Goal: Information Seeking & Learning: Learn about a topic

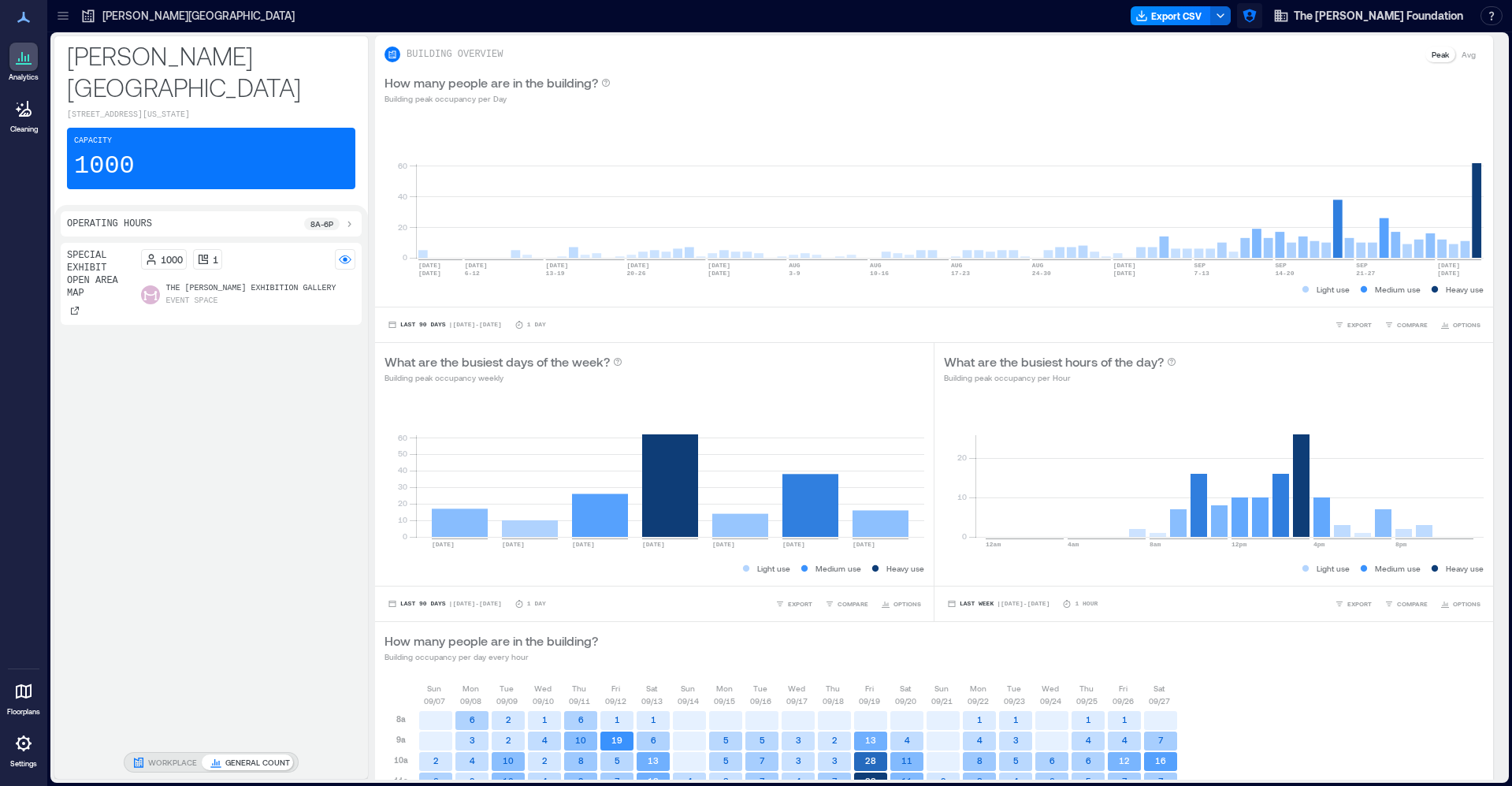
click at [1255, 14] on icon "button" at bounding box center [1250, 15] width 16 height 16
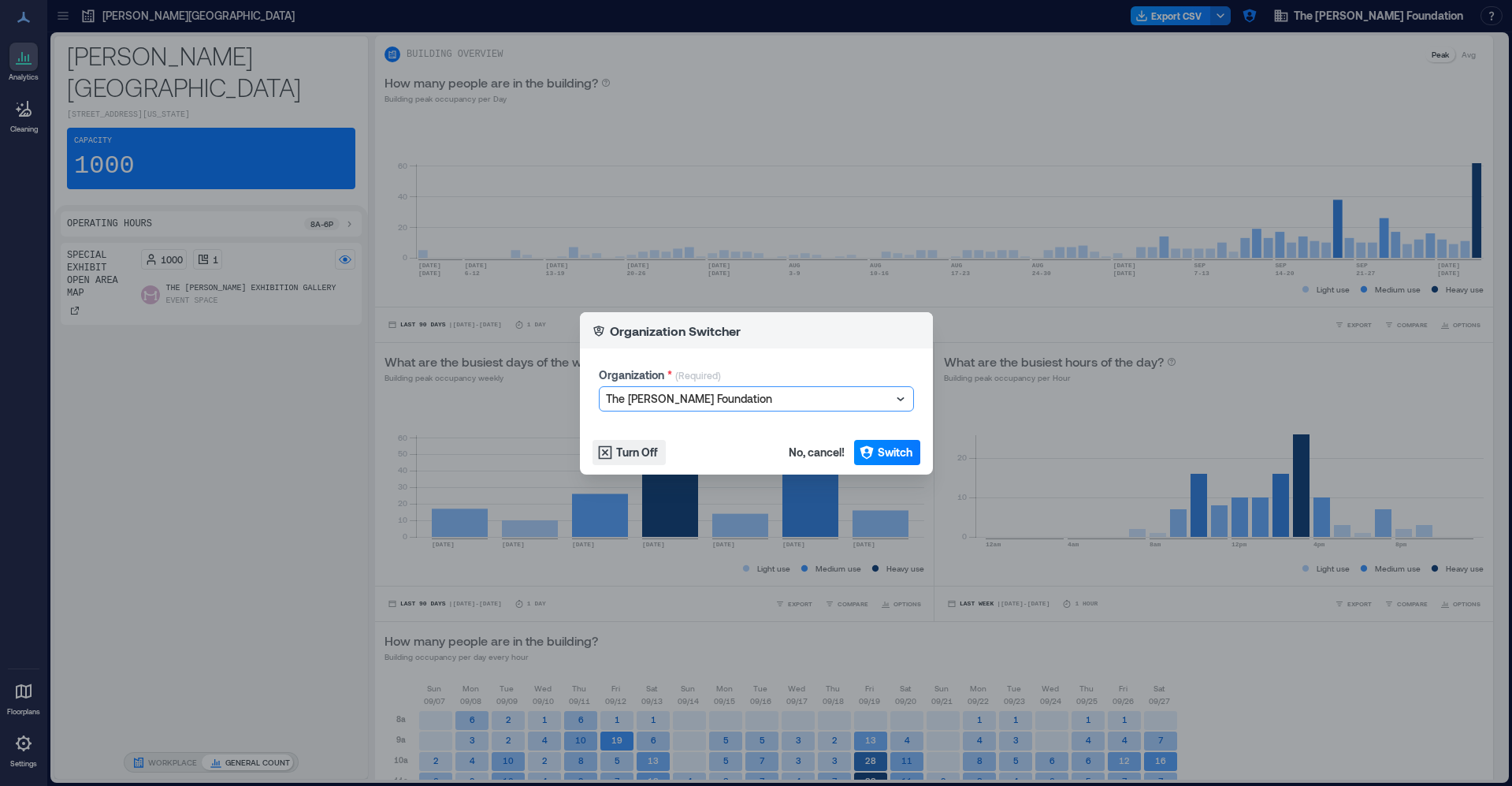
click at [734, 403] on div at bounding box center [749, 399] width 286 height 19
type input "*****"
click at [913, 443] on button "Switch" at bounding box center [888, 452] width 67 height 25
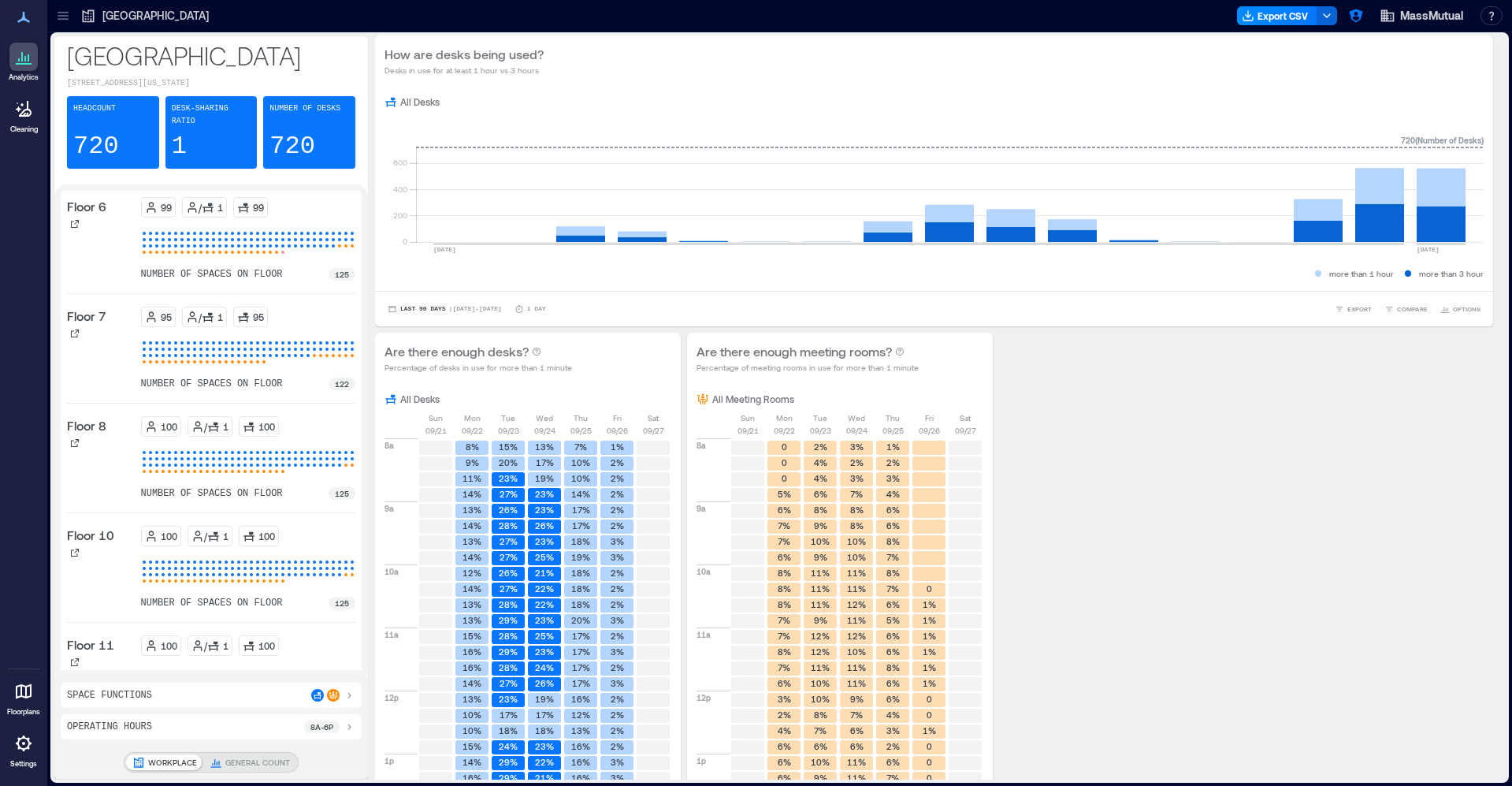
click at [64, 22] on icon at bounding box center [62, 15] width 16 height 16
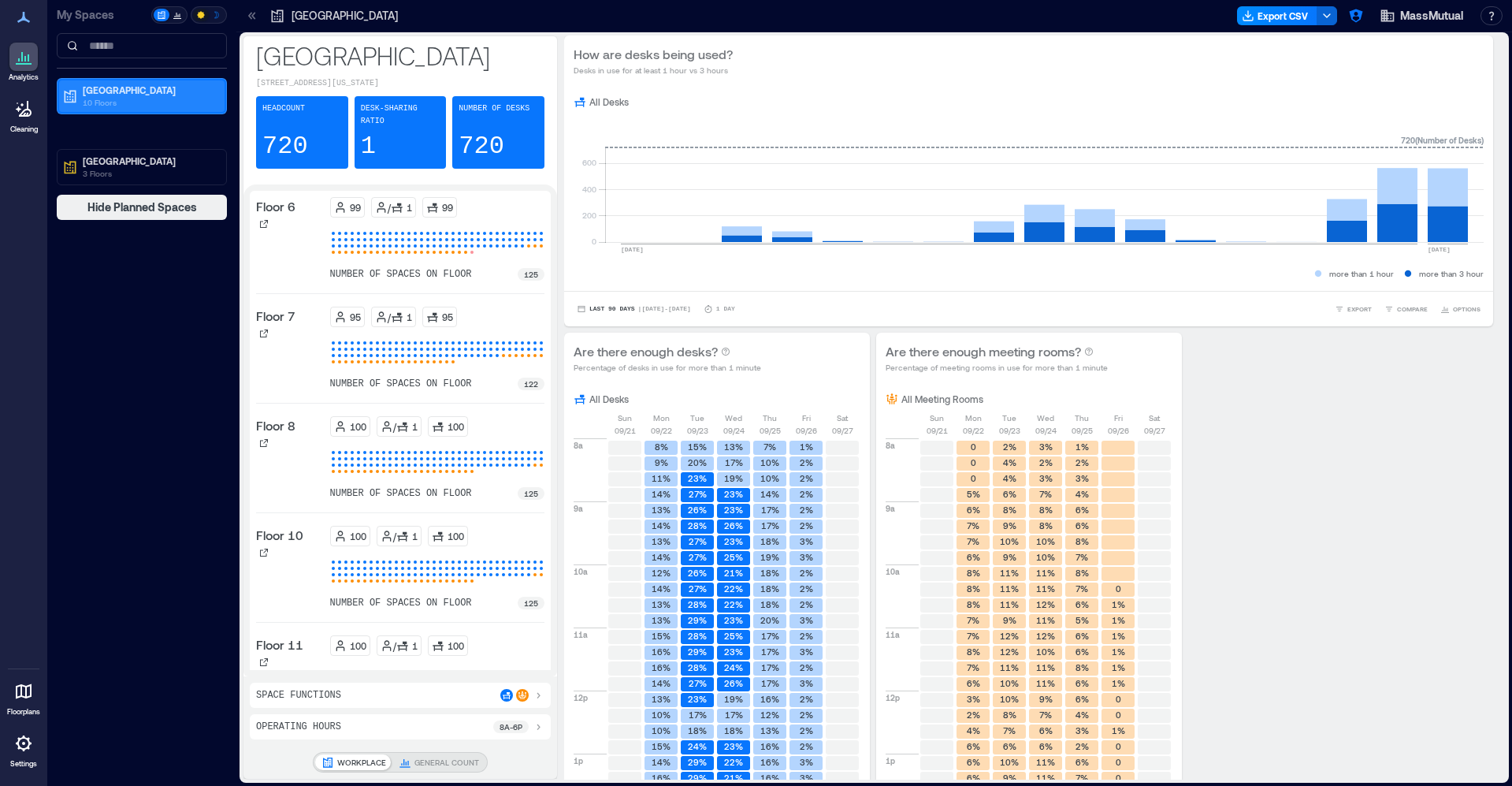
click at [88, 92] on p "[GEOGRAPHIC_DATA]" at bounding box center [148, 89] width 132 height 12
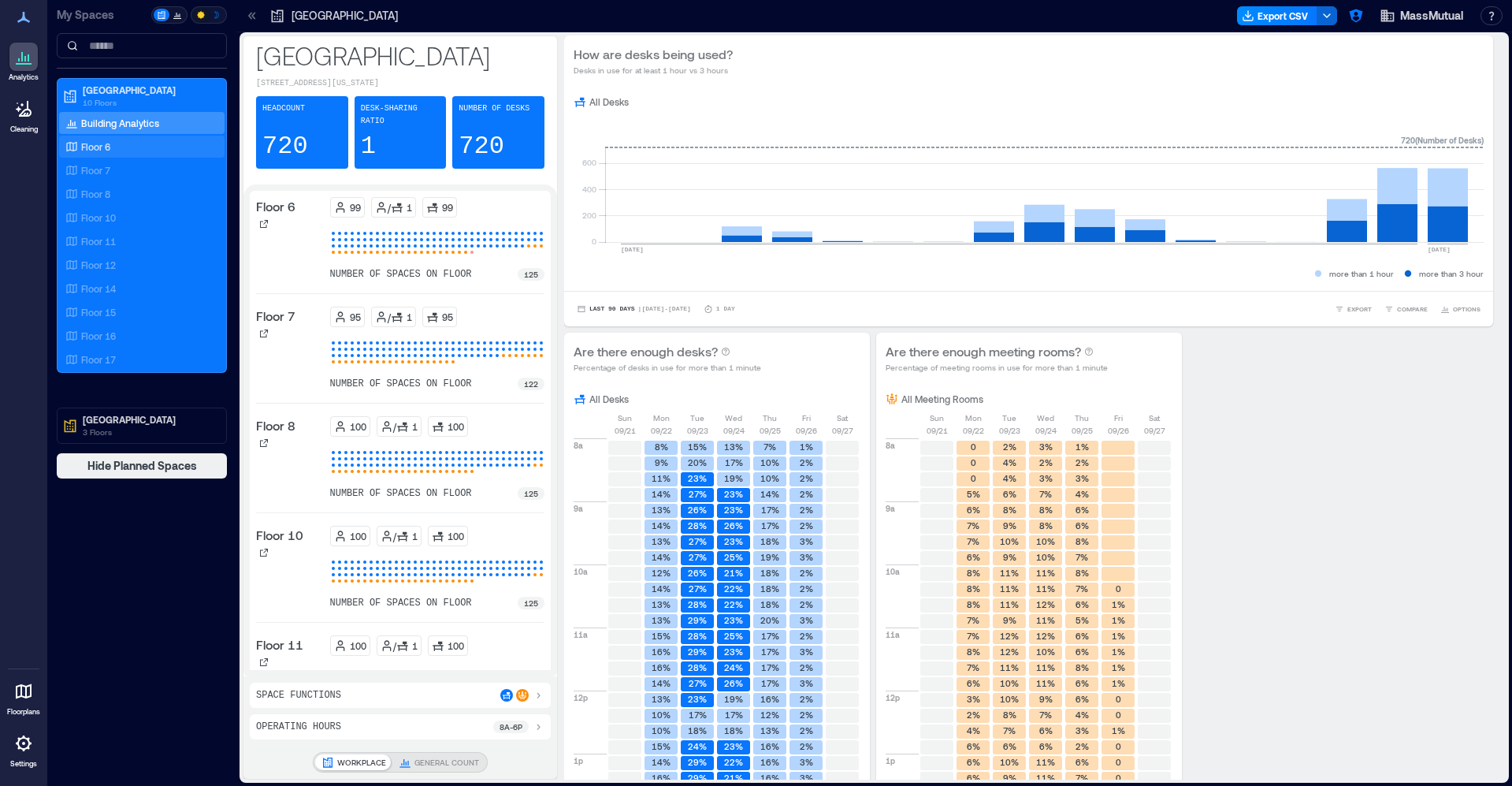
click at [111, 145] on div "Floor 6" at bounding box center [139, 147] width 153 height 16
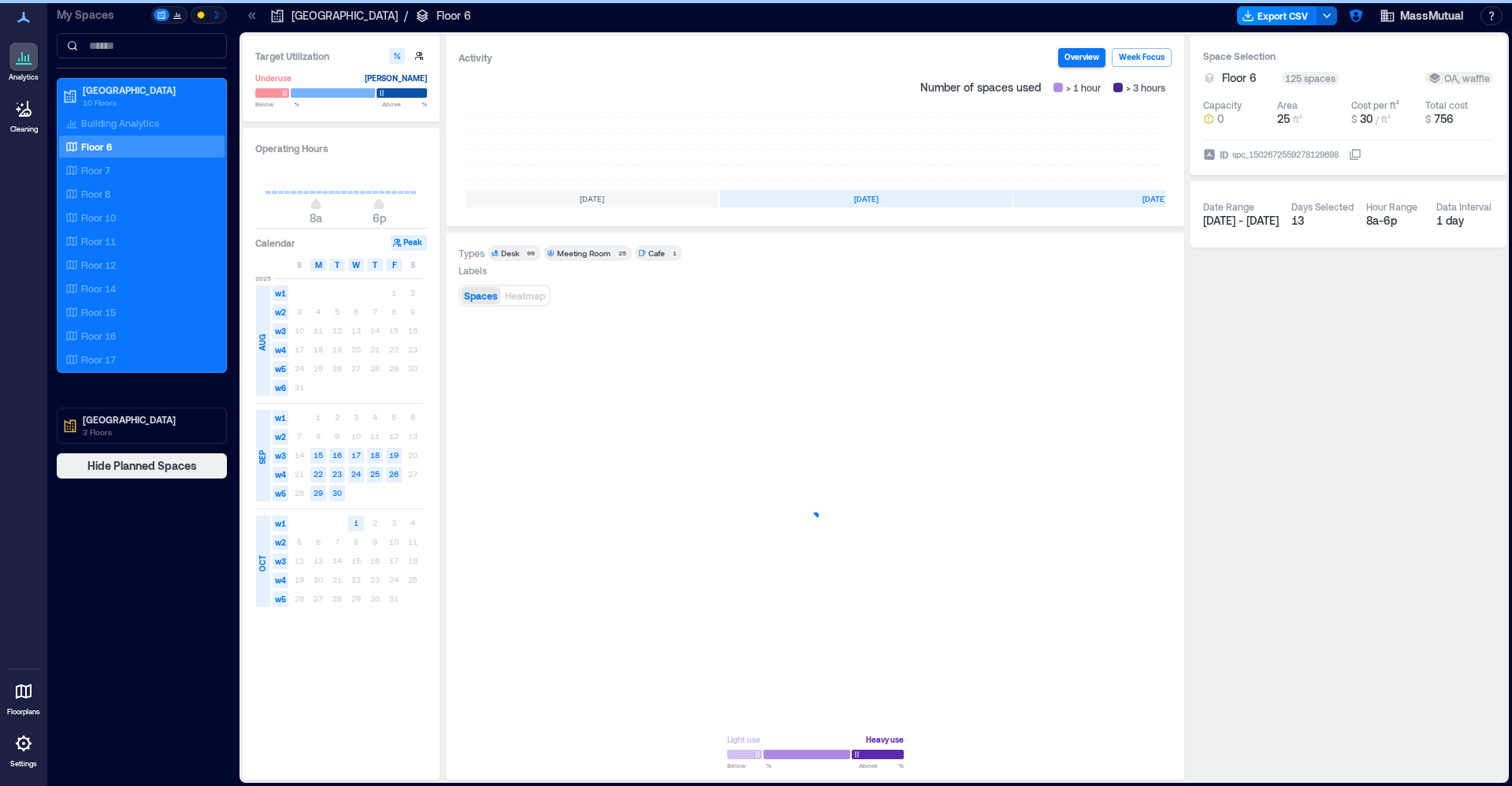
scroll to position [0, 151]
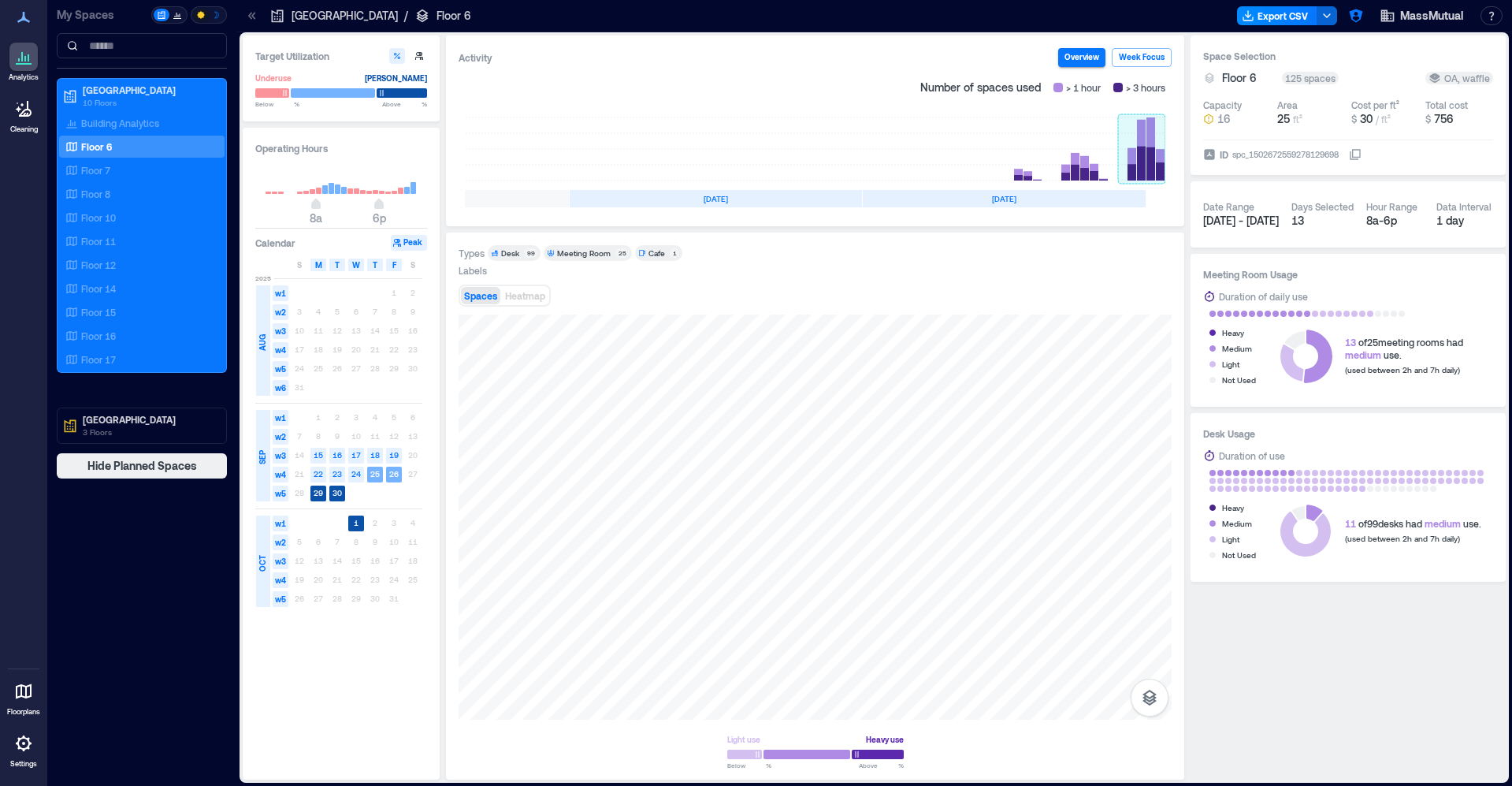
click at [1157, 160] on rect at bounding box center [1141, 149] width 47 height 63
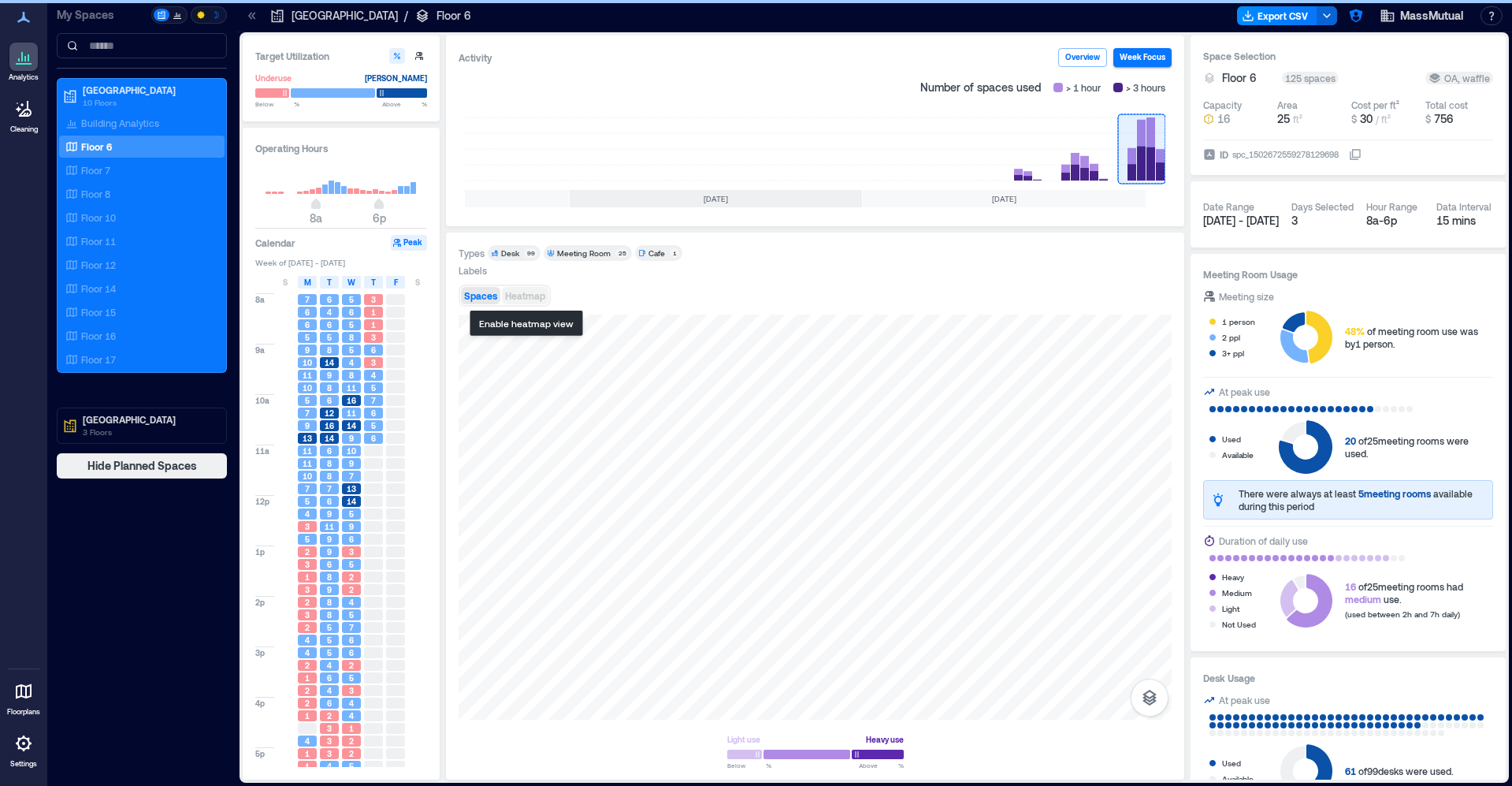
click at [529, 302] on button "Heatmap" at bounding box center [525, 296] width 47 height 17
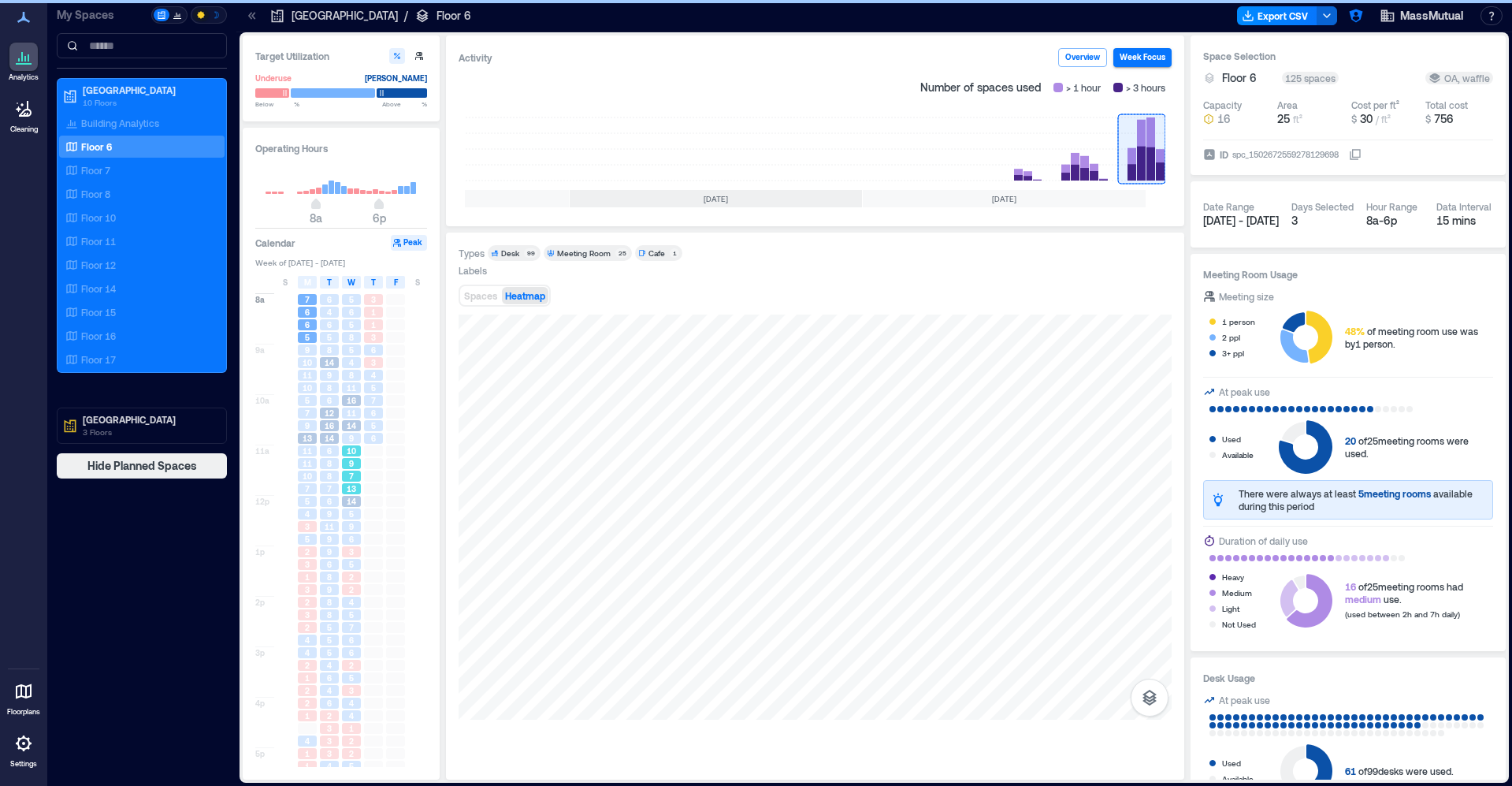
click at [345, 467] on div "9" at bounding box center [351, 463] width 19 height 11
click at [341, 517] on div "5" at bounding box center [351, 514] width 22 height 12
drag, startPoint x: 331, startPoint y: 565, endPoint x: 332, endPoint y: 575, distance: 10.0
click at [331, 565] on span "6" at bounding box center [330, 564] width 5 height 11
click at [334, 607] on div "8" at bounding box center [329, 602] width 19 height 11
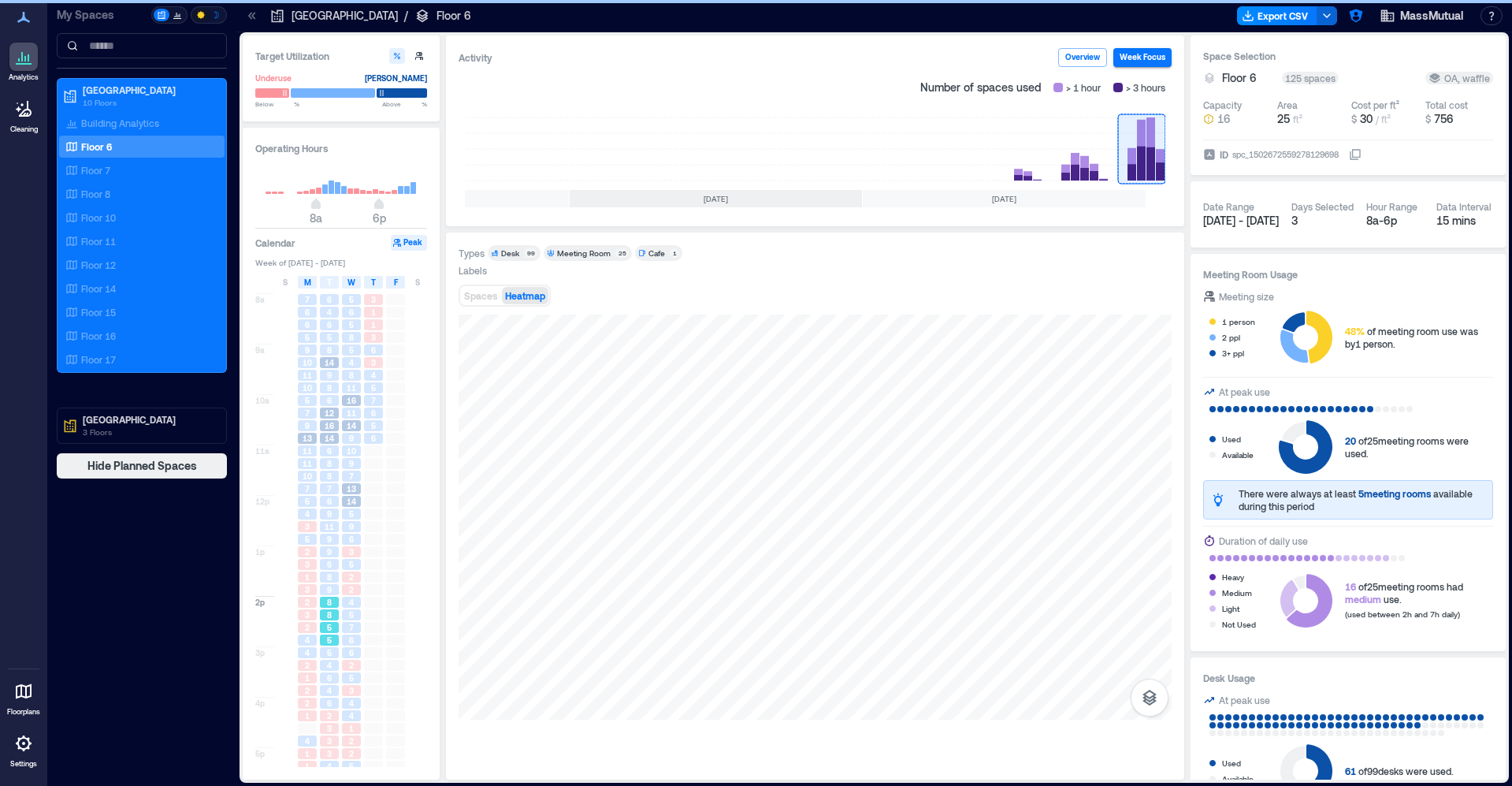
click at [334, 642] on div "5" at bounding box center [329, 639] width 19 height 11
click at [344, 667] on div "2" at bounding box center [351, 664] width 19 height 11
drag, startPoint x: 342, startPoint y: 696, endPoint x: 328, endPoint y: 709, distance: 19.1
click at [342, 696] on div "3" at bounding box center [351, 690] width 19 height 11
click at [321, 716] on div "2" at bounding box center [329, 715] width 19 height 11
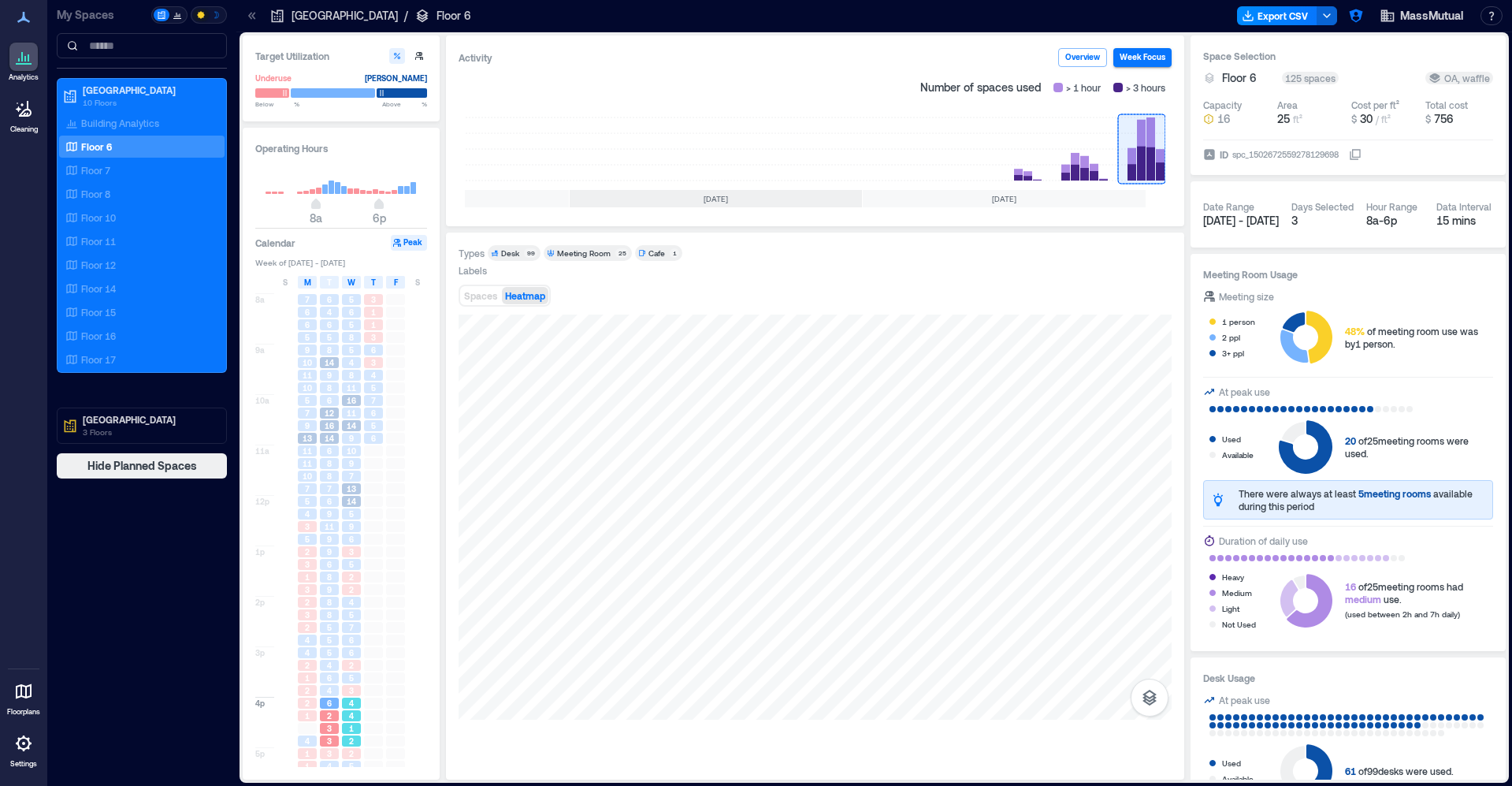
click at [346, 723] on div "1" at bounding box center [351, 728] width 22 height 12
drag, startPoint x: 341, startPoint y: 684, endPoint x: 331, endPoint y: 624, distance: 60.8
click at [341, 684] on div "5" at bounding box center [351, 677] width 22 height 12
click at [331, 612] on span "8" at bounding box center [330, 614] width 5 height 11
click at [331, 555] on span "9" at bounding box center [330, 551] width 5 height 11
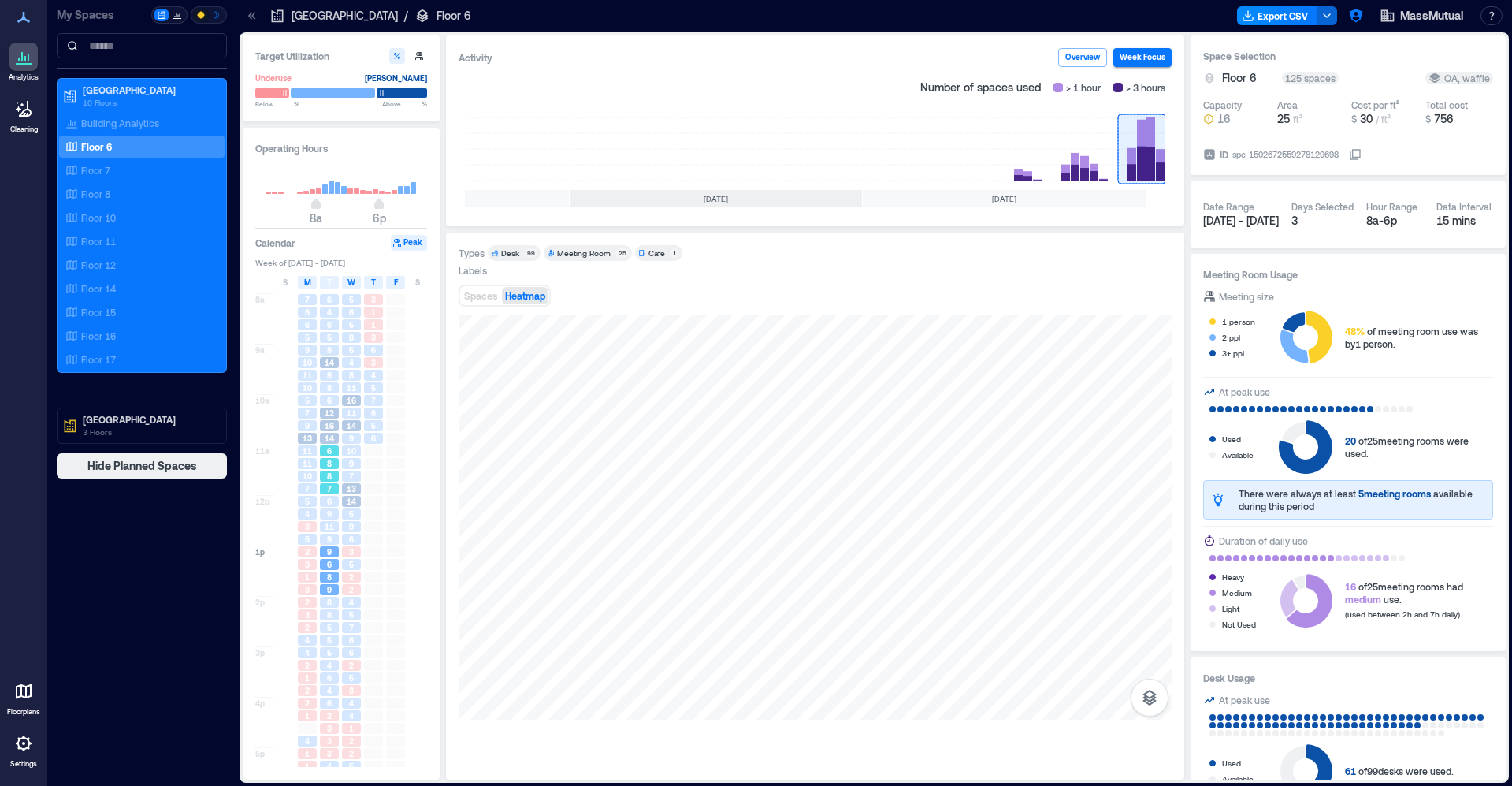
click at [334, 484] on div "7" at bounding box center [329, 488] width 19 height 11
click at [349, 389] on span "11" at bounding box center [351, 387] width 9 height 11
click at [349, 405] on span "16" at bounding box center [351, 400] width 9 height 11
click at [351, 449] on span "10" at bounding box center [351, 450] width 9 height 11
click at [352, 503] on span "14" at bounding box center [351, 500] width 9 height 11
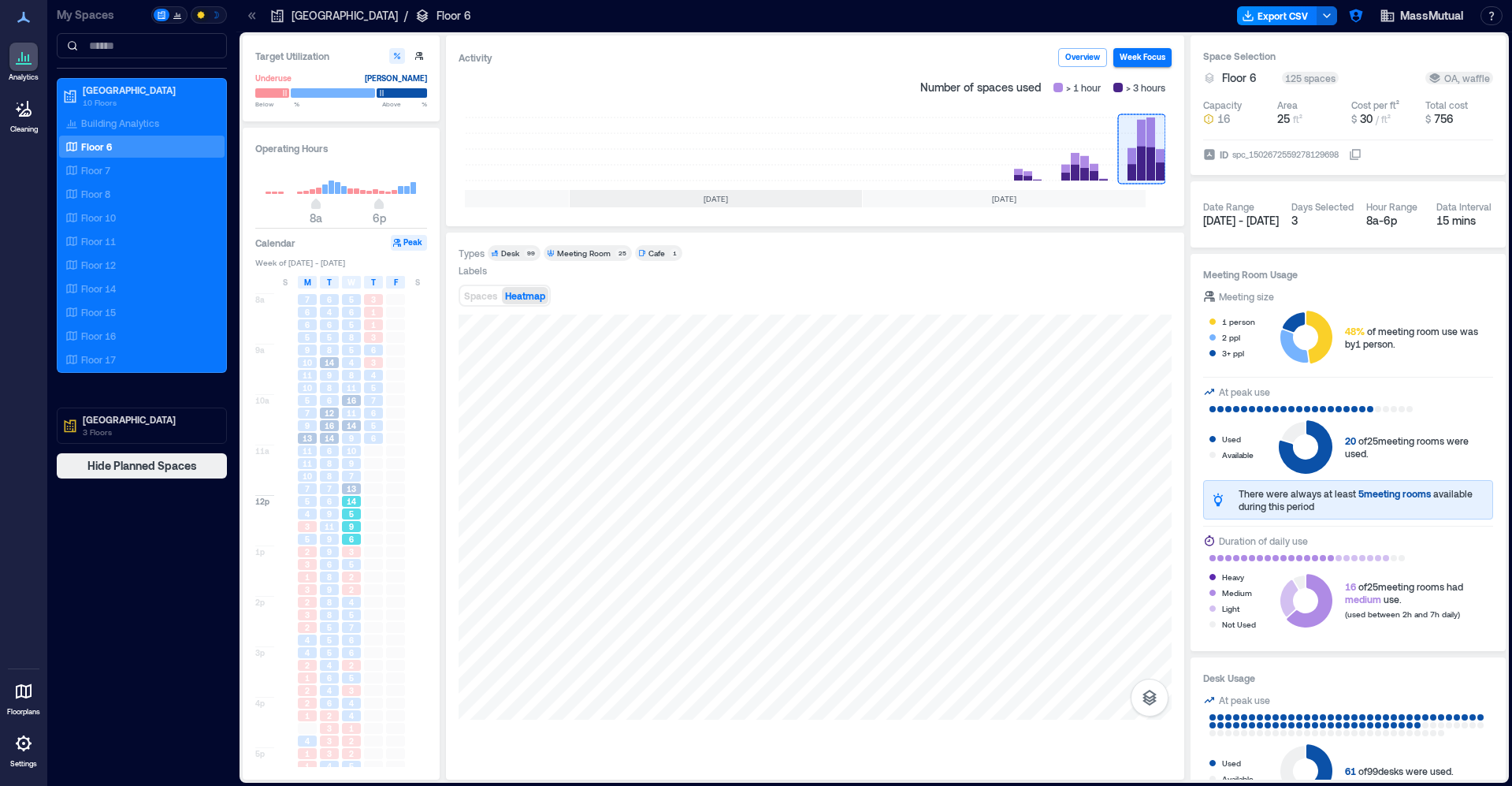
click at [354, 536] on span "6" at bounding box center [351, 539] width 5 height 11
click at [355, 572] on div "2" at bounding box center [351, 576] width 19 height 11
click at [349, 606] on span "4" at bounding box center [351, 602] width 5 height 11
click at [346, 555] on div "3" at bounding box center [351, 551] width 19 height 11
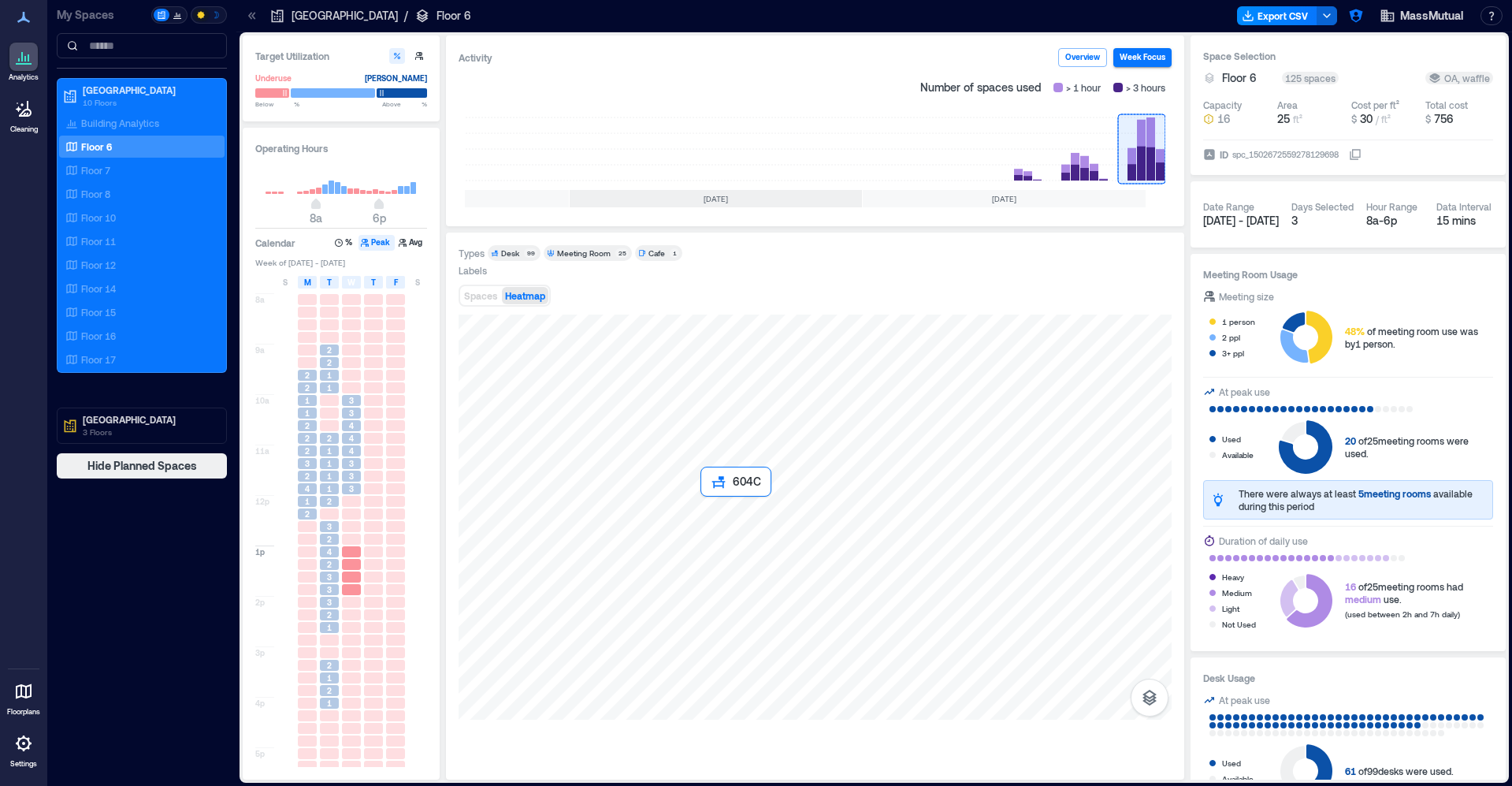
click at [723, 517] on div at bounding box center [815, 517] width 714 height 405
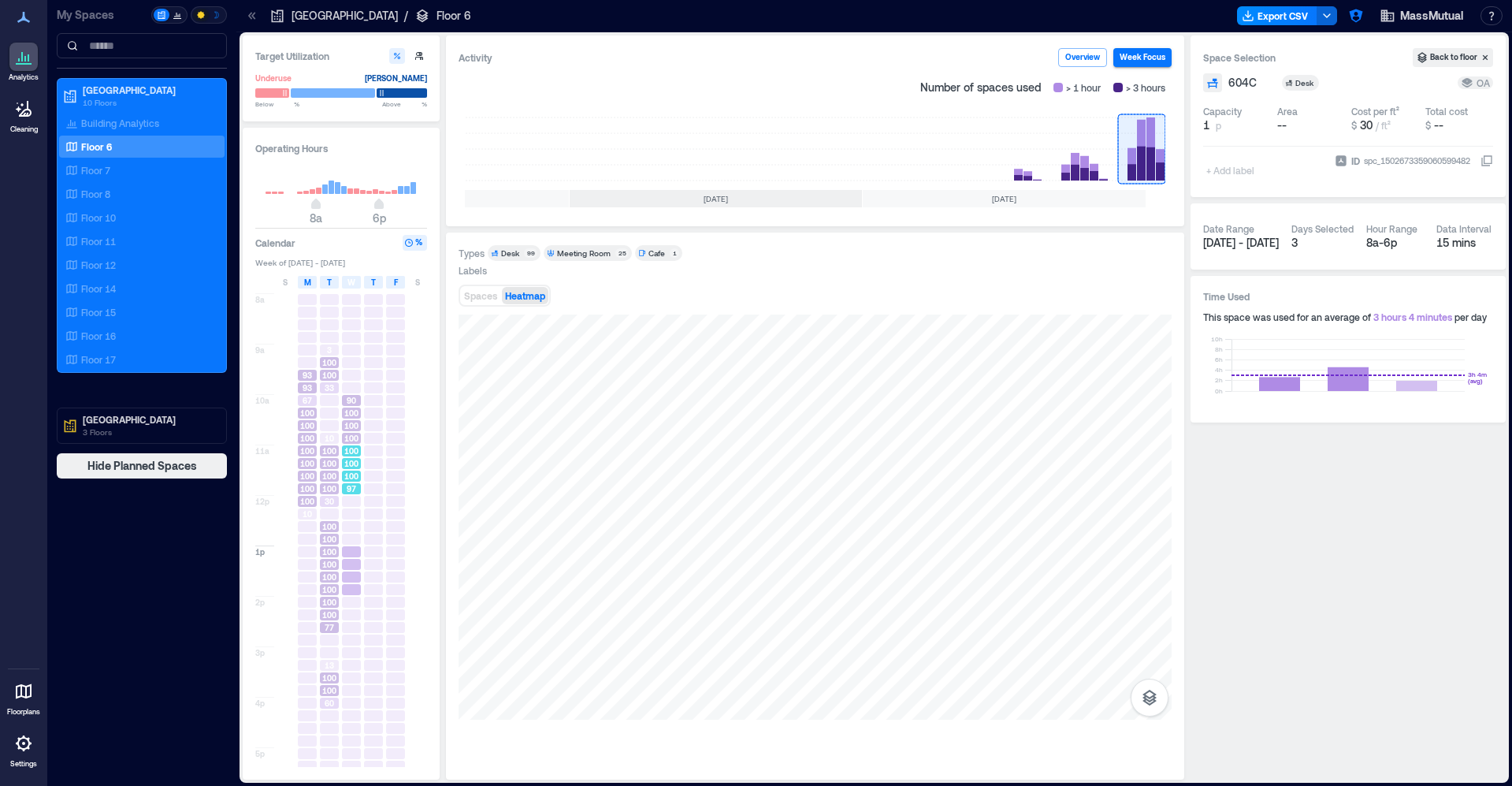
click at [346, 450] on span "100" at bounding box center [351, 450] width 14 height 11
click at [349, 423] on span "100" at bounding box center [351, 425] width 14 height 11
click at [351, 466] on span "100" at bounding box center [351, 463] width 14 height 11
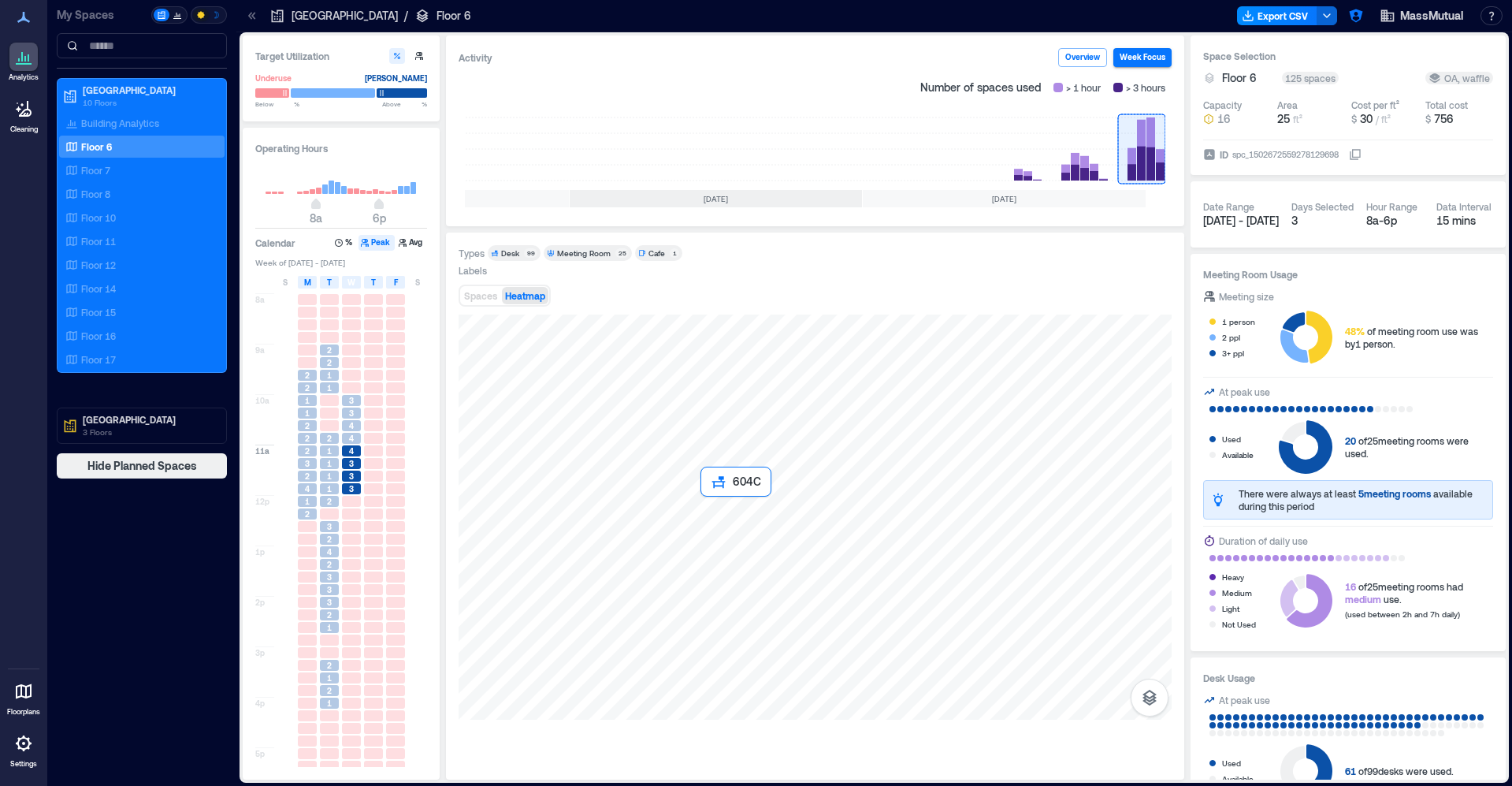
click at [724, 514] on div at bounding box center [815, 517] width 714 height 405
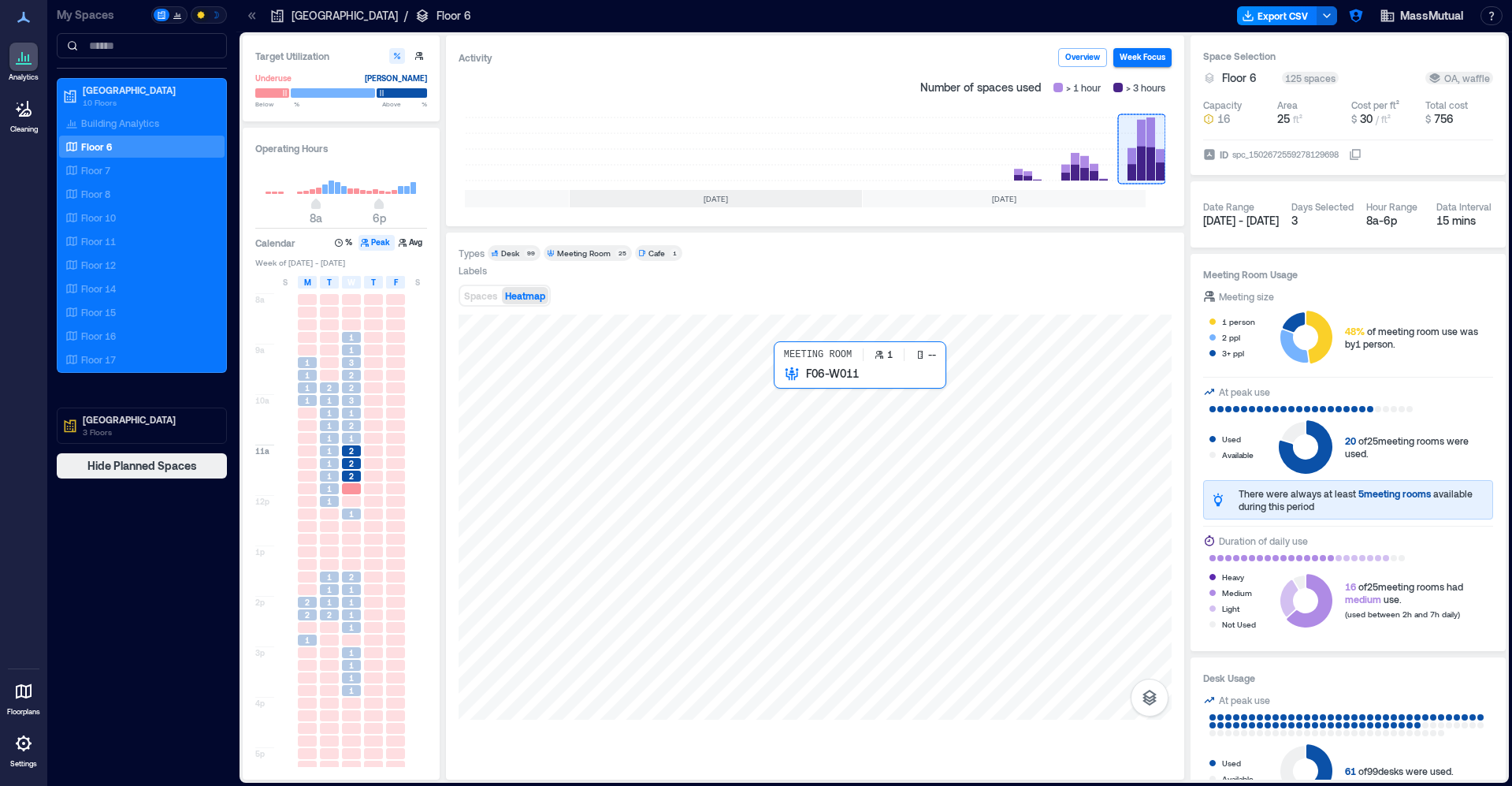
click at [802, 395] on div at bounding box center [815, 517] width 714 height 405
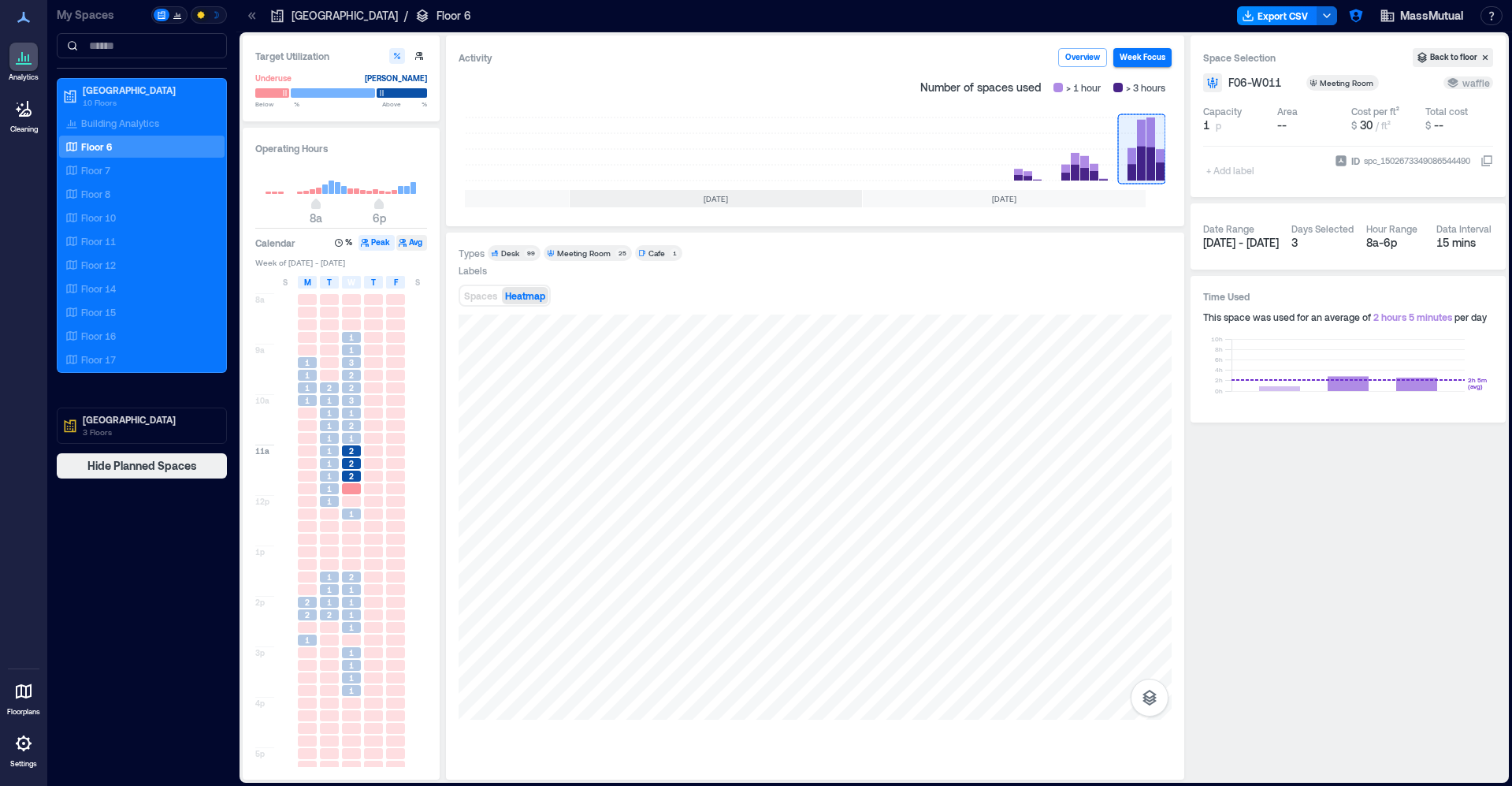
click at [414, 245] on button "Avg" at bounding box center [411, 242] width 31 height 16
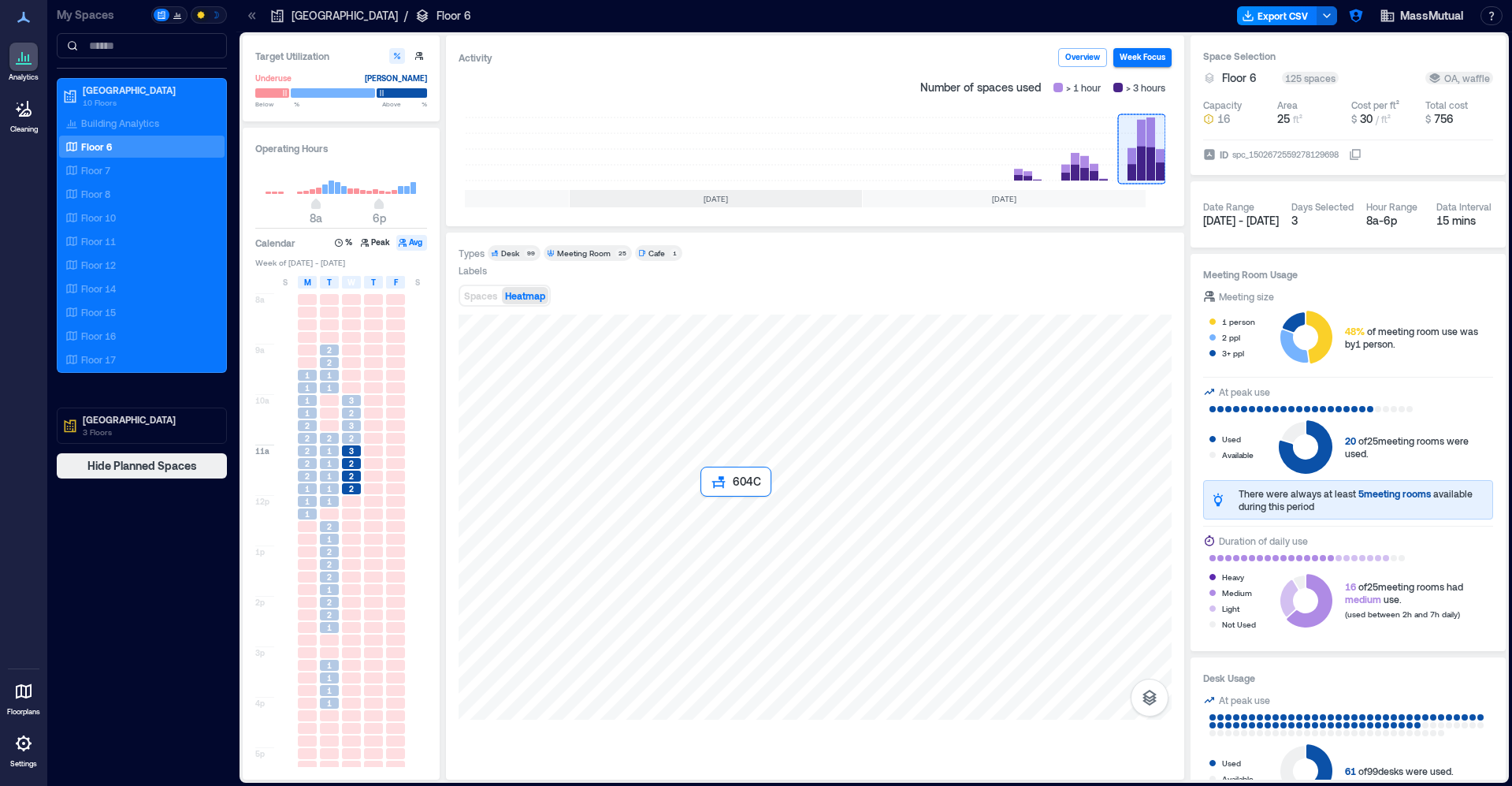
click at [709, 517] on div at bounding box center [815, 517] width 714 height 405
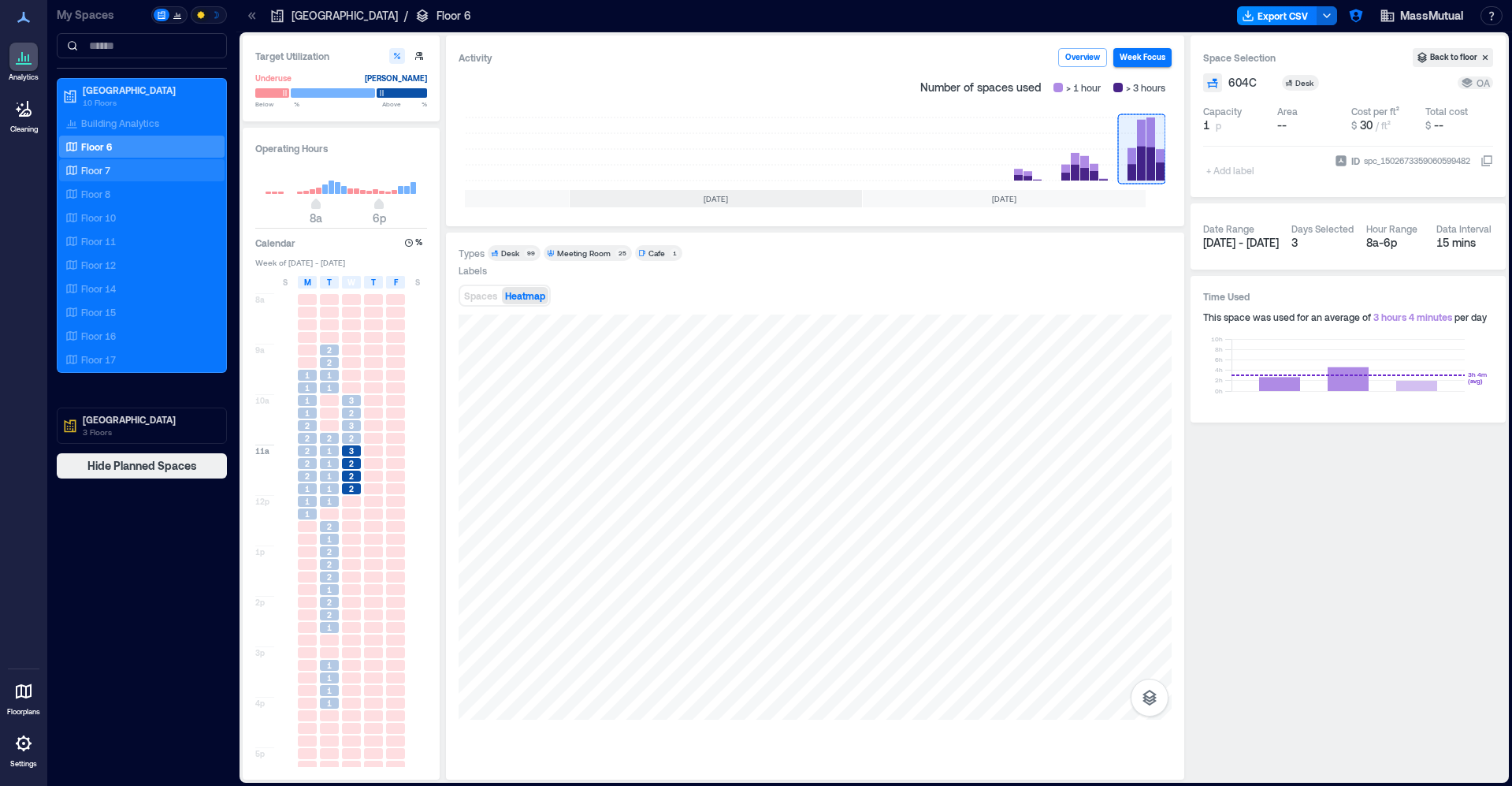
click at [146, 169] on div "Floor 7" at bounding box center [139, 170] width 153 height 16
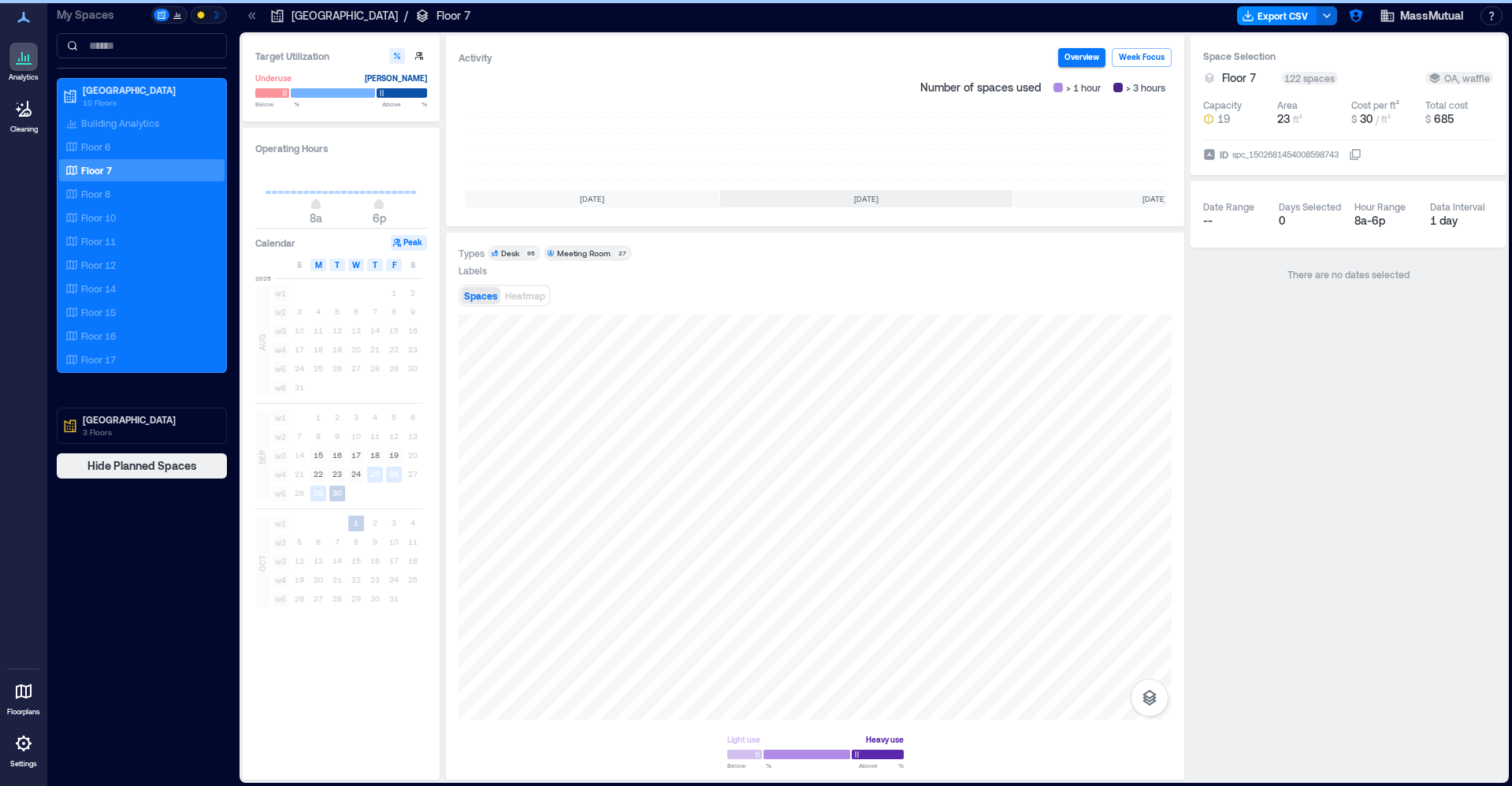
scroll to position [0, 151]
click at [1153, 158] on rect at bounding box center [1141, 149] width 47 height 63
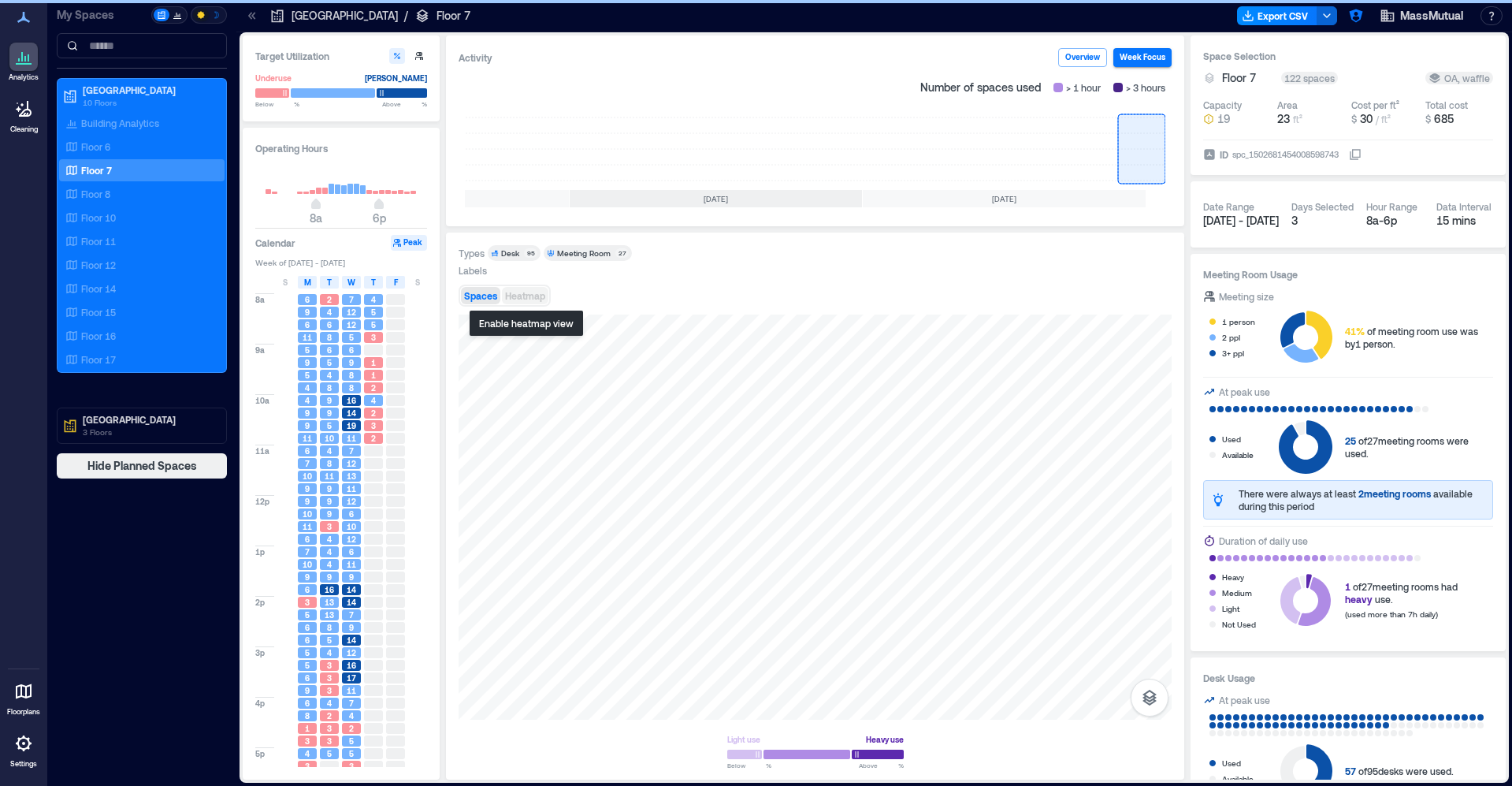
click at [531, 296] on span "Heatmap" at bounding box center [525, 295] width 40 height 11
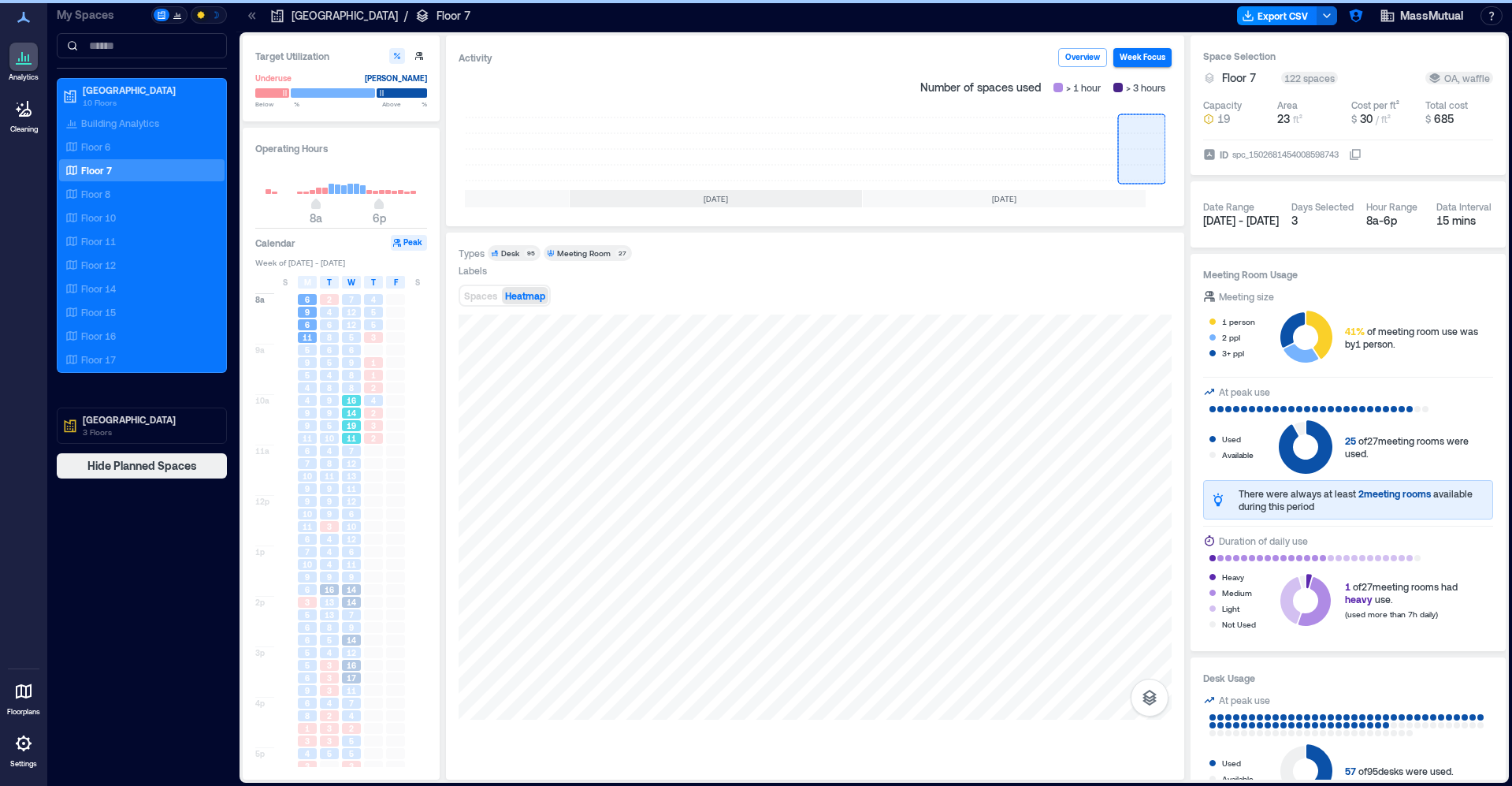
click at [353, 410] on span "14" at bounding box center [351, 412] width 9 height 11
click at [348, 462] on span "12" at bounding box center [351, 463] width 9 height 11
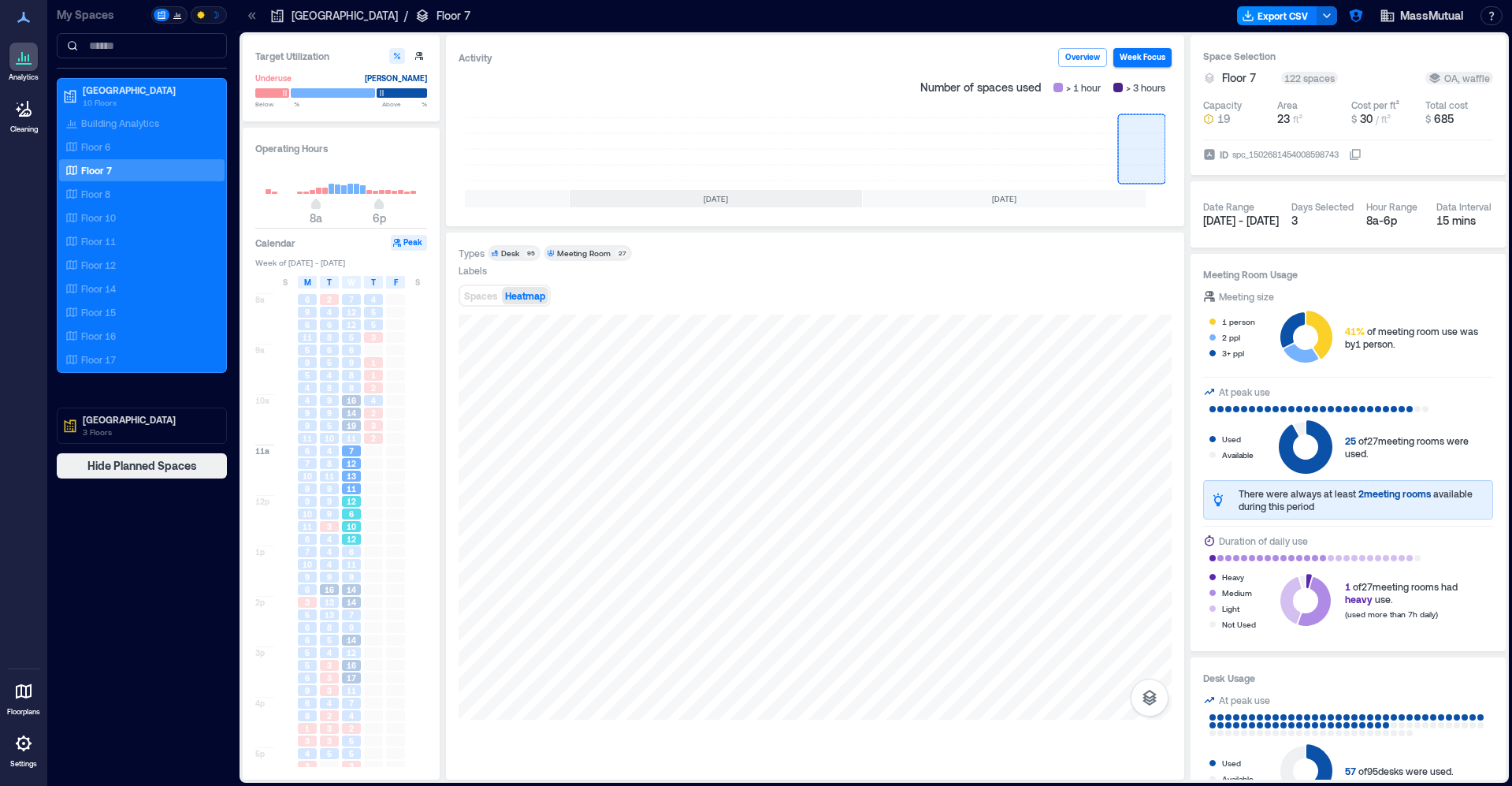
click at [349, 502] on span "12" at bounding box center [351, 500] width 9 height 11
click at [346, 545] on div "12" at bounding box center [351, 539] width 22 height 12
click at [352, 610] on span "7" at bounding box center [351, 614] width 5 height 11
click at [354, 669] on span "16" at bounding box center [351, 664] width 9 height 11
click at [356, 550] on div "6" at bounding box center [351, 551] width 19 height 11
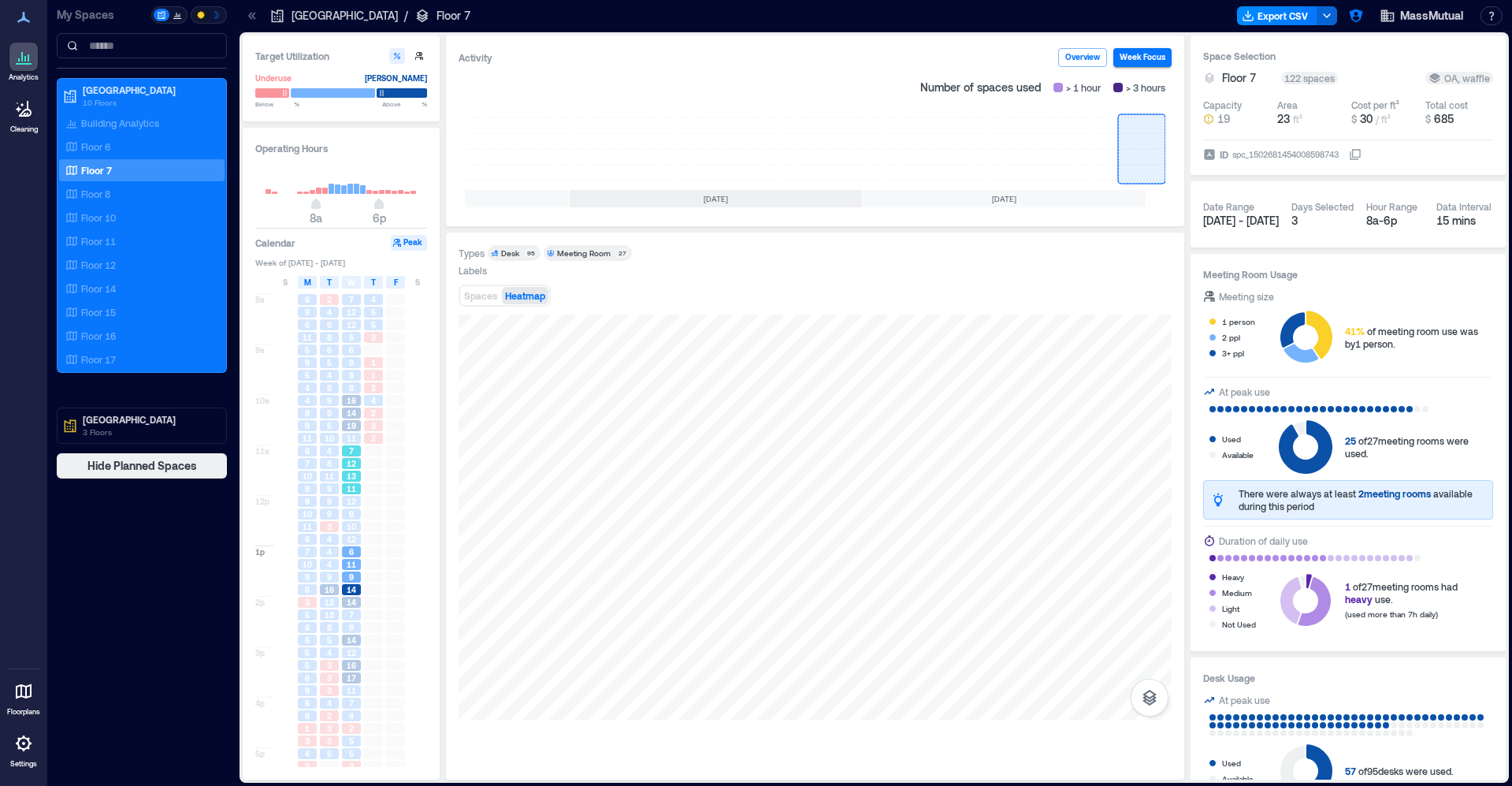
click at [358, 490] on div "11" at bounding box center [351, 488] width 19 height 11
click at [356, 417] on span "14" at bounding box center [351, 412] width 9 height 11
click at [349, 376] on span "8" at bounding box center [351, 375] width 5 height 11
click at [346, 401] on div "16" at bounding box center [351, 400] width 19 height 11
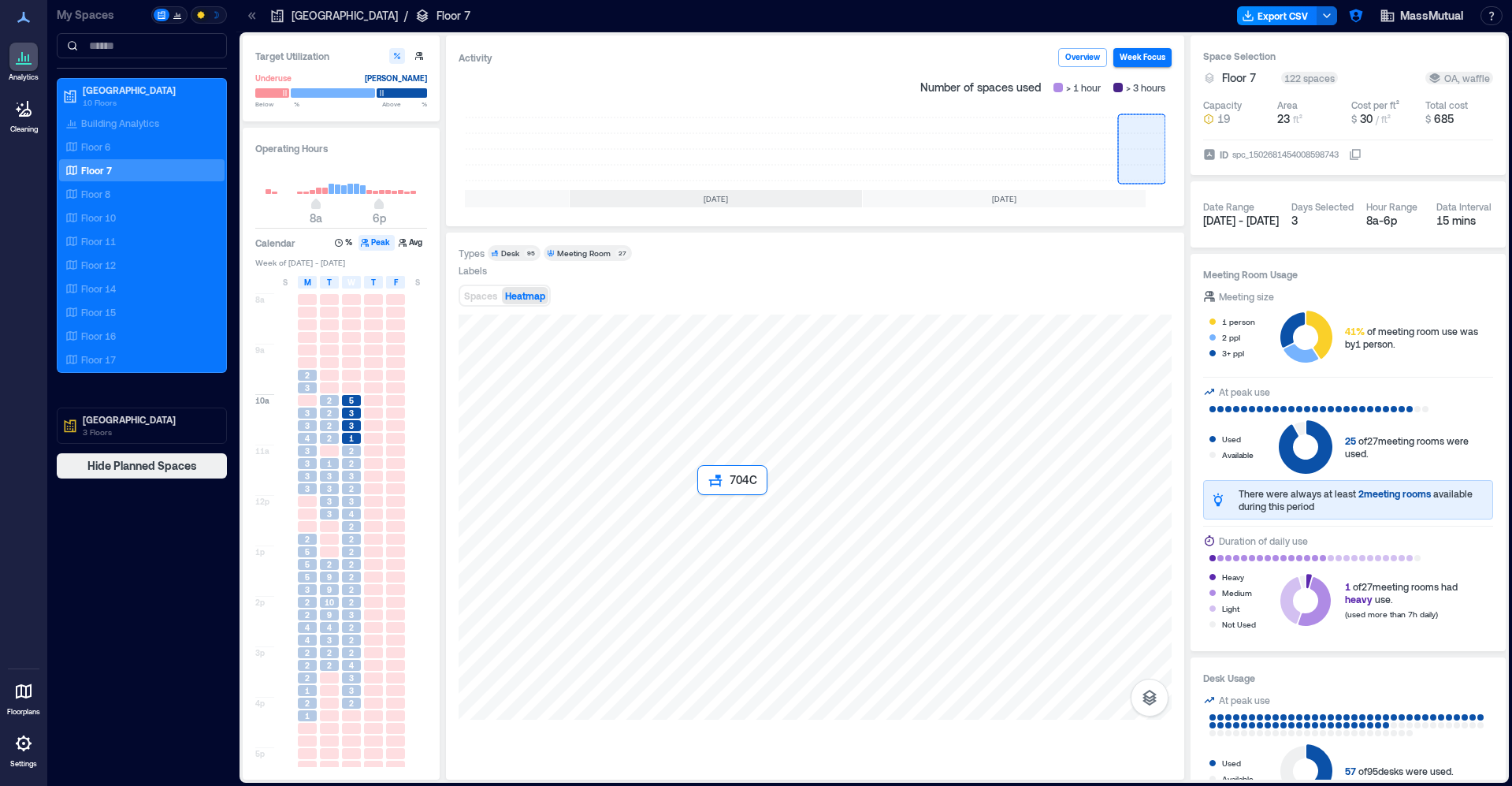
click at [708, 525] on div at bounding box center [815, 517] width 714 height 405
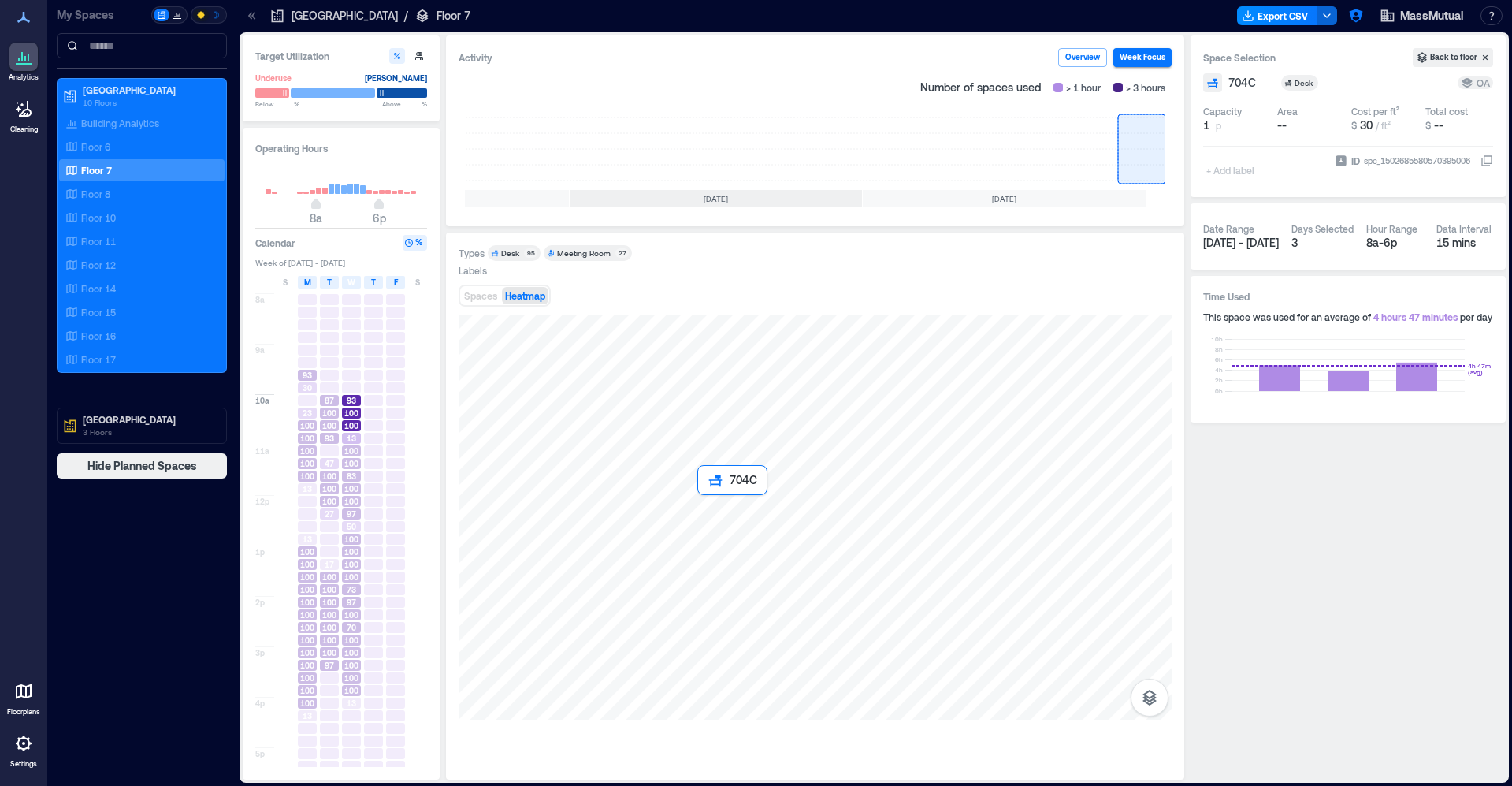
click at [734, 510] on div at bounding box center [815, 517] width 714 height 405
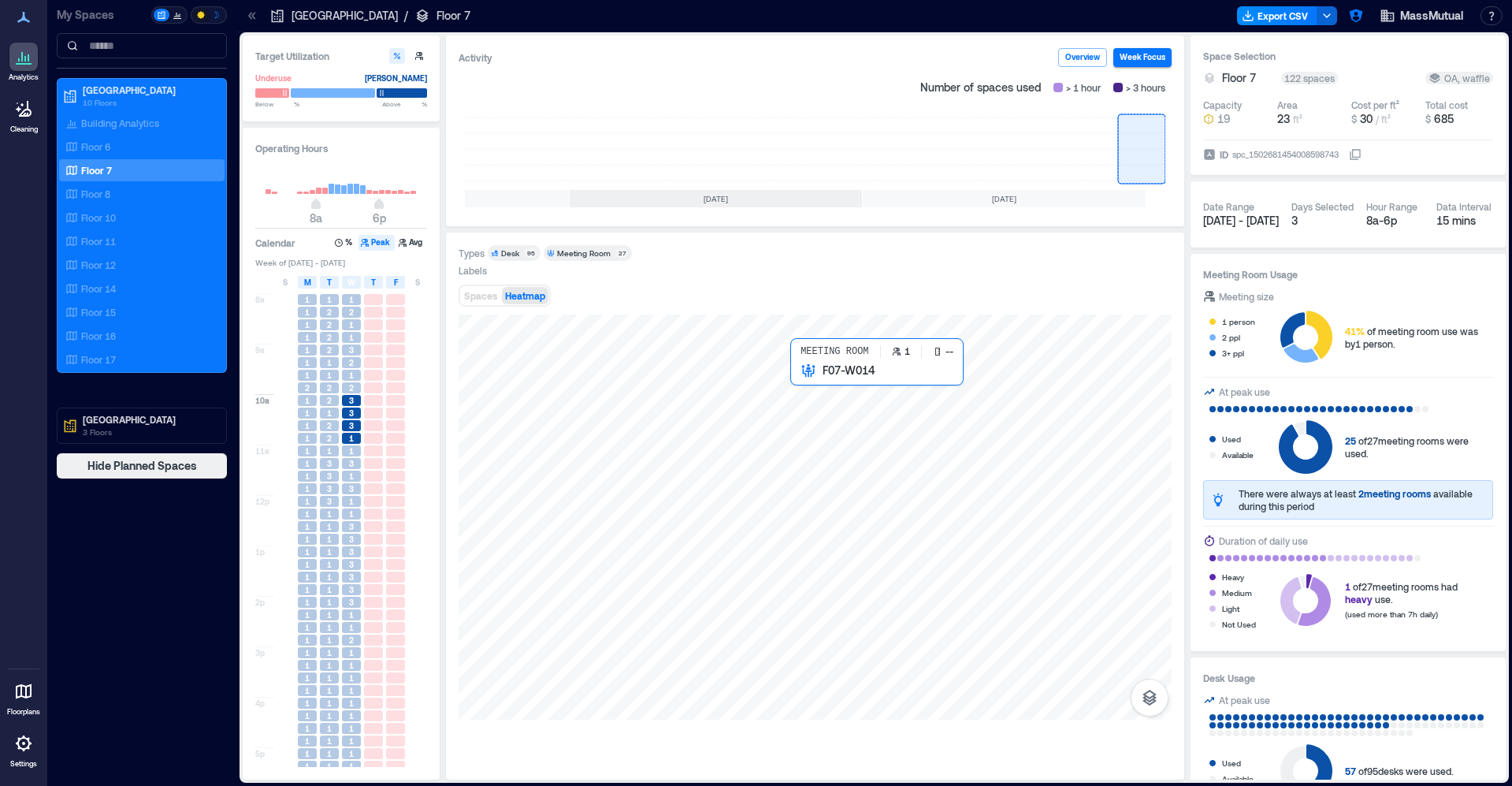
click at [801, 394] on div at bounding box center [815, 517] width 714 height 405
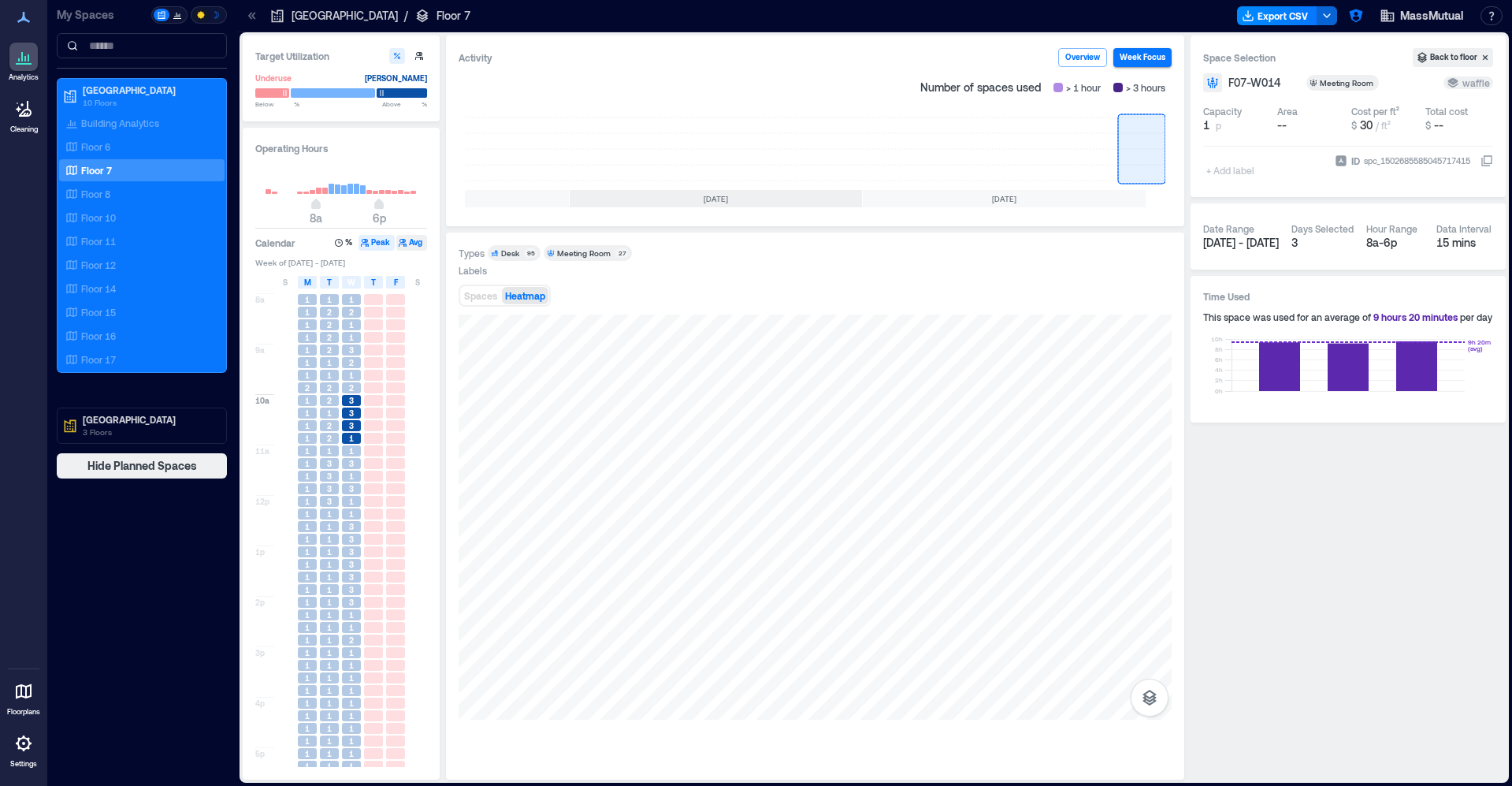
click at [417, 249] on button "Avg" at bounding box center [411, 242] width 31 height 16
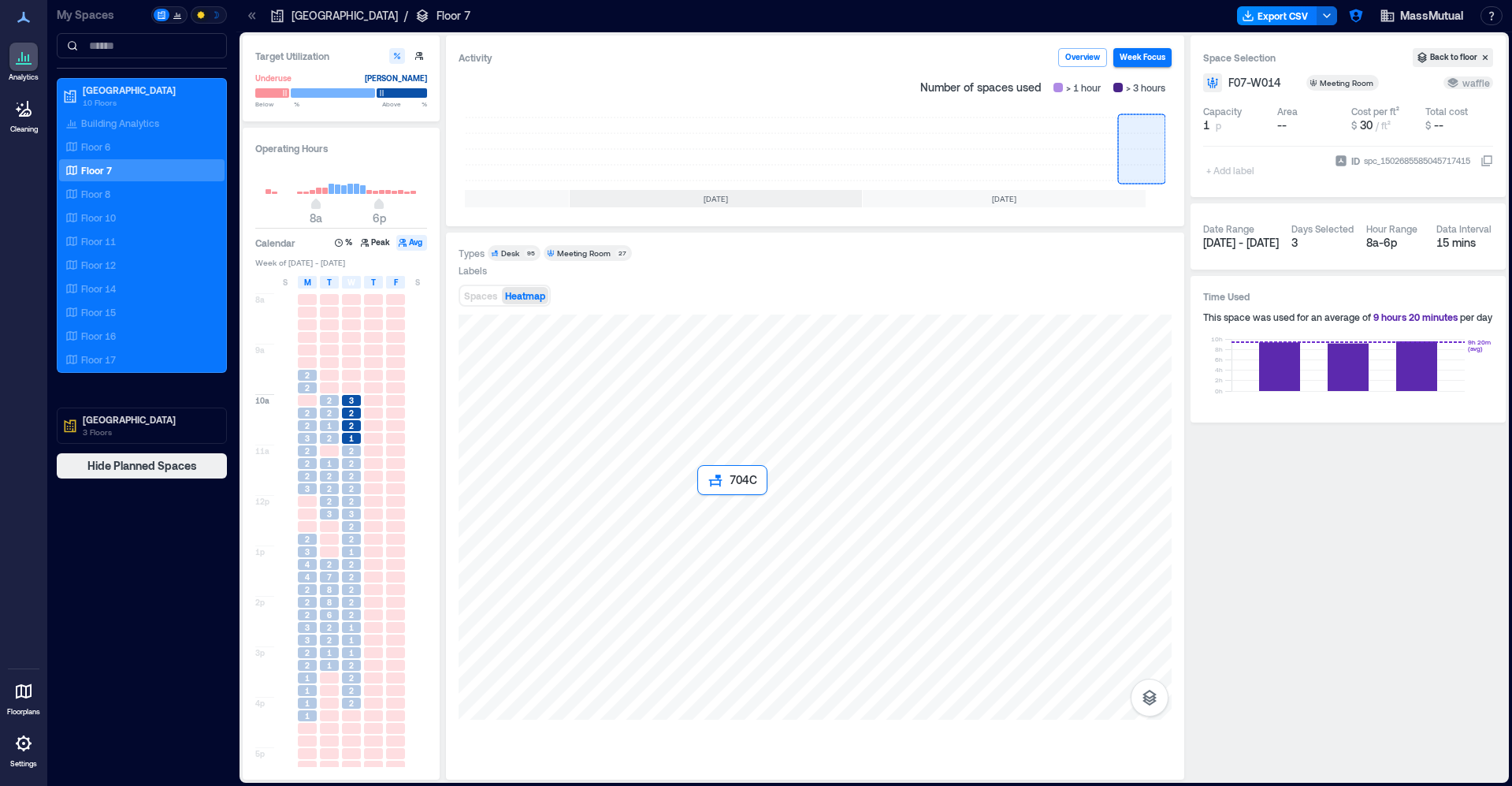
click at [712, 509] on div at bounding box center [815, 517] width 714 height 405
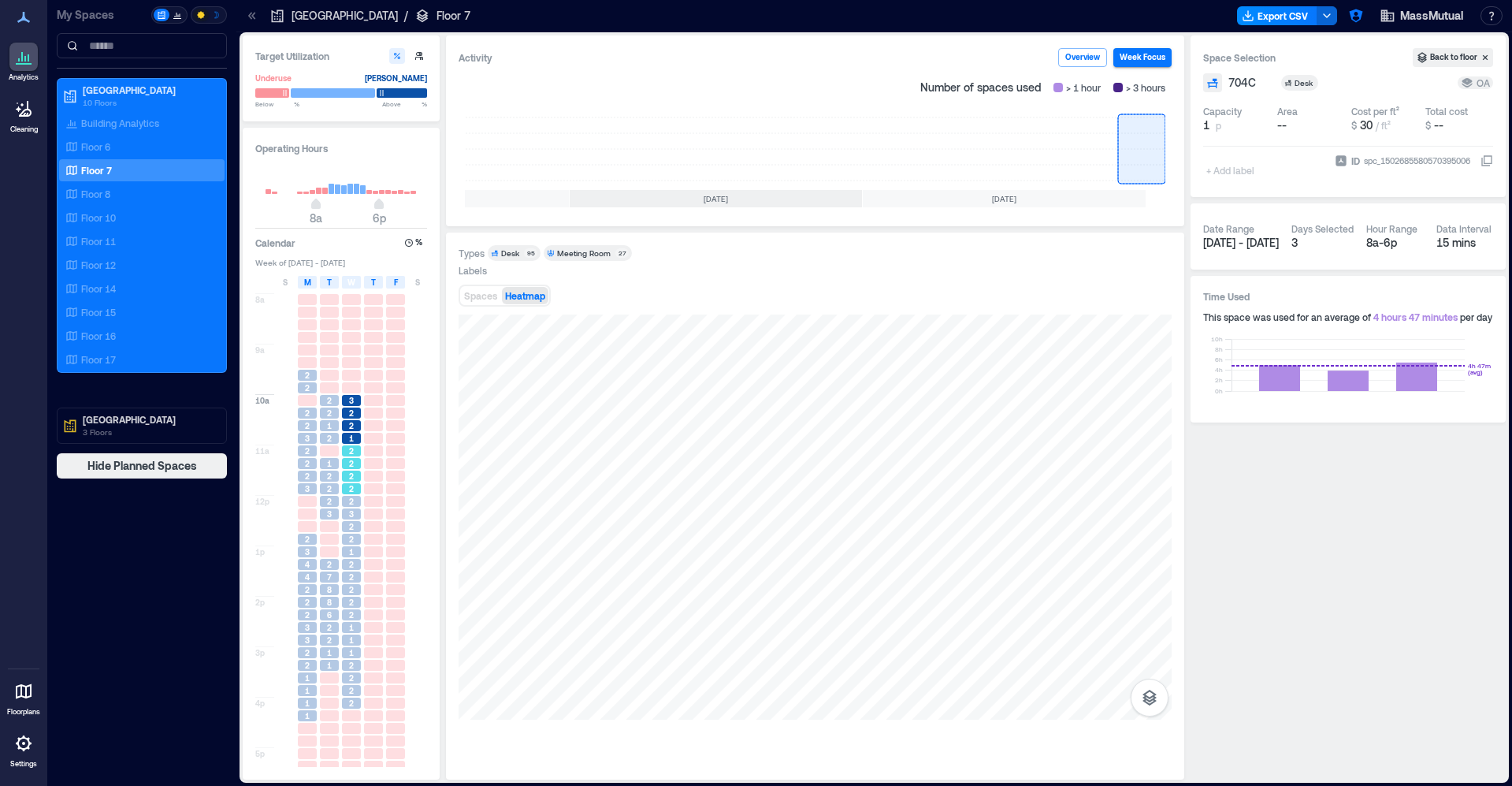
click at [356, 484] on div "2" at bounding box center [351, 488] width 19 height 11
click at [353, 512] on span "3" at bounding box center [351, 514] width 5 height 11
drag, startPoint x: 358, startPoint y: 548, endPoint x: 362, endPoint y: 571, distance: 23.3
click at [359, 548] on div "1" at bounding box center [351, 551] width 19 height 11
click at [358, 606] on div "2" at bounding box center [351, 602] width 19 height 11
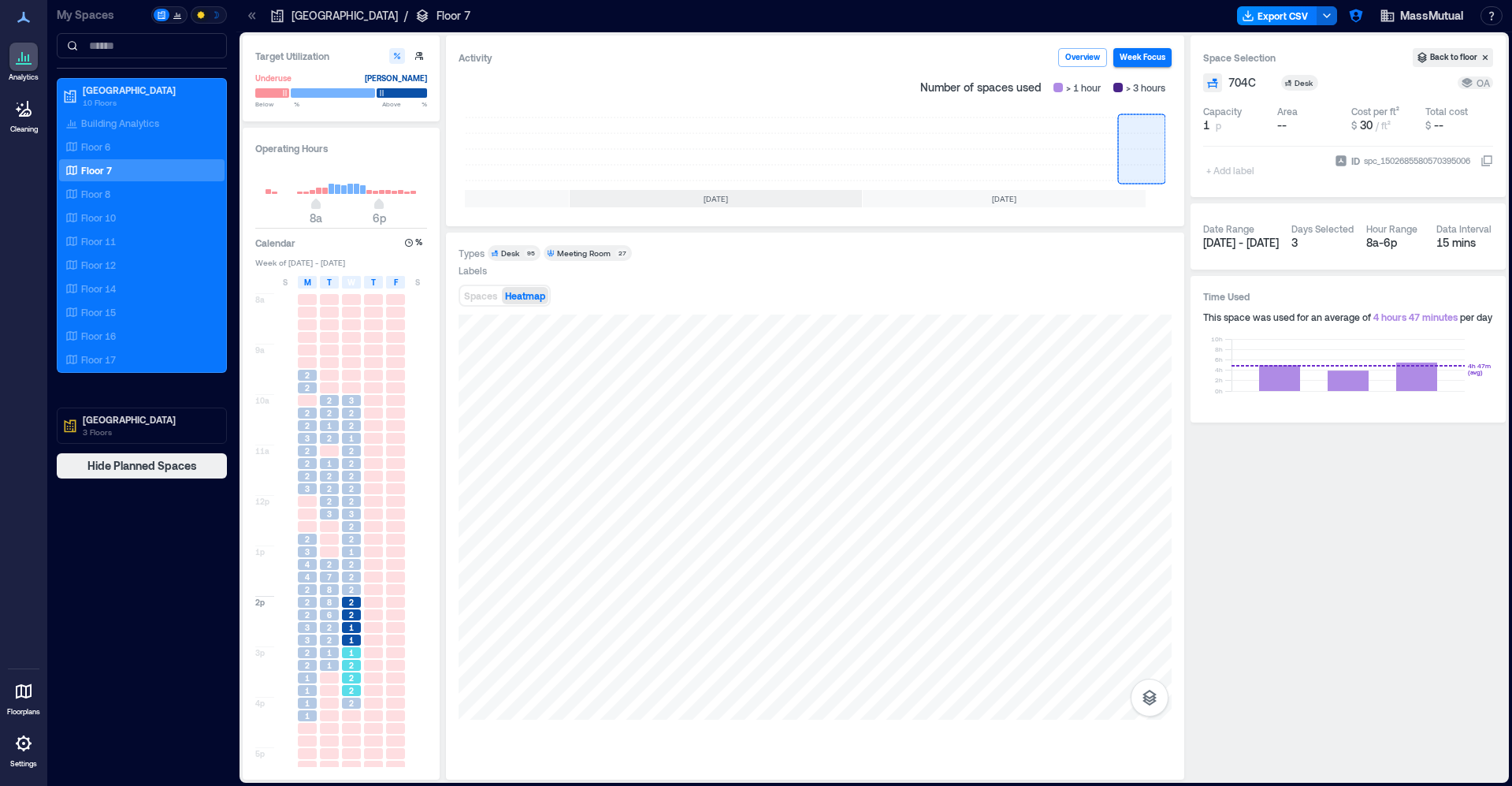
click at [361, 666] on div "2" at bounding box center [351, 664] width 19 height 11
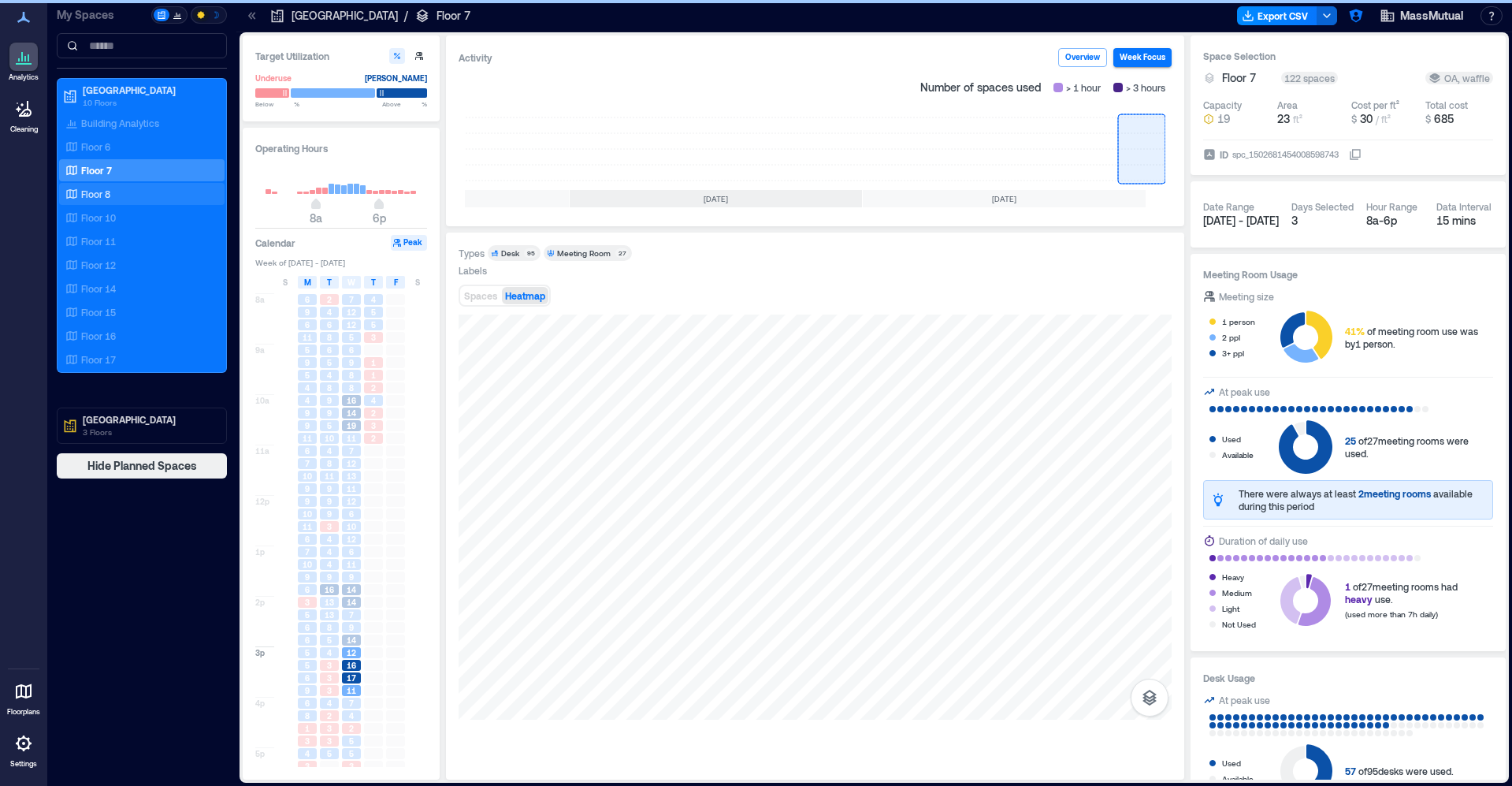
click at [126, 192] on div "Floor 8" at bounding box center [139, 193] width 153 height 16
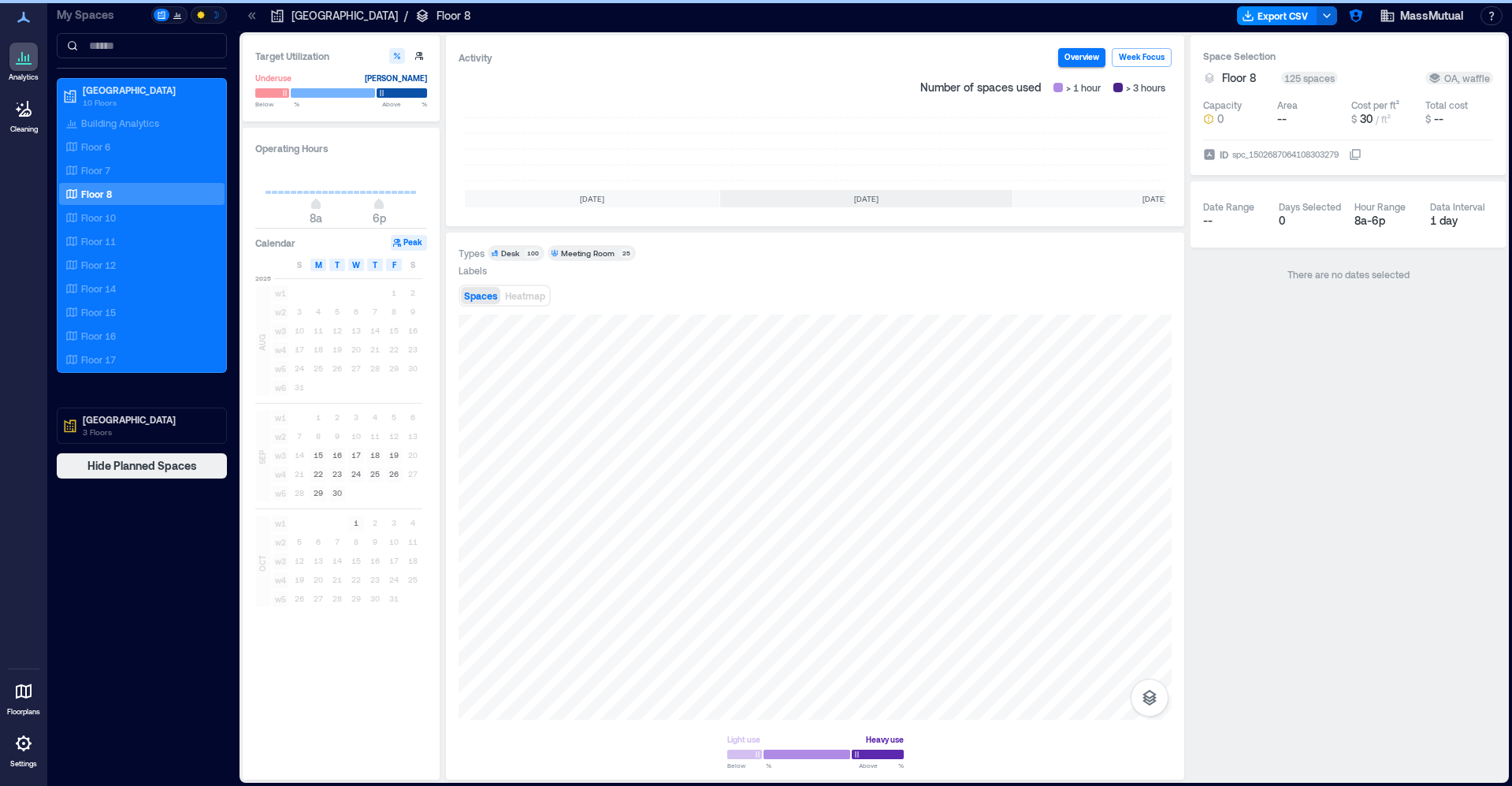
scroll to position [0, 151]
click at [1153, 142] on rect at bounding box center [1141, 149] width 47 height 63
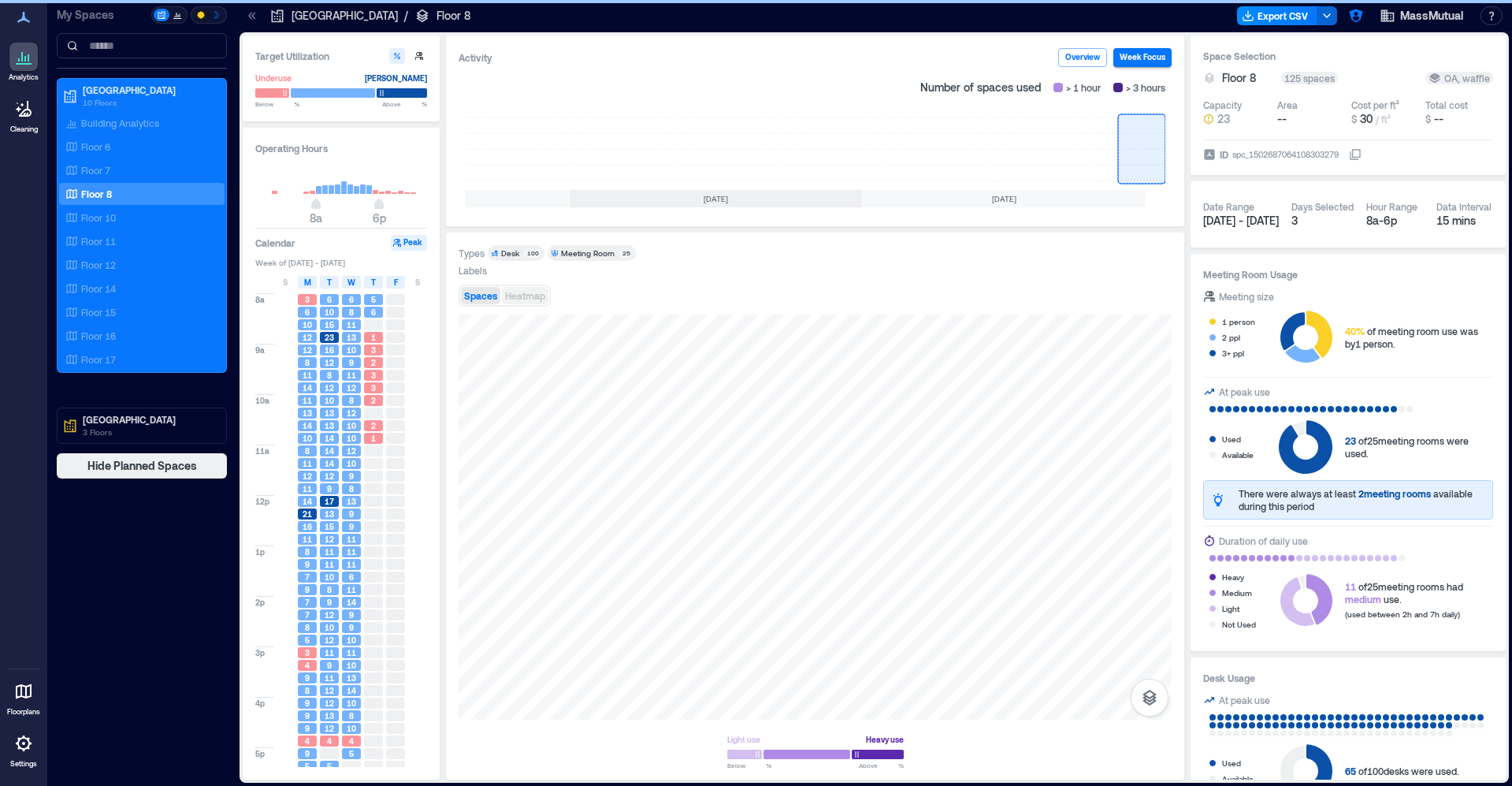
click at [540, 301] on span "Heatmap" at bounding box center [525, 295] width 40 height 11
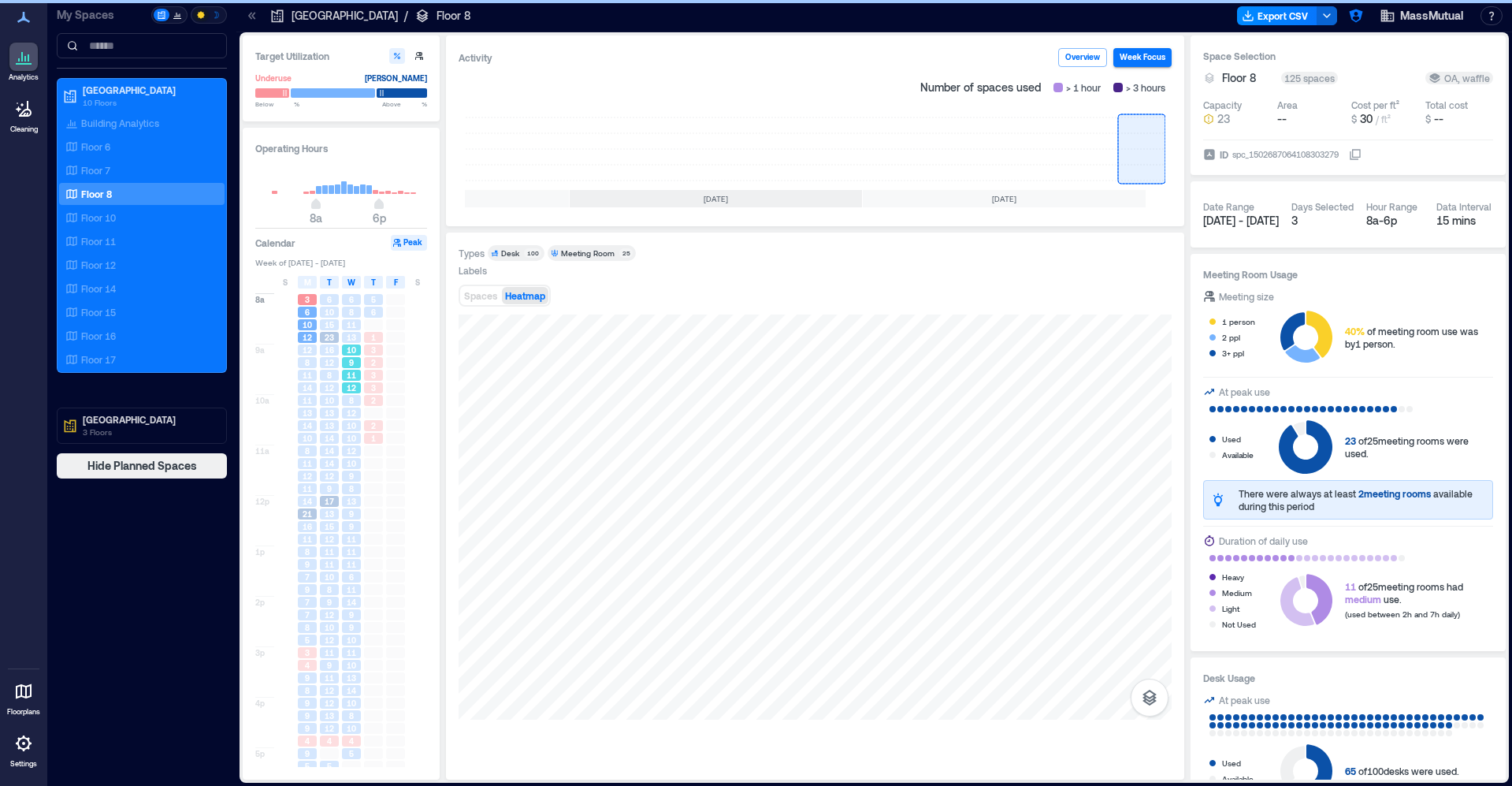
click at [356, 355] on div "10" at bounding box center [351, 350] width 19 height 11
click at [345, 410] on div "12" at bounding box center [351, 412] width 19 height 11
click at [343, 341] on div "13" at bounding box center [351, 336] width 19 height 11
click at [341, 317] on div "8" at bounding box center [351, 311] width 22 height 12
click at [340, 377] on div "8" at bounding box center [329, 375] width 22 height 12
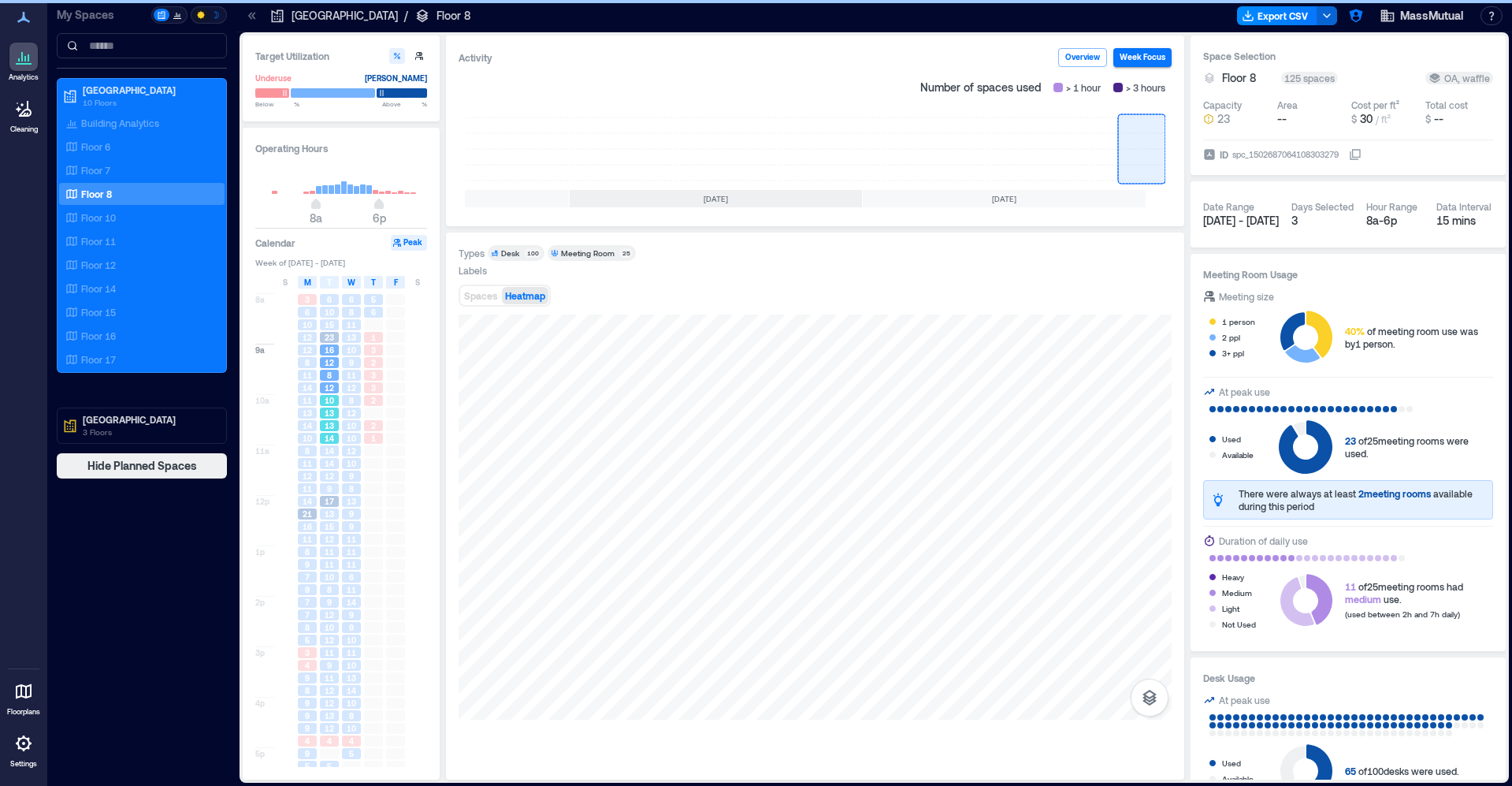
click at [340, 408] on div "13" at bounding box center [329, 412] width 22 height 12
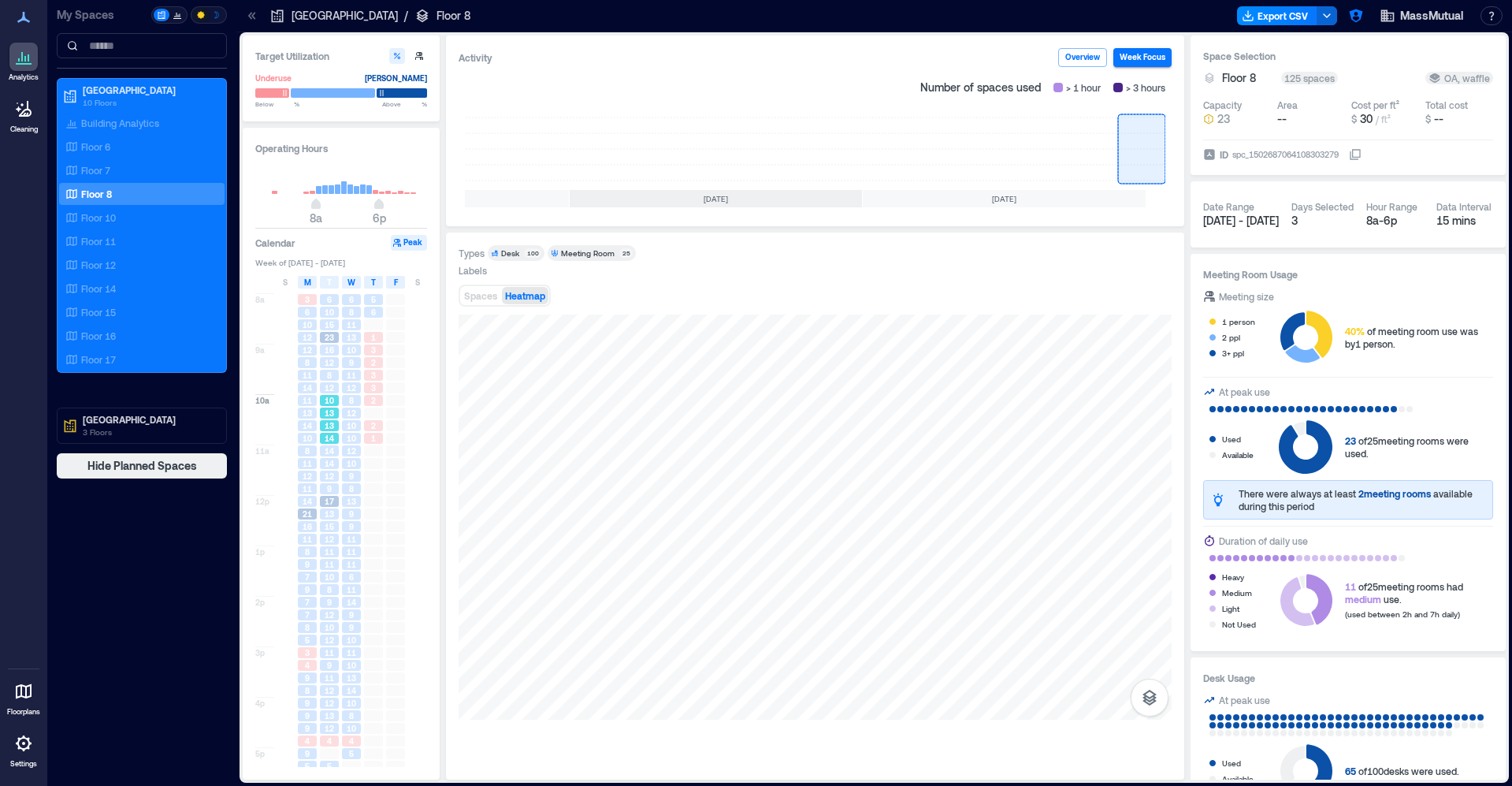
drag, startPoint x: 336, startPoint y: 445, endPoint x: 336, endPoint y: 469, distance: 24.0
click at [336, 445] on div "14" at bounding box center [329, 438] width 22 height 12
click at [336, 479] on div "12" at bounding box center [329, 475] width 19 height 11
click at [347, 494] on div "8" at bounding box center [351, 488] width 19 height 11
click at [344, 539] on div "11" at bounding box center [351, 539] width 19 height 11
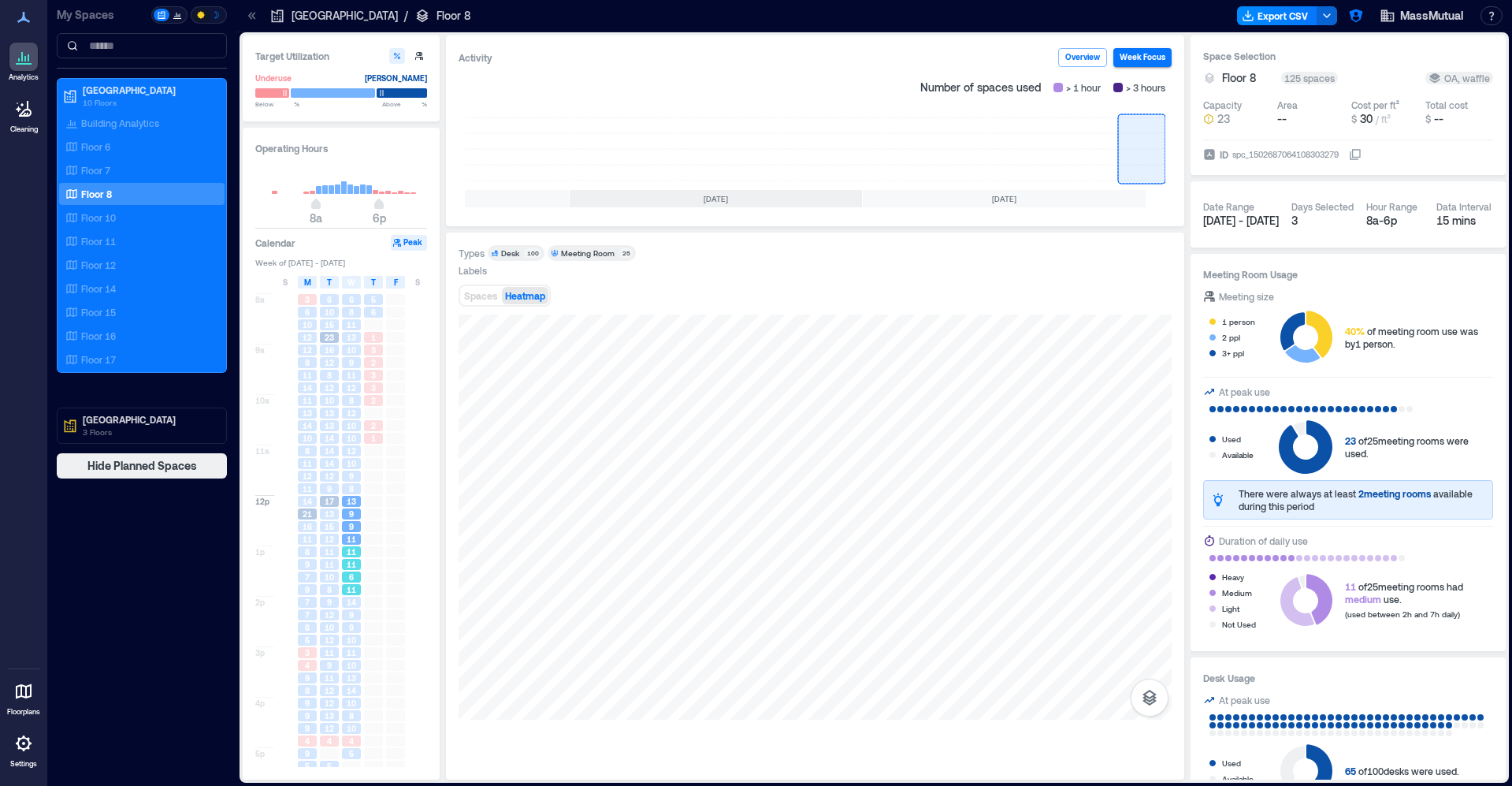
click at [349, 572] on span "6" at bounding box center [351, 576] width 5 height 11
click at [350, 602] on span "14" at bounding box center [351, 602] width 9 height 11
click at [346, 633] on div "9" at bounding box center [351, 627] width 19 height 11
click at [356, 674] on span "13" at bounding box center [351, 677] width 9 height 11
click at [354, 714] on span "8" at bounding box center [351, 715] width 5 height 11
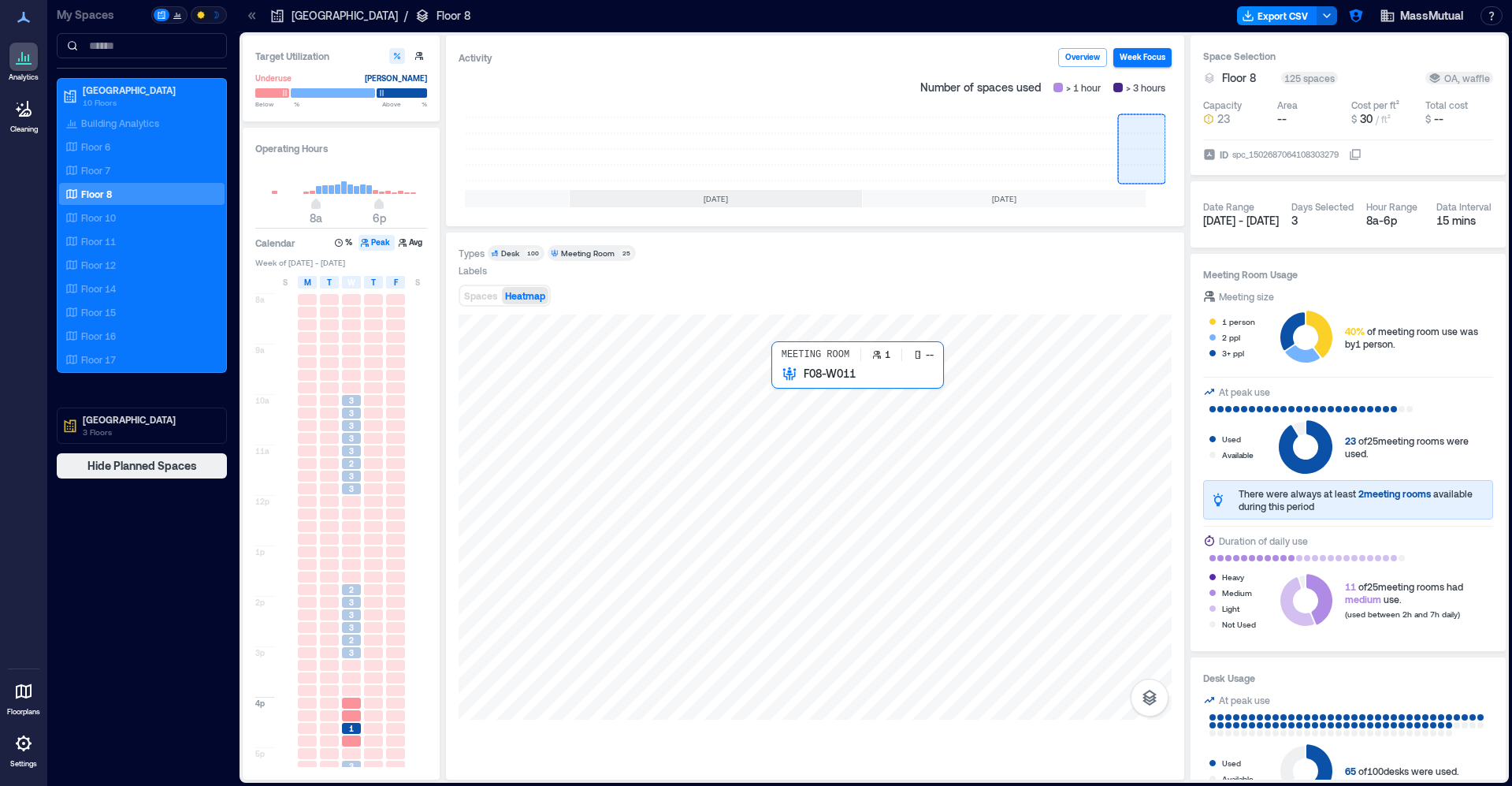
click at [778, 381] on div at bounding box center [815, 517] width 714 height 405
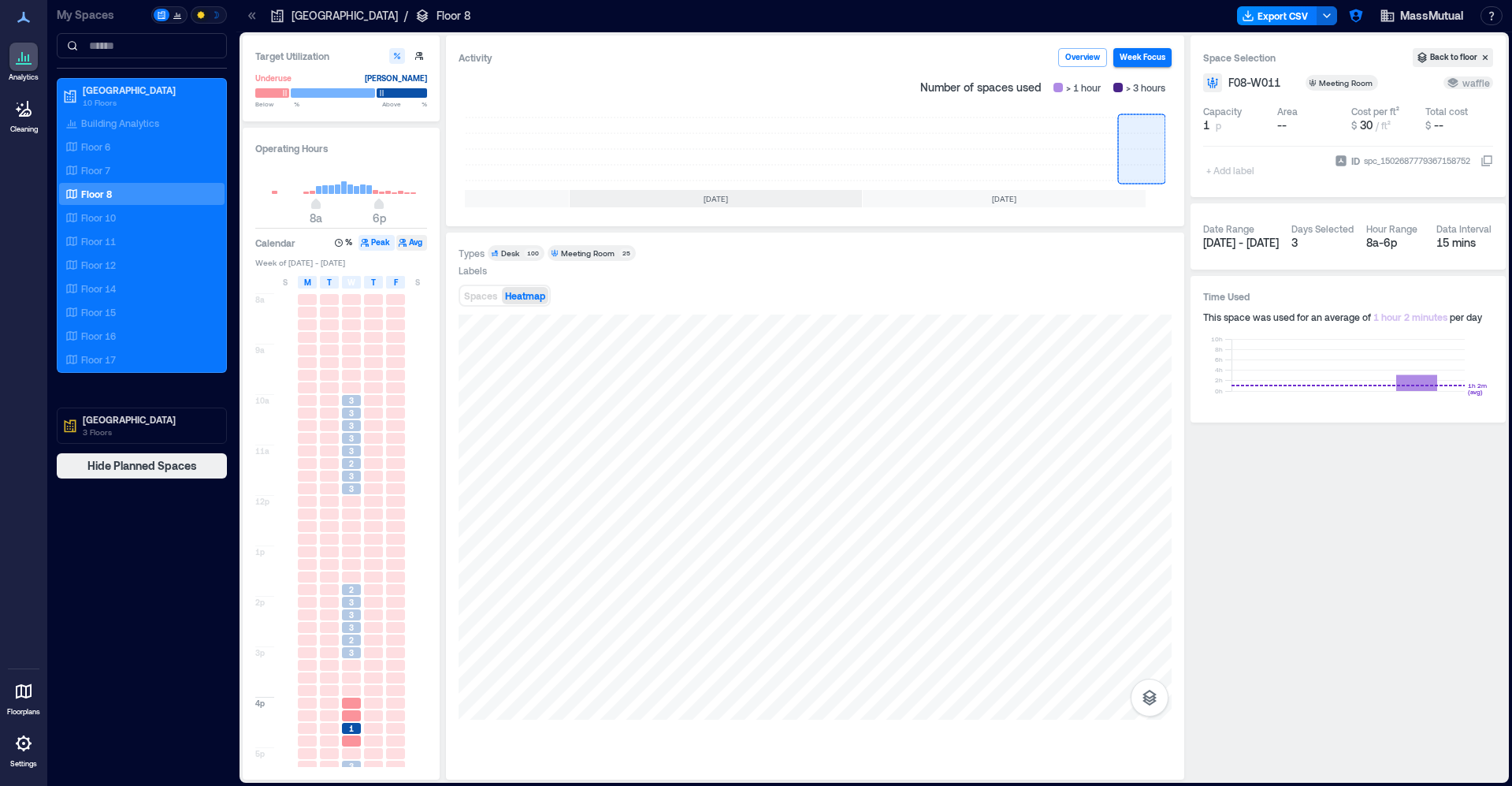
click at [423, 246] on button "Avg" at bounding box center [411, 242] width 31 height 16
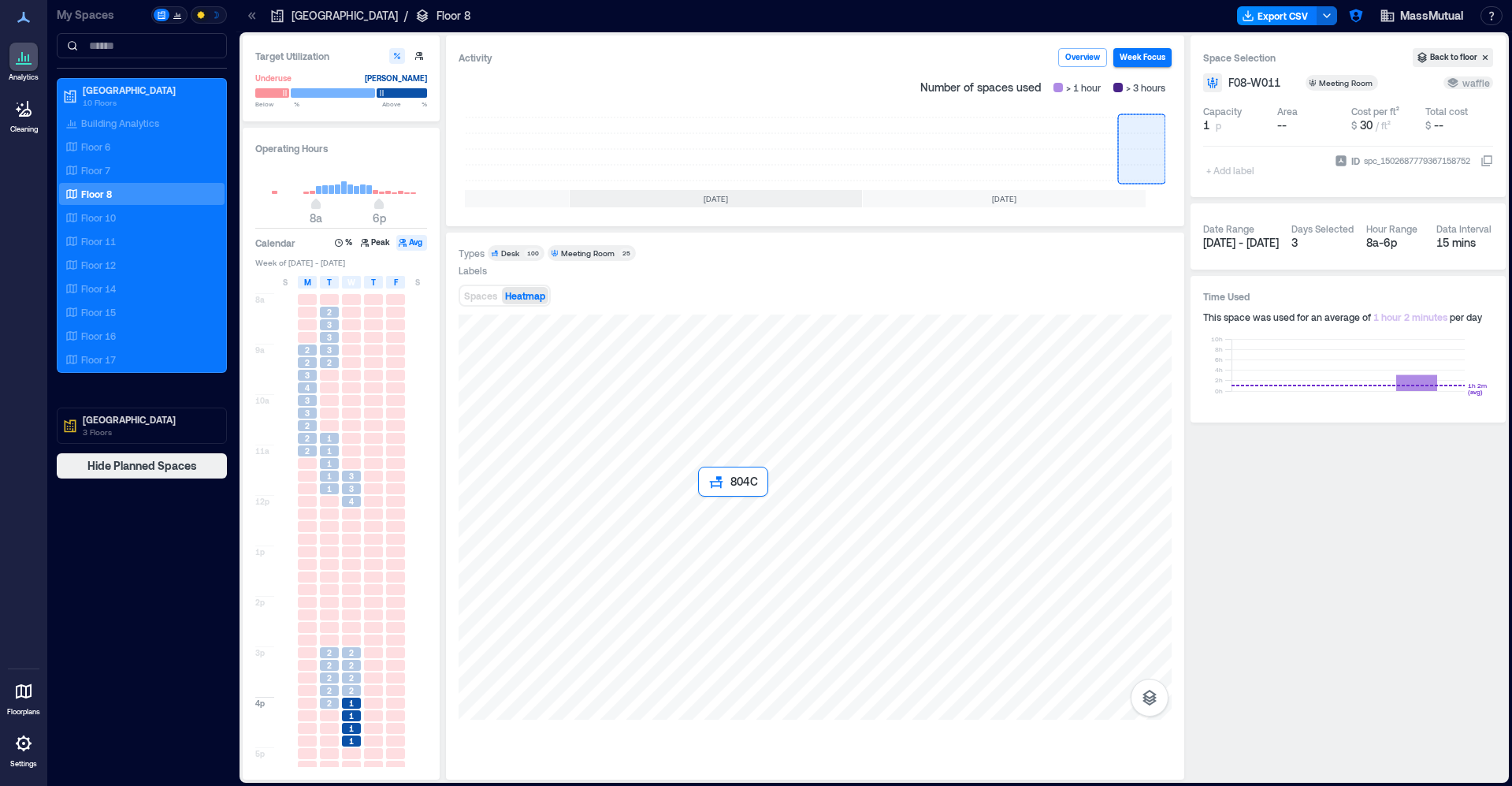
click at [709, 515] on div at bounding box center [815, 517] width 714 height 405
click at [356, 671] on div "2" at bounding box center [351, 664] width 22 height 12
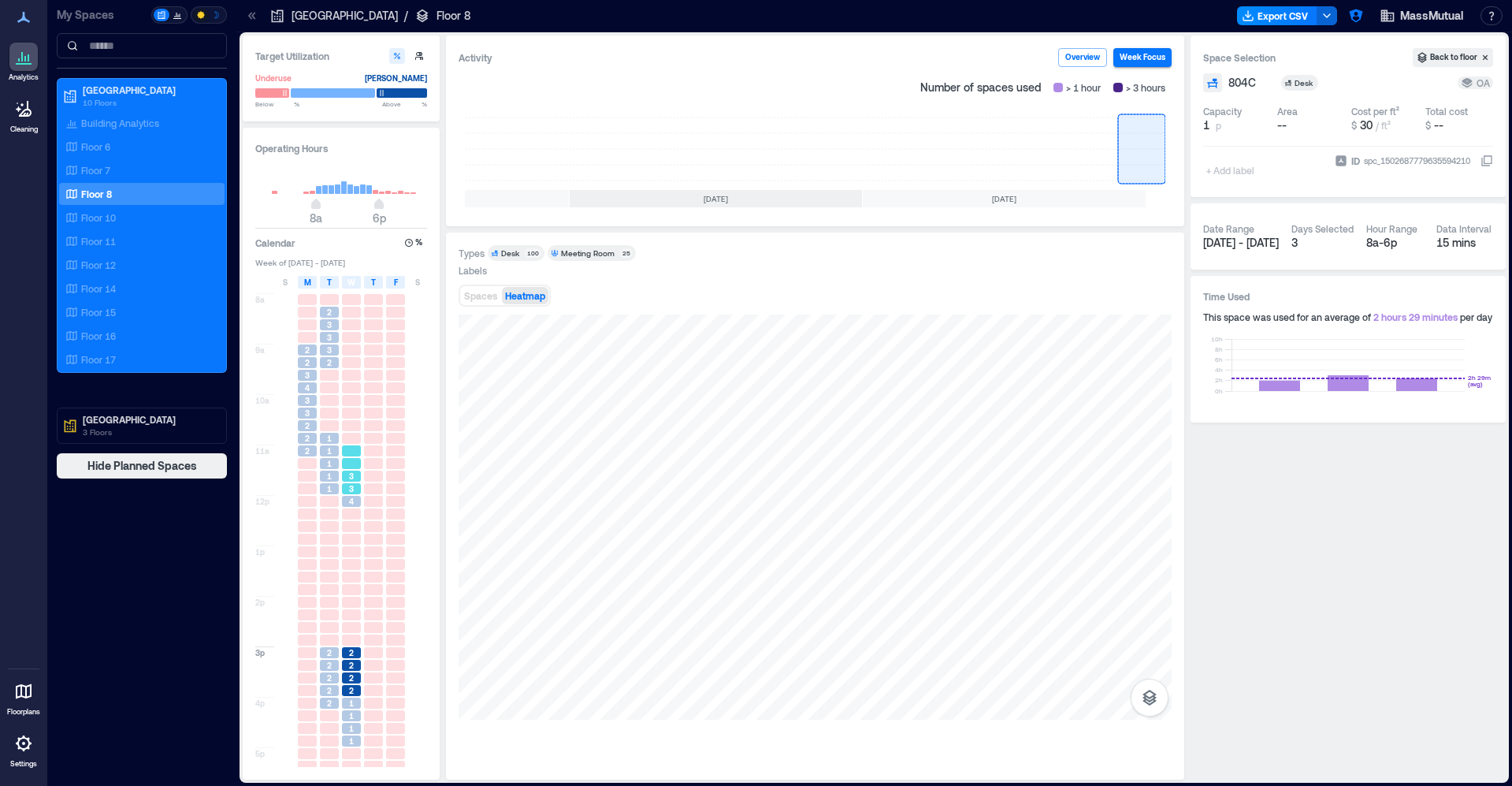
click at [347, 485] on div "3" at bounding box center [351, 488] width 19 height 11
click at [351, 500] on span "4" at bounding box center [351, 500] width 5 height 11
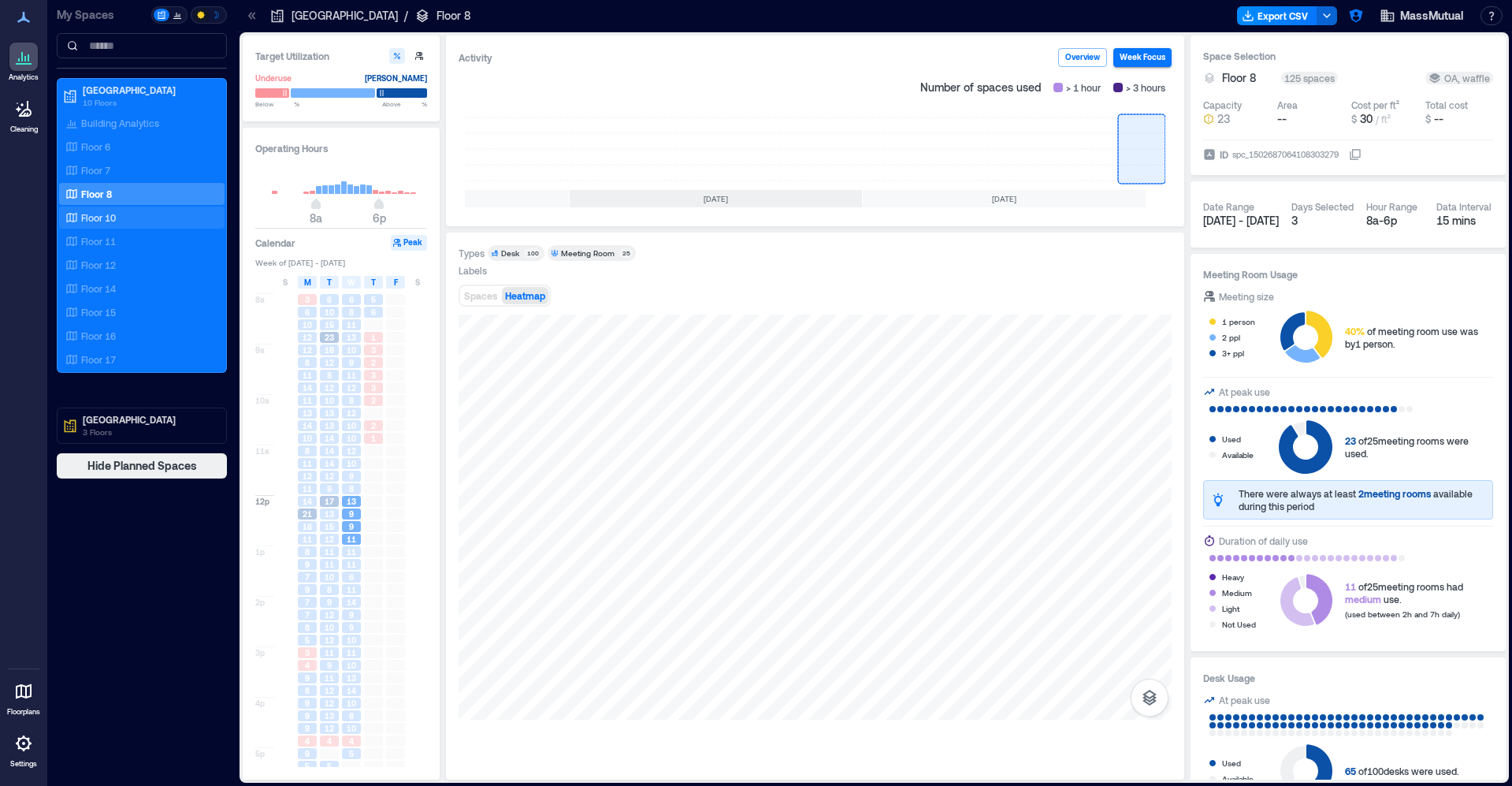
click at [147, 214] on div "Floor 10" at bounding box center [139, 217] width 153 height 16
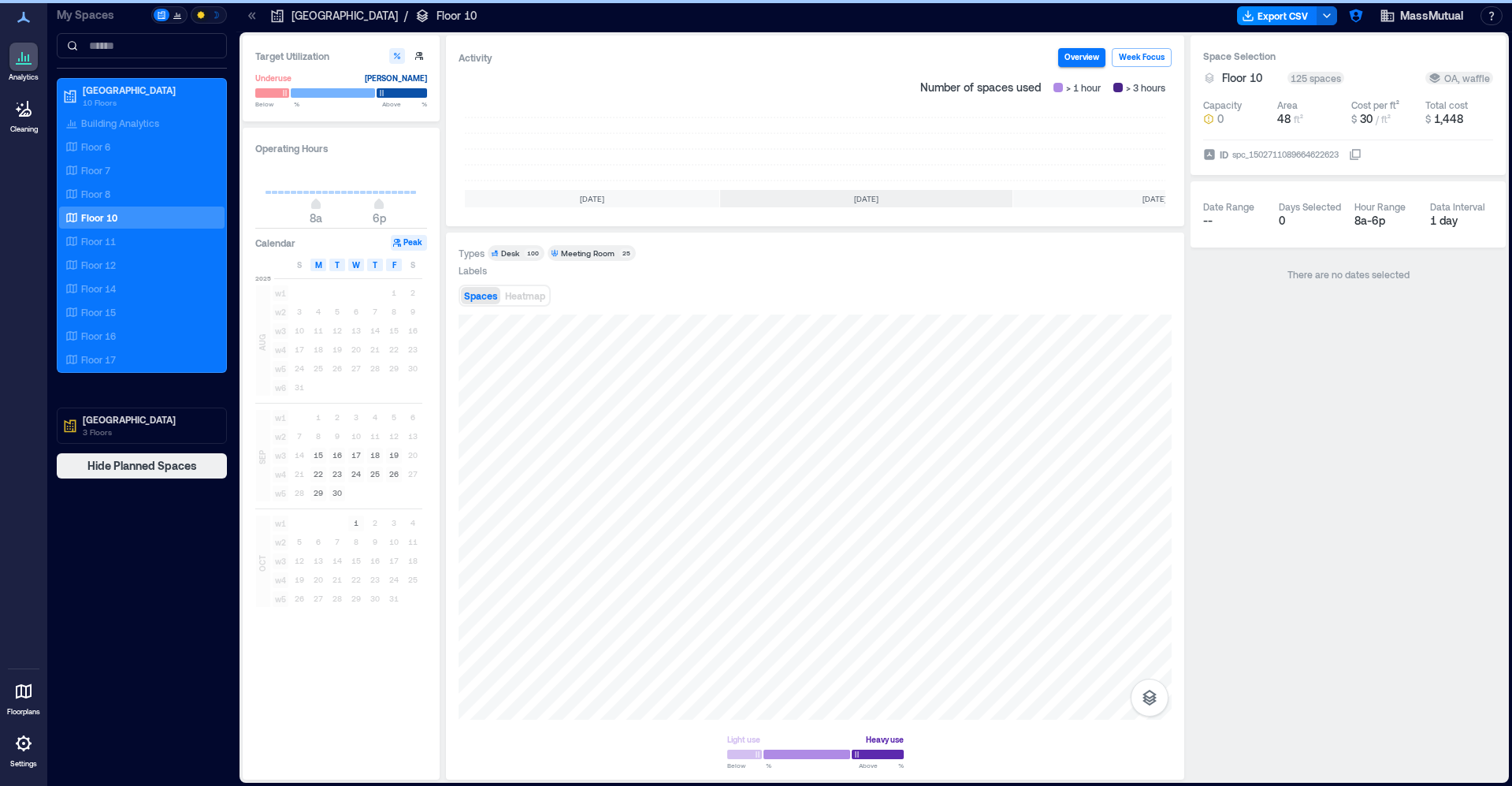
scroll to position [0, 151]
click at [1136, 140] on rect at bounding box center [1141, 149] width 47 height 63
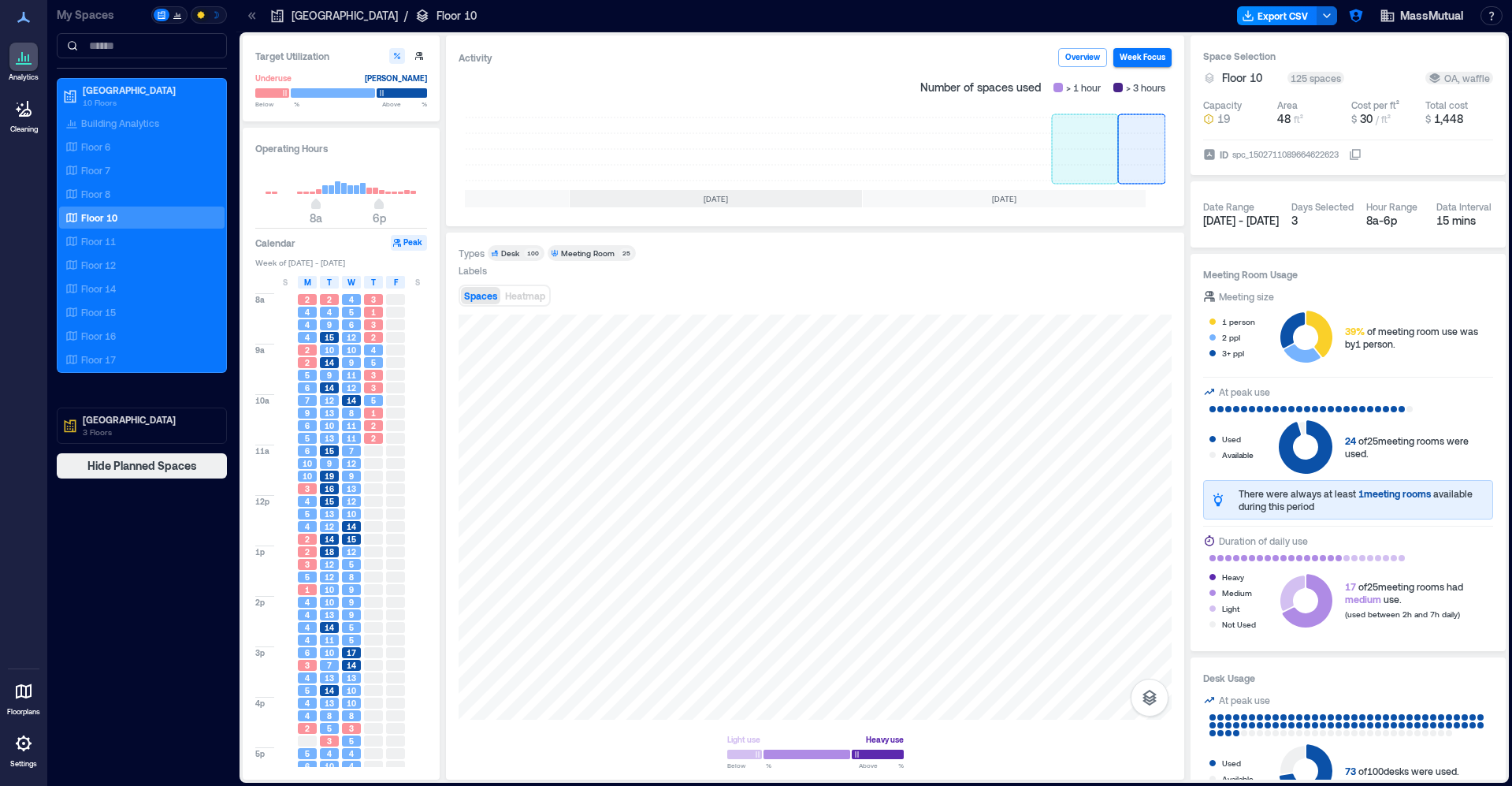
click at [1096, 140] on rect at bounding box center [1086, 149] width 67 height 63
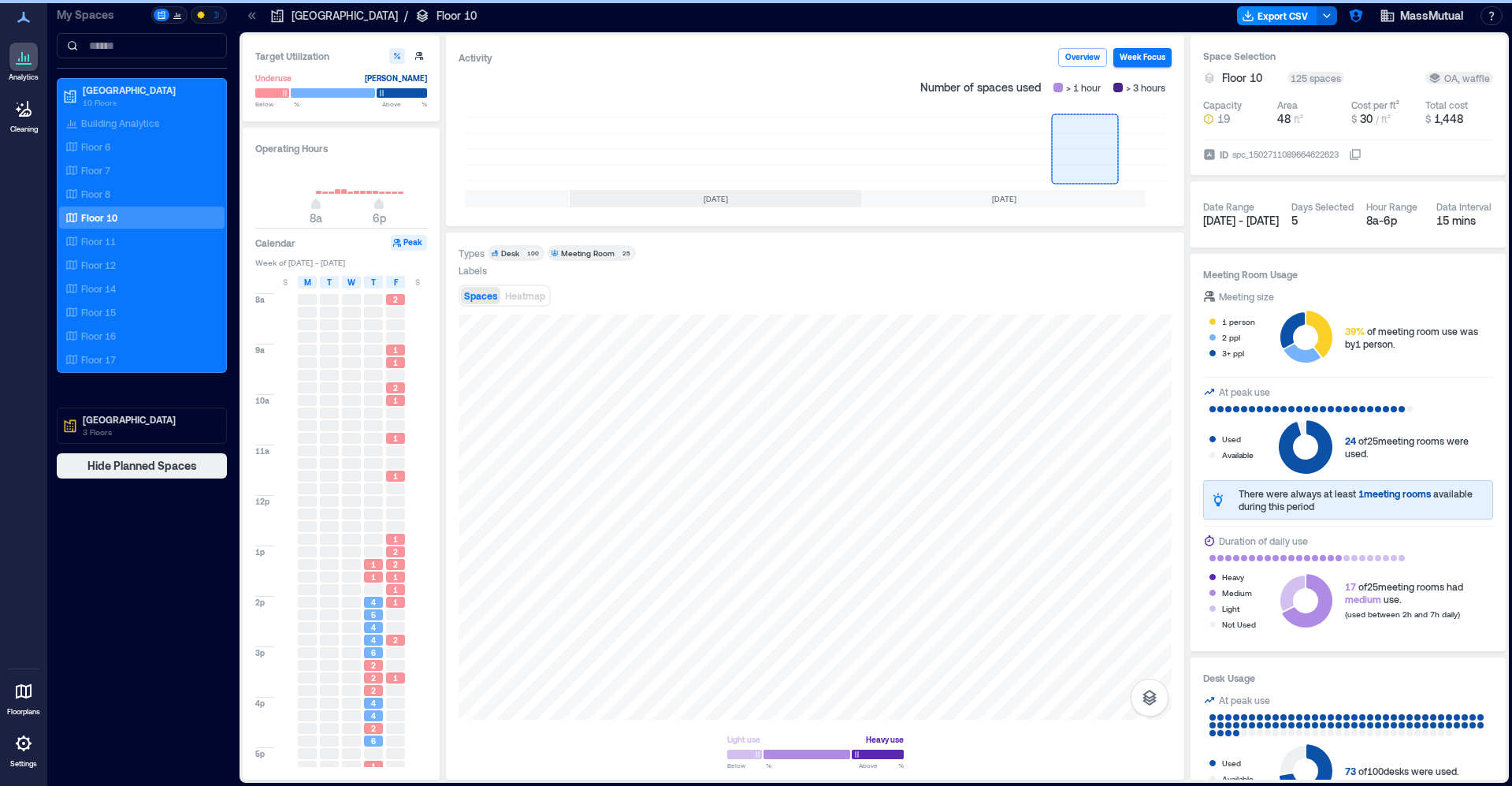
click at [1030, 287] on div "Spaces Heatmap" at bounding box center [815, 296] width 714 height 32
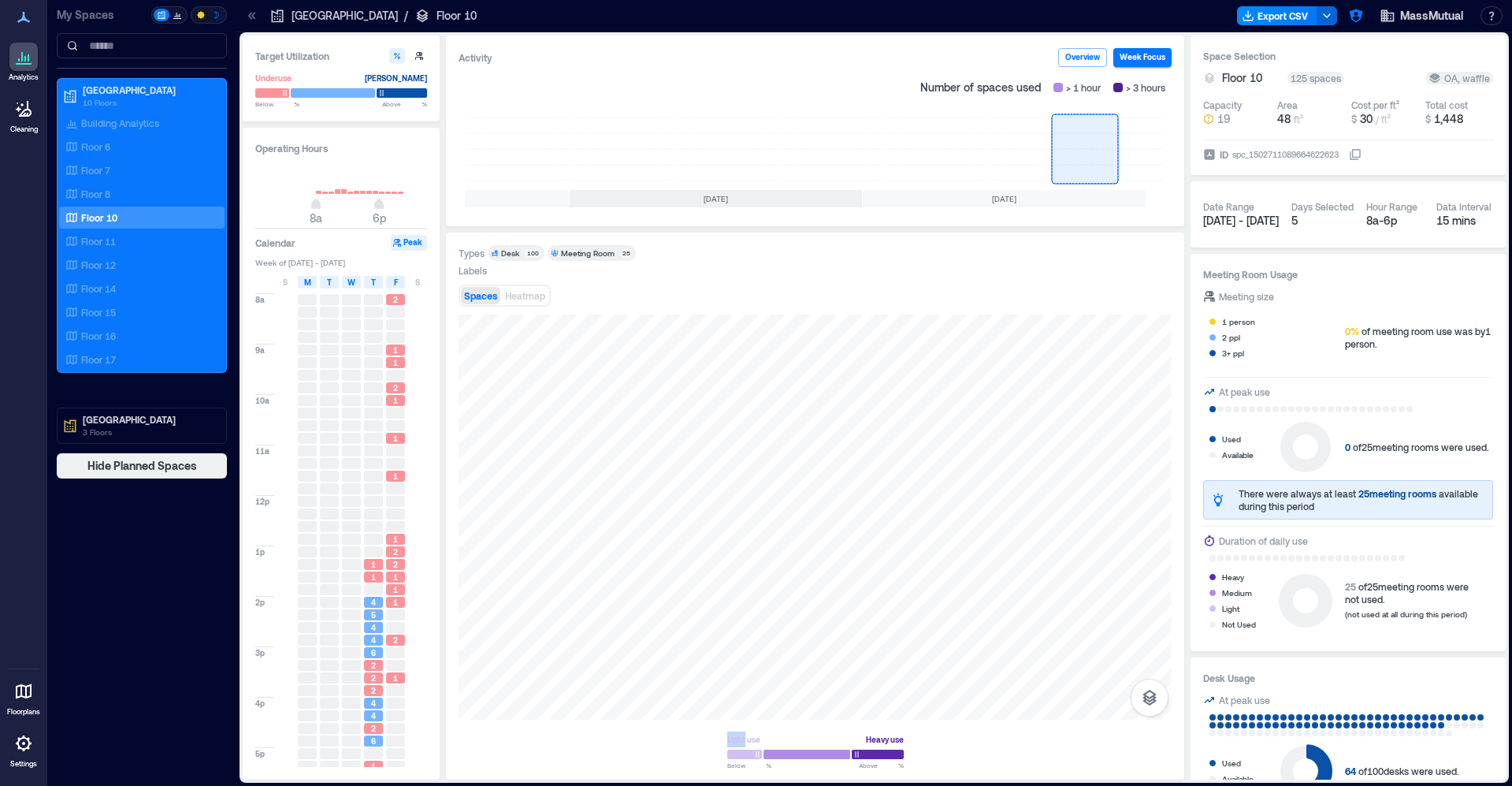
click at [1030, 287] on div "Spaces Heatmap" at bounding box center [815, 296] width 714 height 32
click at [1135, 155] on rect at bounding box center [1141, 149] width 47 height 63
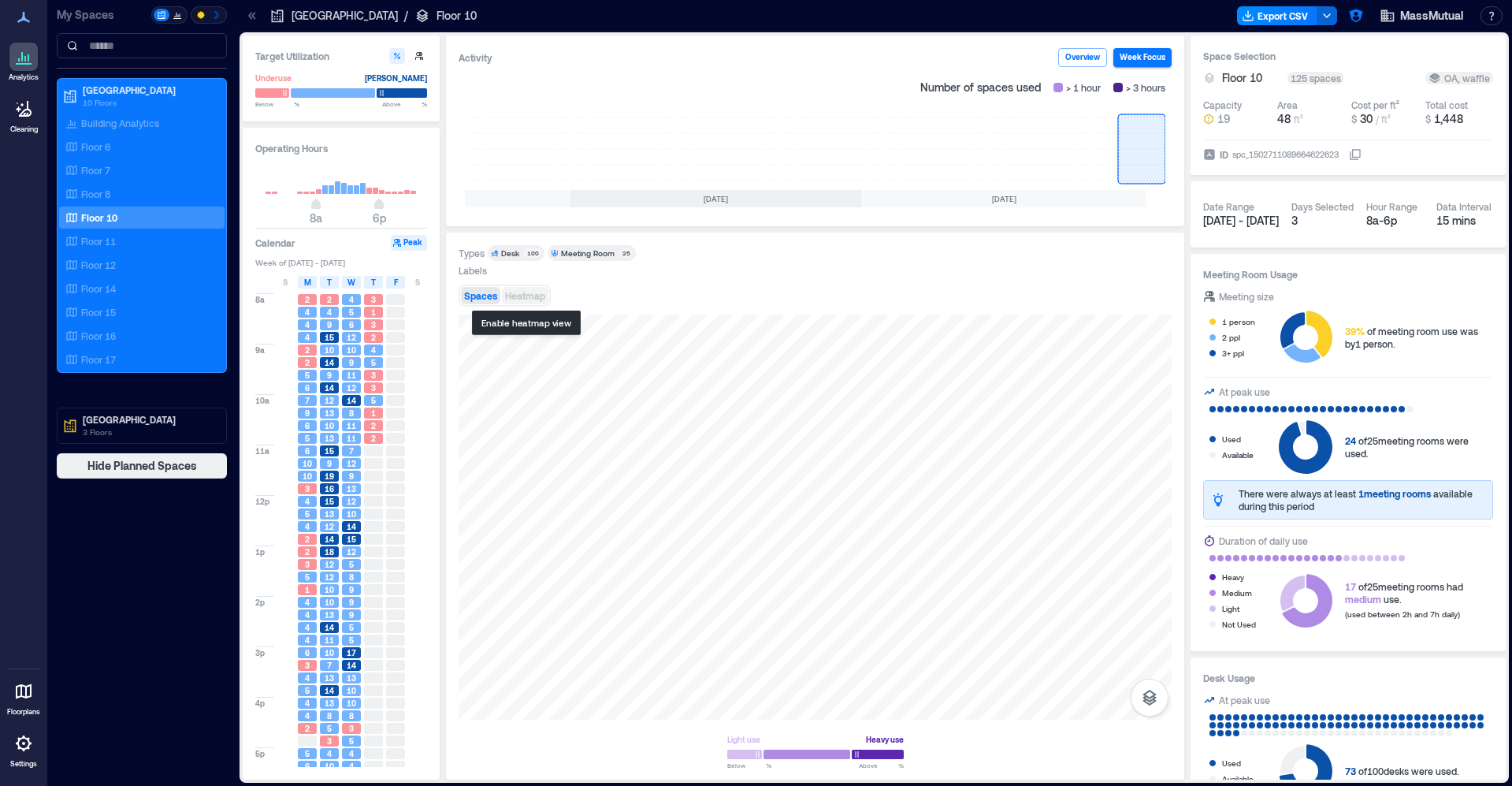
click at [515, 297] on span "Heatmap" at bounding box center [525, 295] width 40 height 11
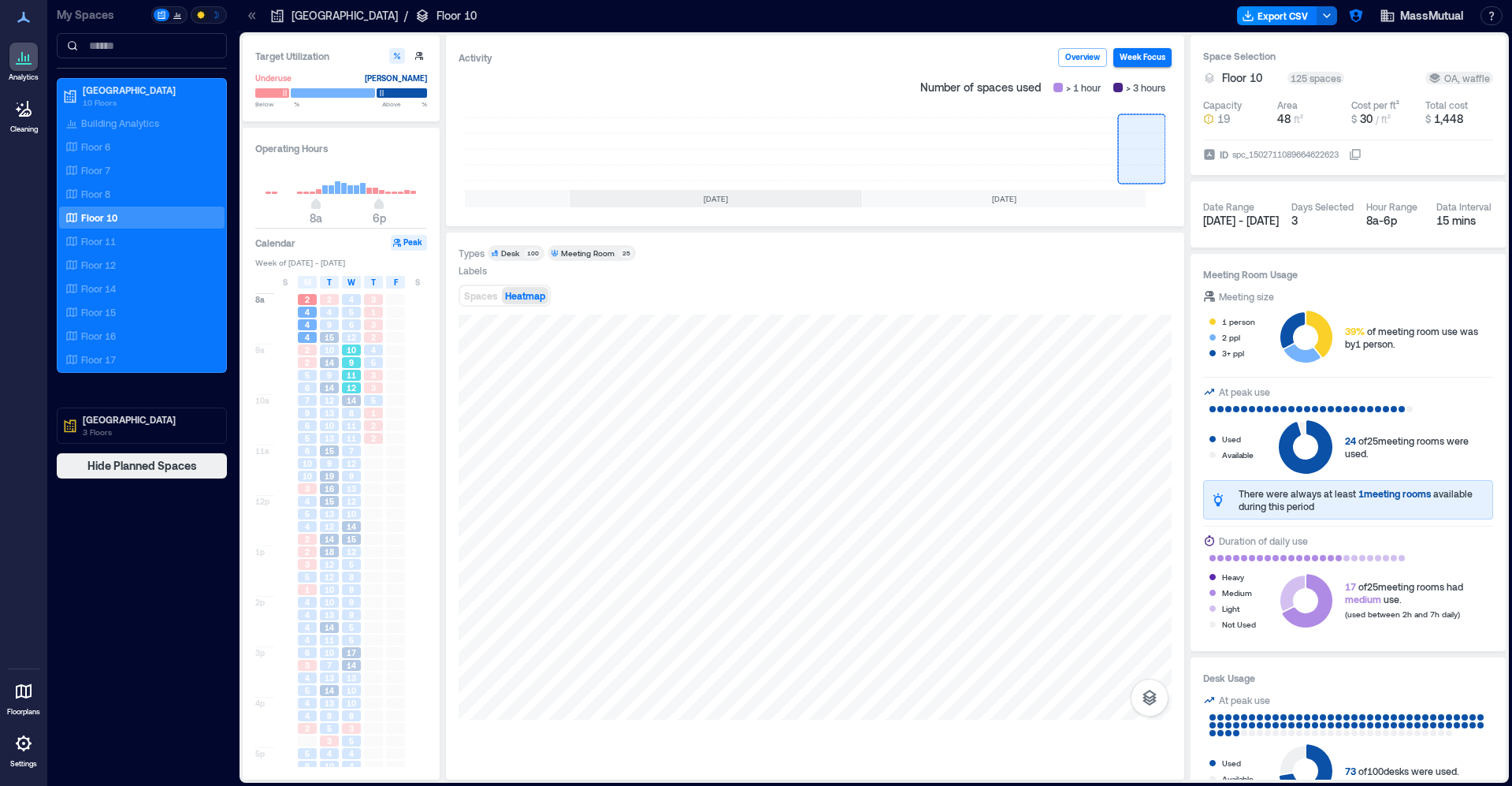
click at [357, 385] on div "12" at bounding box center [351, 387] width 19 height 11
click at [347, 427] on span "11" at bounding box center [351, 425] width 9 height 11
click at [348, 485] on span "13" at bounding box center [351, 488] width 9 height 11
click at [350, 520] on div "10" at bounding box center [351, 514] width 22 height 12
click at [354, 574] on span "8" at bounding box center [351, 576] width 5 height 11
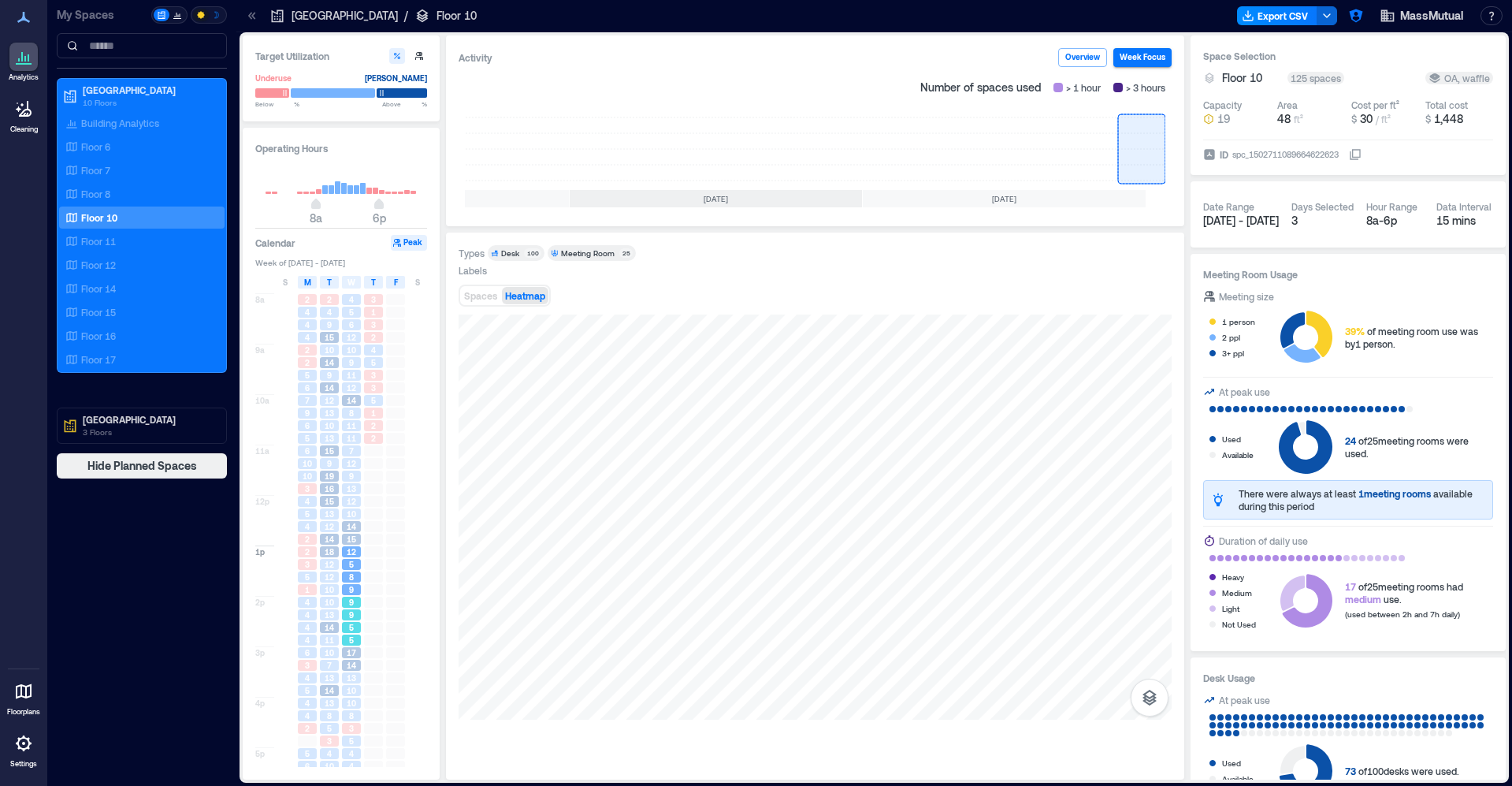
click at [357, 635] on div "5" at bounding box center [351, 639] width 19 height 11
click at [348, 665] on span "14" at bounding box center [351, 664] width 9 height 11
click at [354, 732] on span "3" at bounding box center [351, 728] width 5 height 11
click at [366, 543] on div at bounding box center [373, 539] width 19 height 11
click at [368, 480] on div at bounding box center [373, 475] width 19 height 11
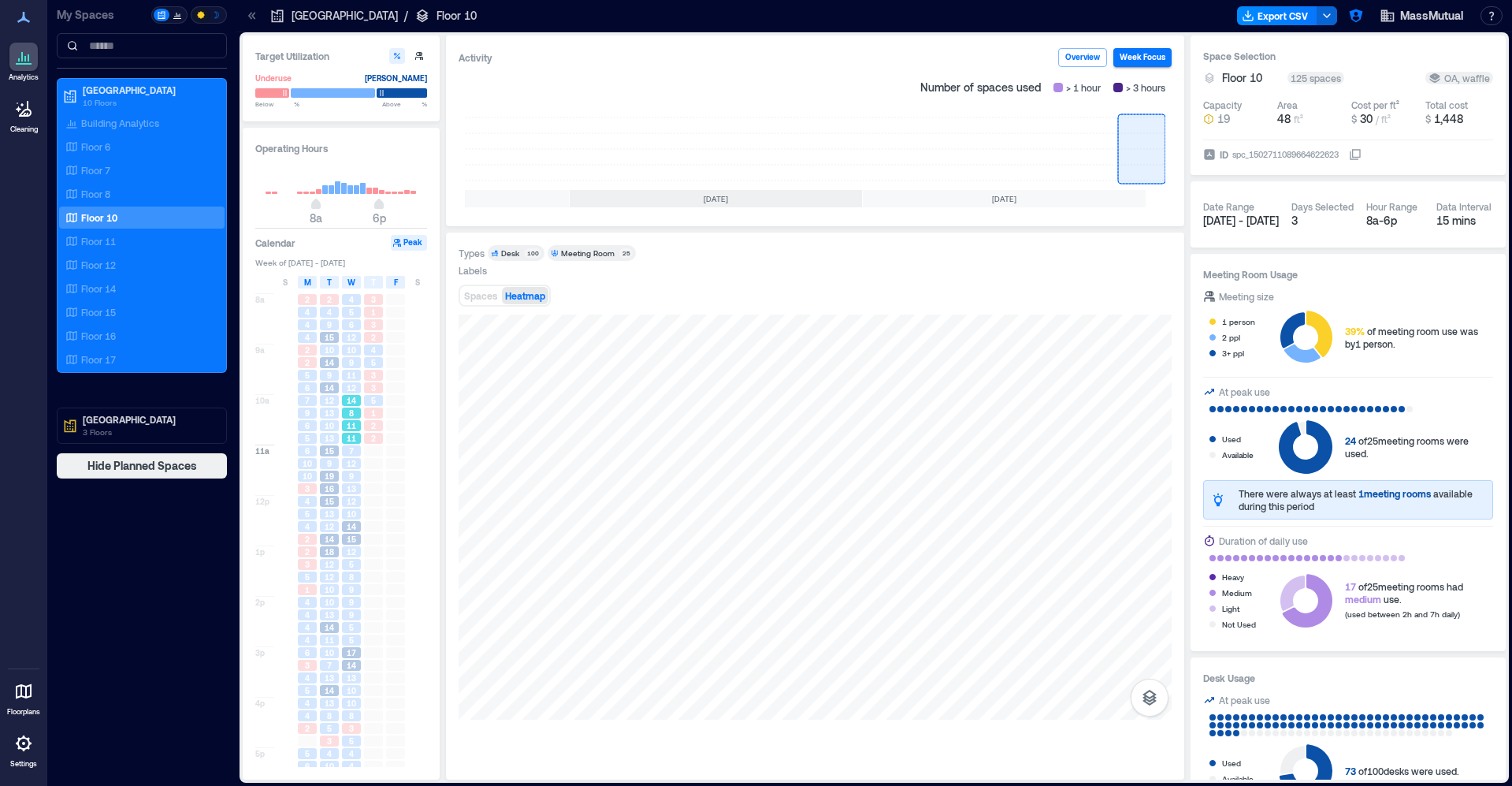
click at [361, 427] on div "11" at bounding box center [351, 425] width 22 height 12
click at [352, 366] on span "9" at bounding box center [351, 362] width 5 height 11
click at [356, 338] on span "12" at bounding box center [351, 336] width 9 height 11
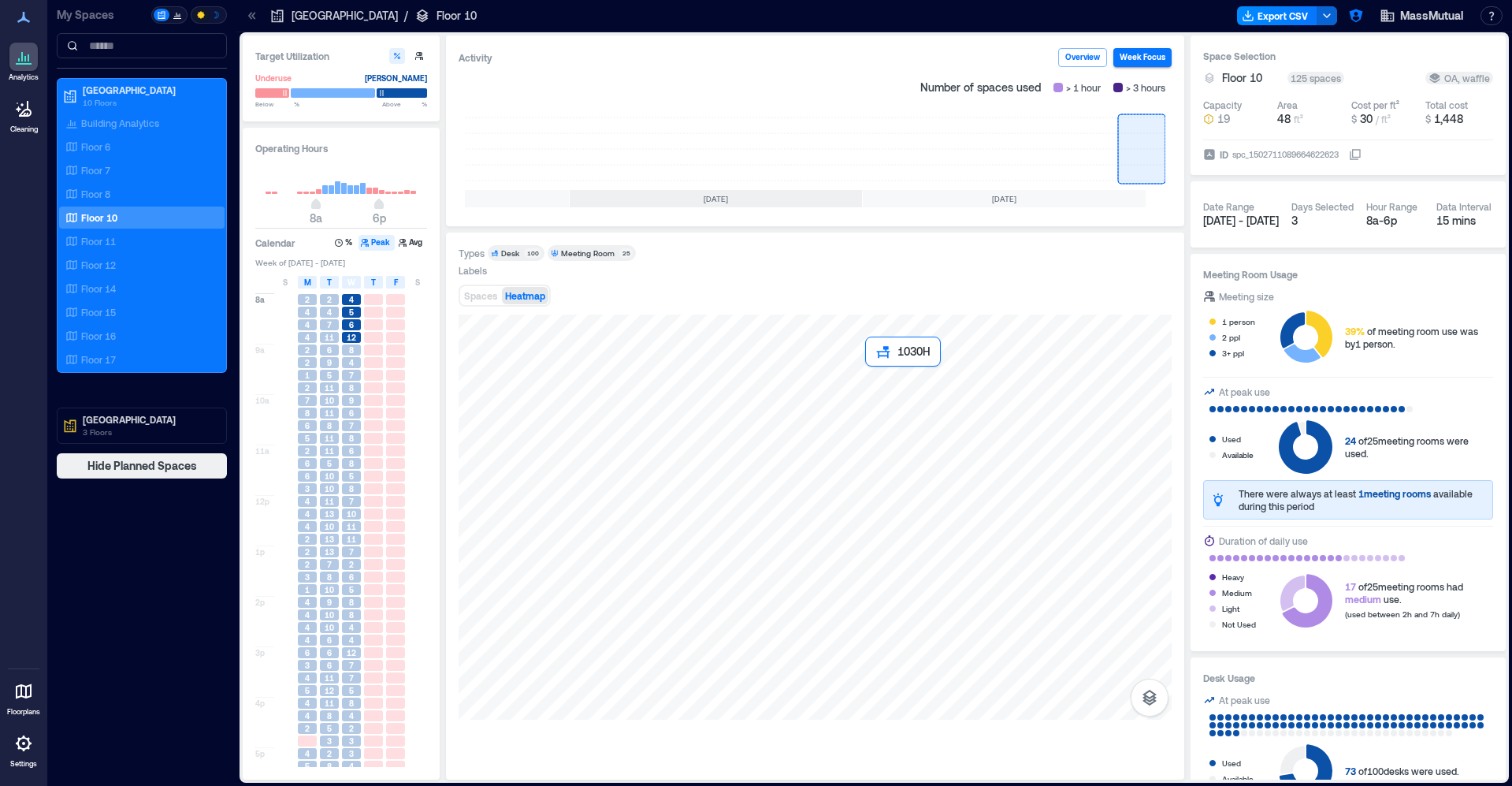
click at [893, 419] on div at bounding box center [815, 517] width 714 height 405
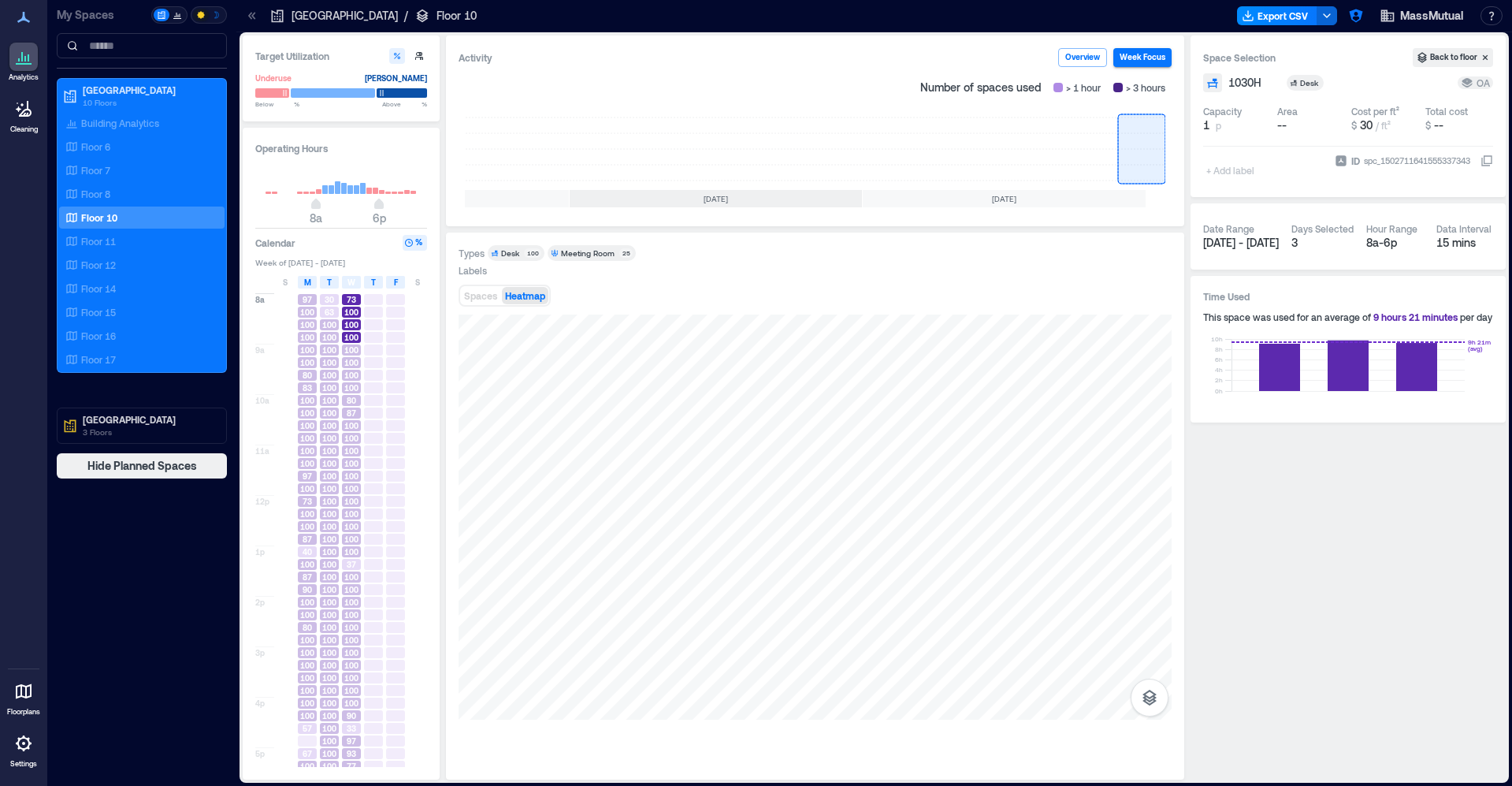
click at [810, 306] on div "Spaces Heatmap" at bounding box center [815, 296] width 714 height 32
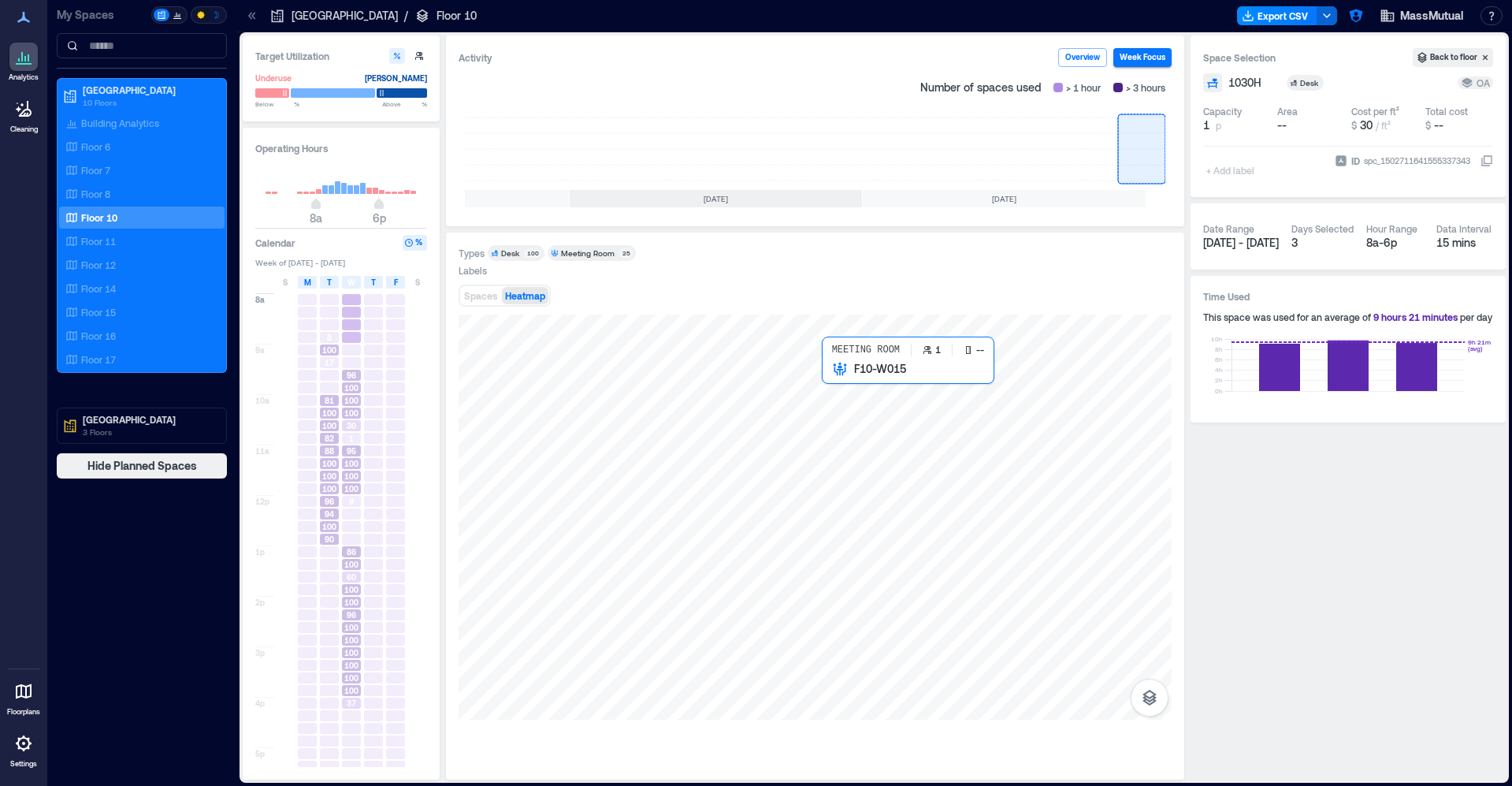
click at [837, 376] on div at bounding box center [815, 517] width 714 height 405
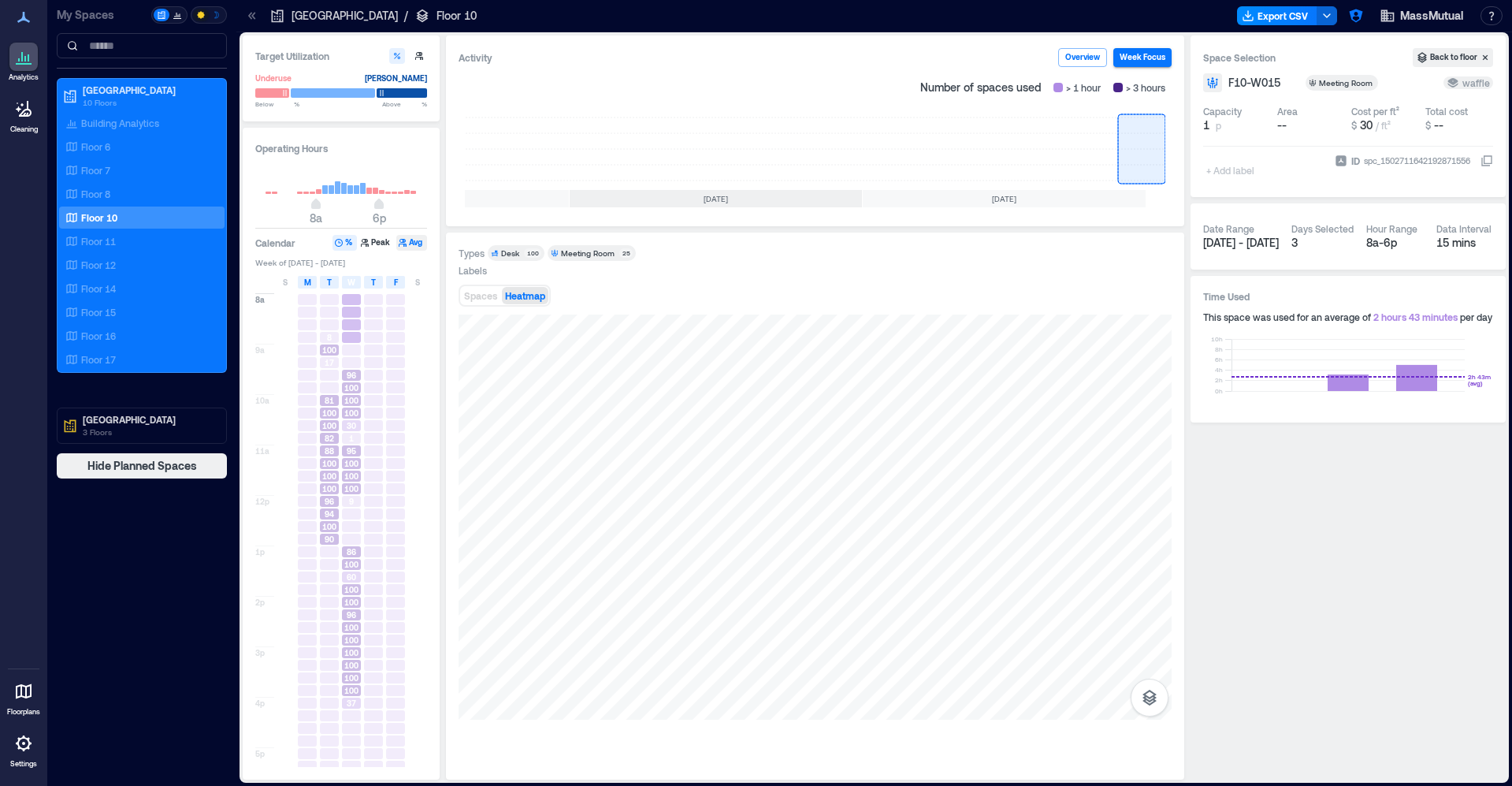
click at [413, 245] on button "Avg" at bounding box center [411, 242] width 31 height 16
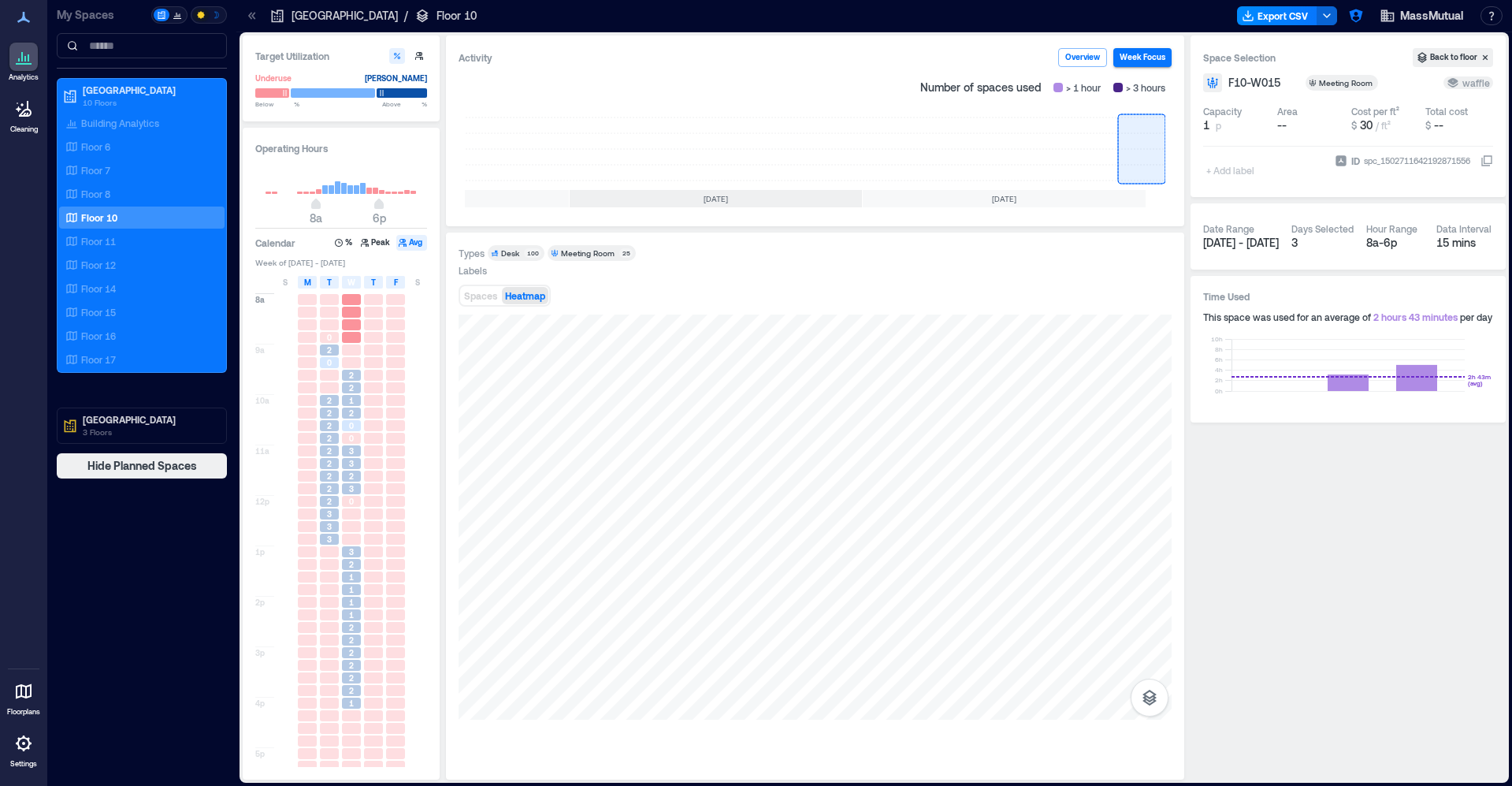
click at [747, 306] on div "Spaces Heatmap" at bounding box center [815, 296] width 714 height 32
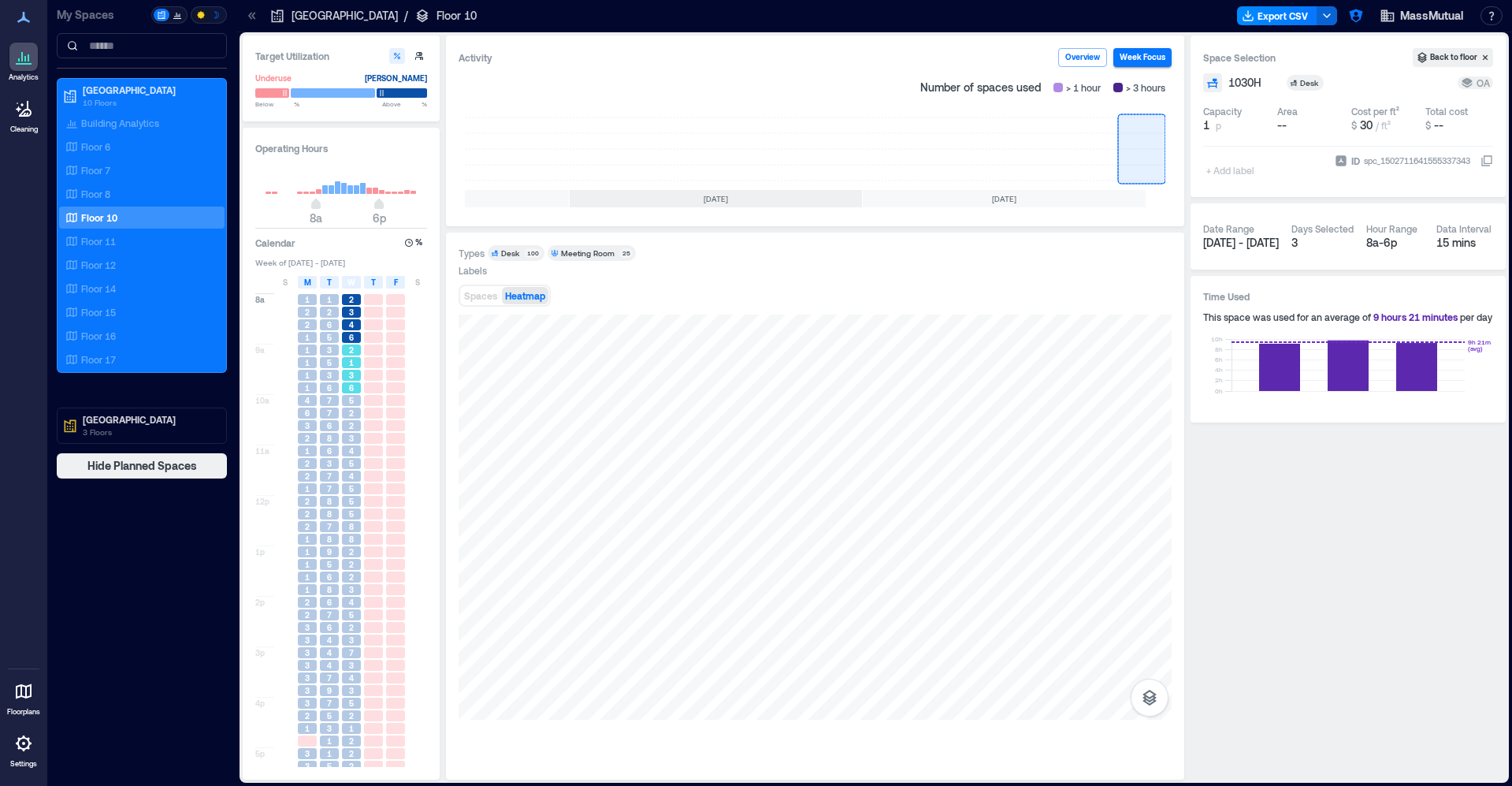
click at [360, 374] on div "3" at bounding box center [351, 375] width 19 height 11
click at [354, 429] on div "2" at bounding box center [351, 425] width 19 height 11
click at [894, 402] on div at bounding box center [815, 517] width 714 height 405
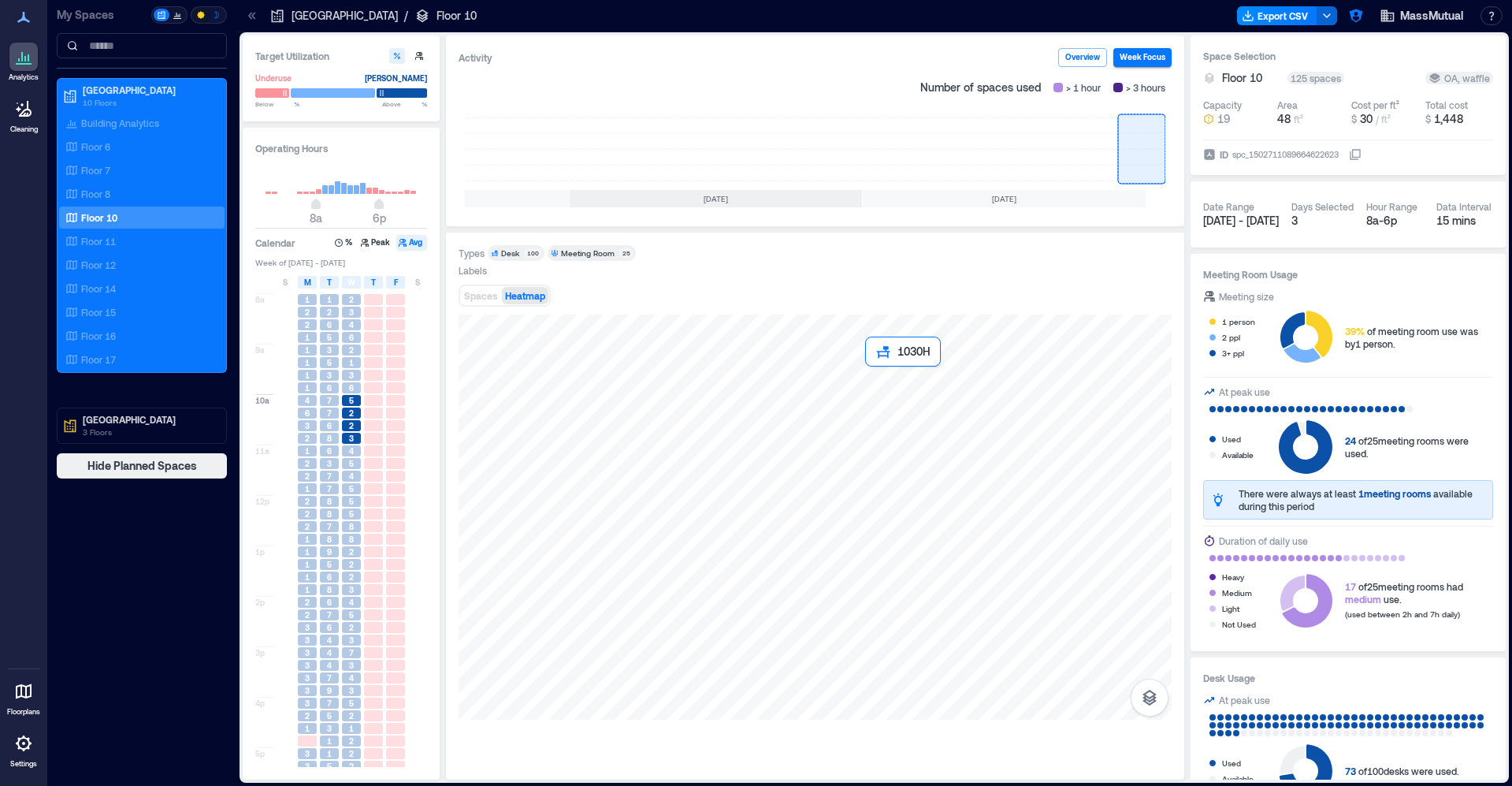
click at [892, 405] on div at bounding box center [815, 517] width 714 height 405
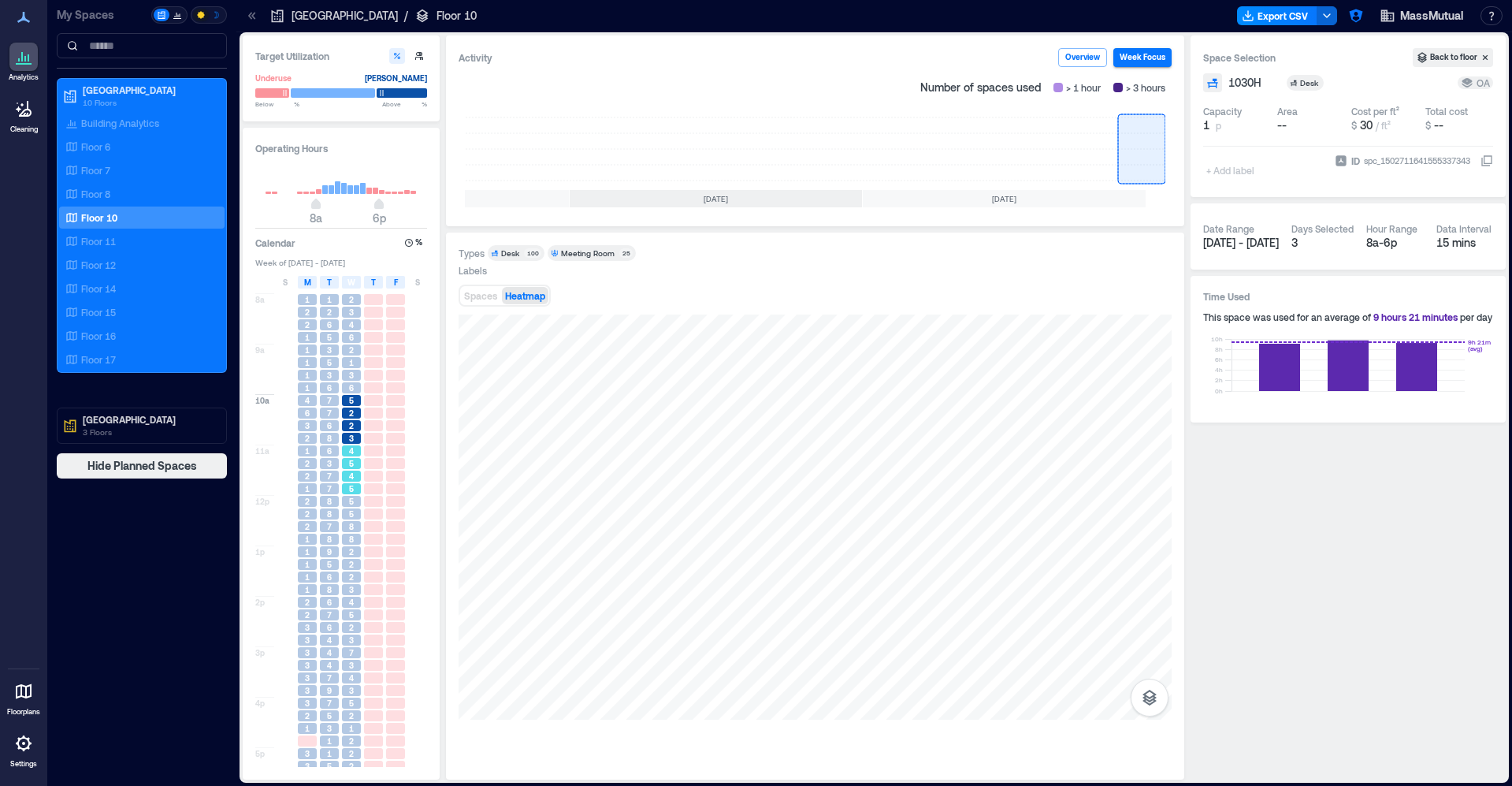
click at [357, 469] on div "5" at bounding box center [351, 463] width 19 height 11
click at [352, 529] on span "8" at bounding box center [351, 526] width 5 height 11
click at [351, 579] on span "2" at bounding box center [351, 576] width 5 height 11
click at [352, 627] on span "2" at bounding box center [351, 627] width 5 height 11
click at [351, 672] on div "4" at bounding box center [351, 677] width 22 height 12
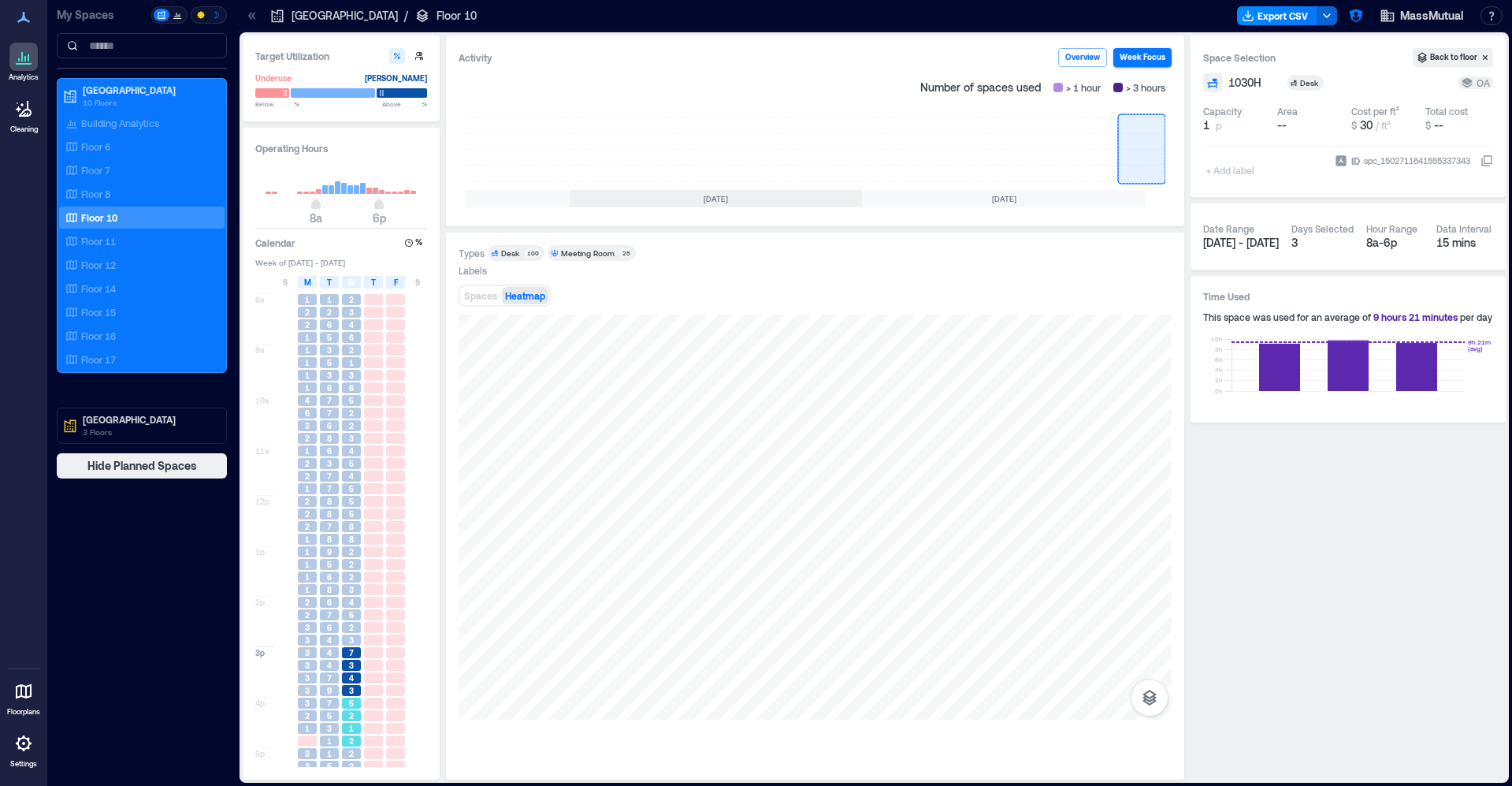
click at [356, 720] on div "2" at bounding box center [351, 715] width 19 height 11
drag, startPoint x: 357, startPoint y: 645, endPoint x: 445, endPoint y: 620, distance: 91.5
click at [356, 645] on div "3" at bounding box center [351, 639] width 19 height 11
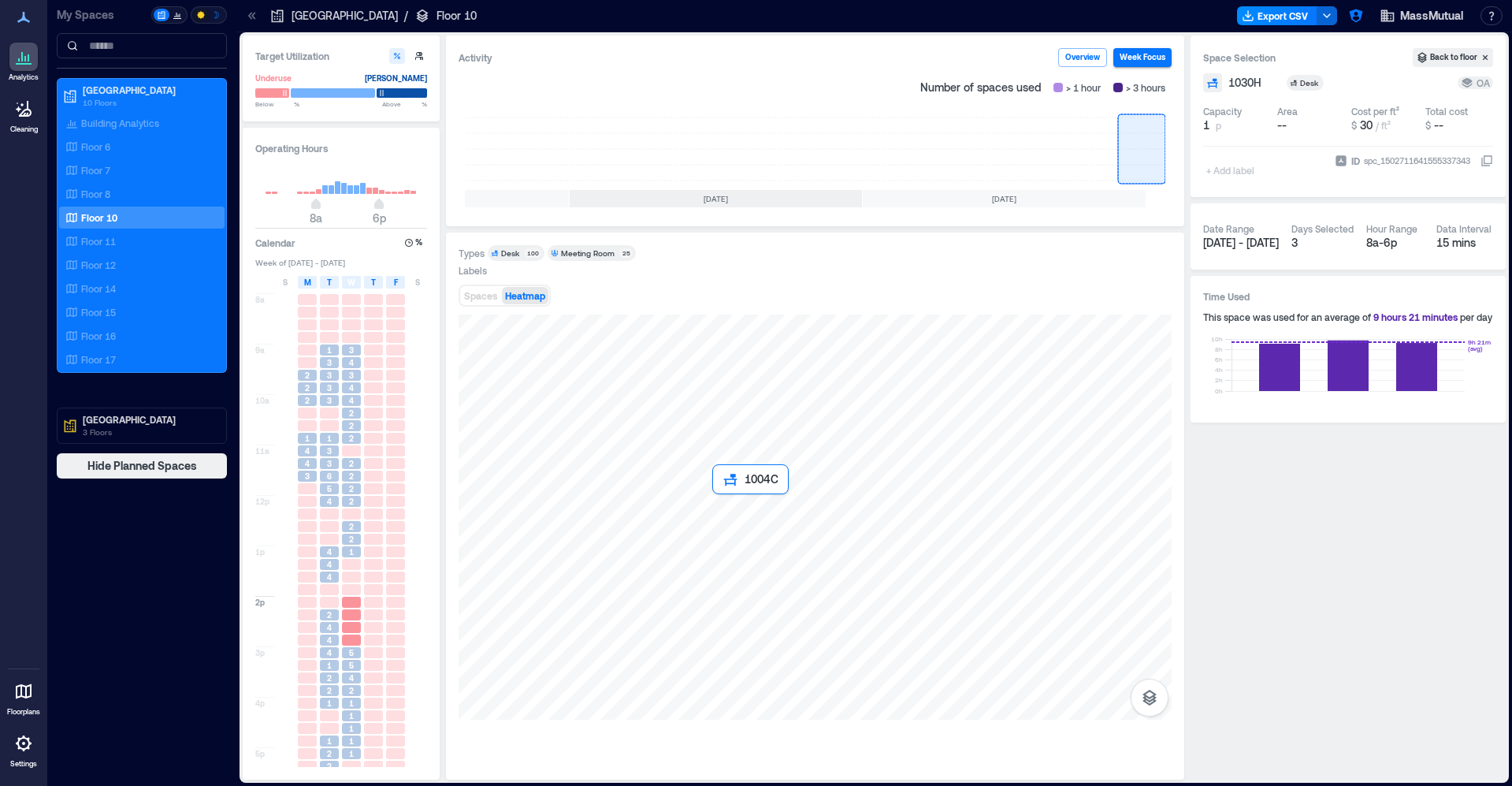
click at [737, 520] on div at bounding box center [815, 517] width 714 height 405
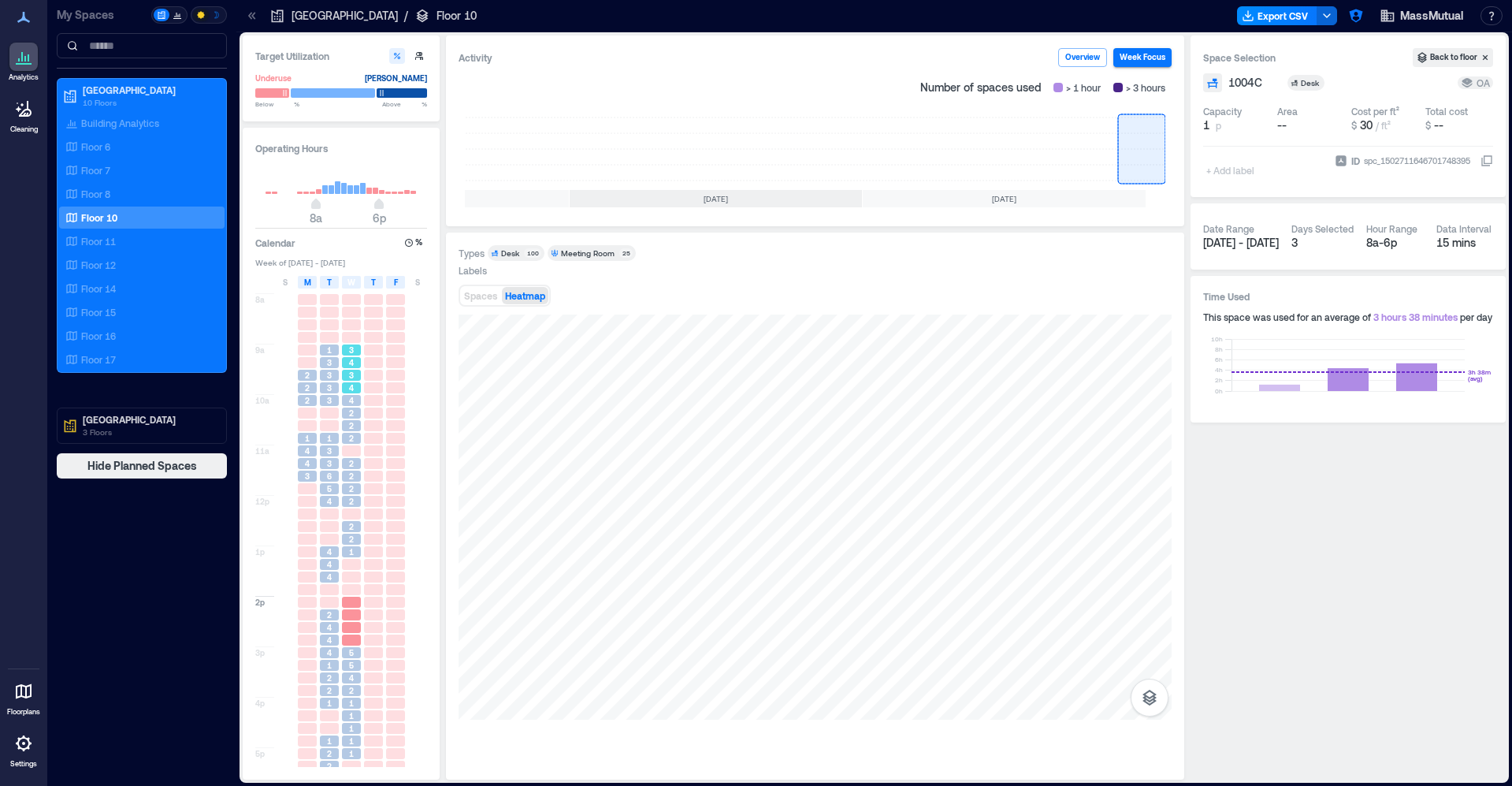
click at [360, 365] on div "4" at bounding box center [351, 362] width 19 height 11
click at [346, 422] on div "2" at bounding box center [351, 425] width 19 height 11
click at [351, 477] on span "2" at bounding box center [351, 475] width 5 height 11
click at [358, 523] on div "2" at bounding box center [351, 526] width 19 height 11
click at [353, 562] on div at bounding box center [351, 564] width 19 height 11
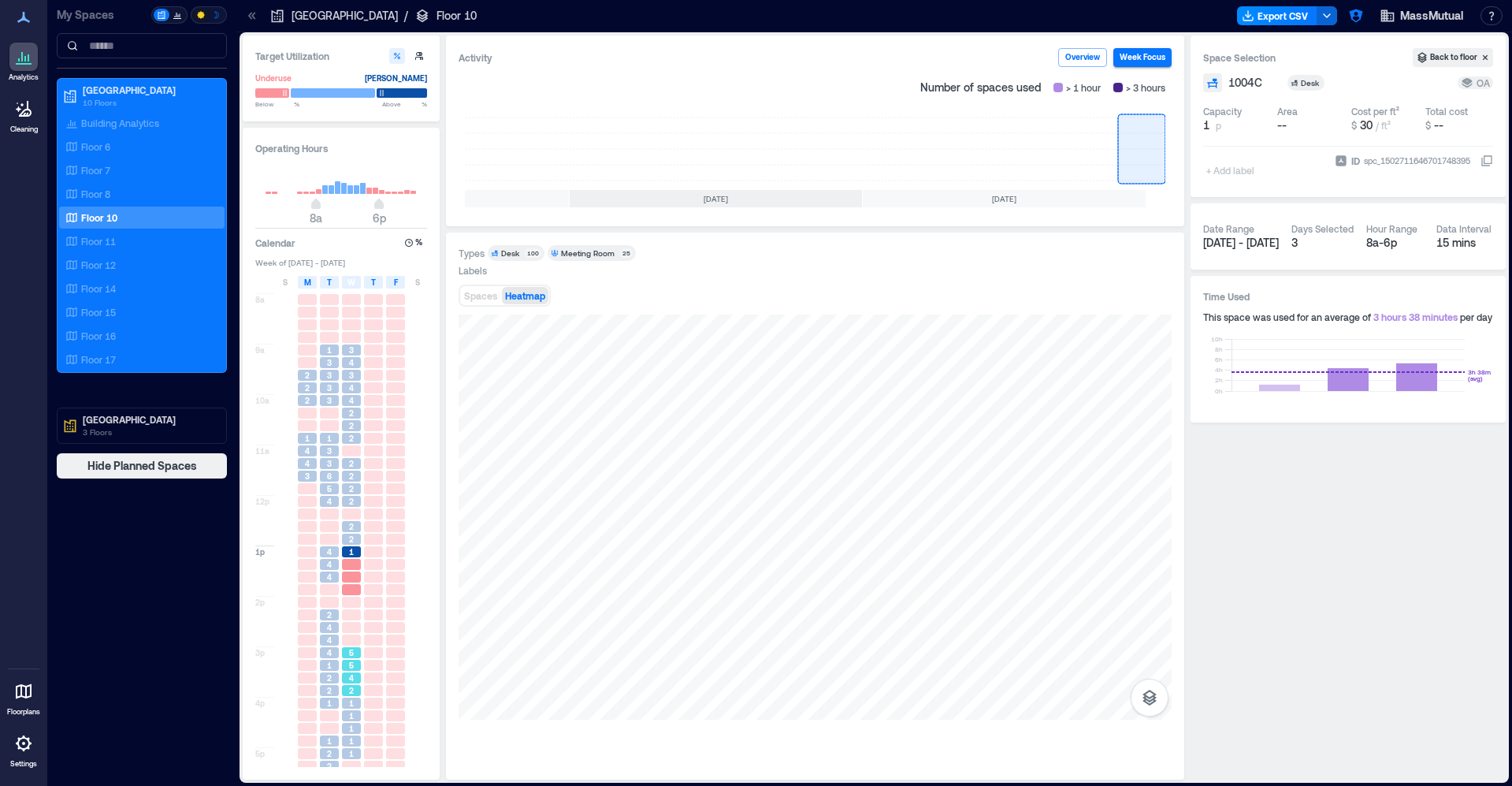
click at [349, 670] on span "5" at bounding box center [351, 664] width 5 height 11
click at [356, 721] on div "1" at bounding box center [351, 715] width 19 height 11
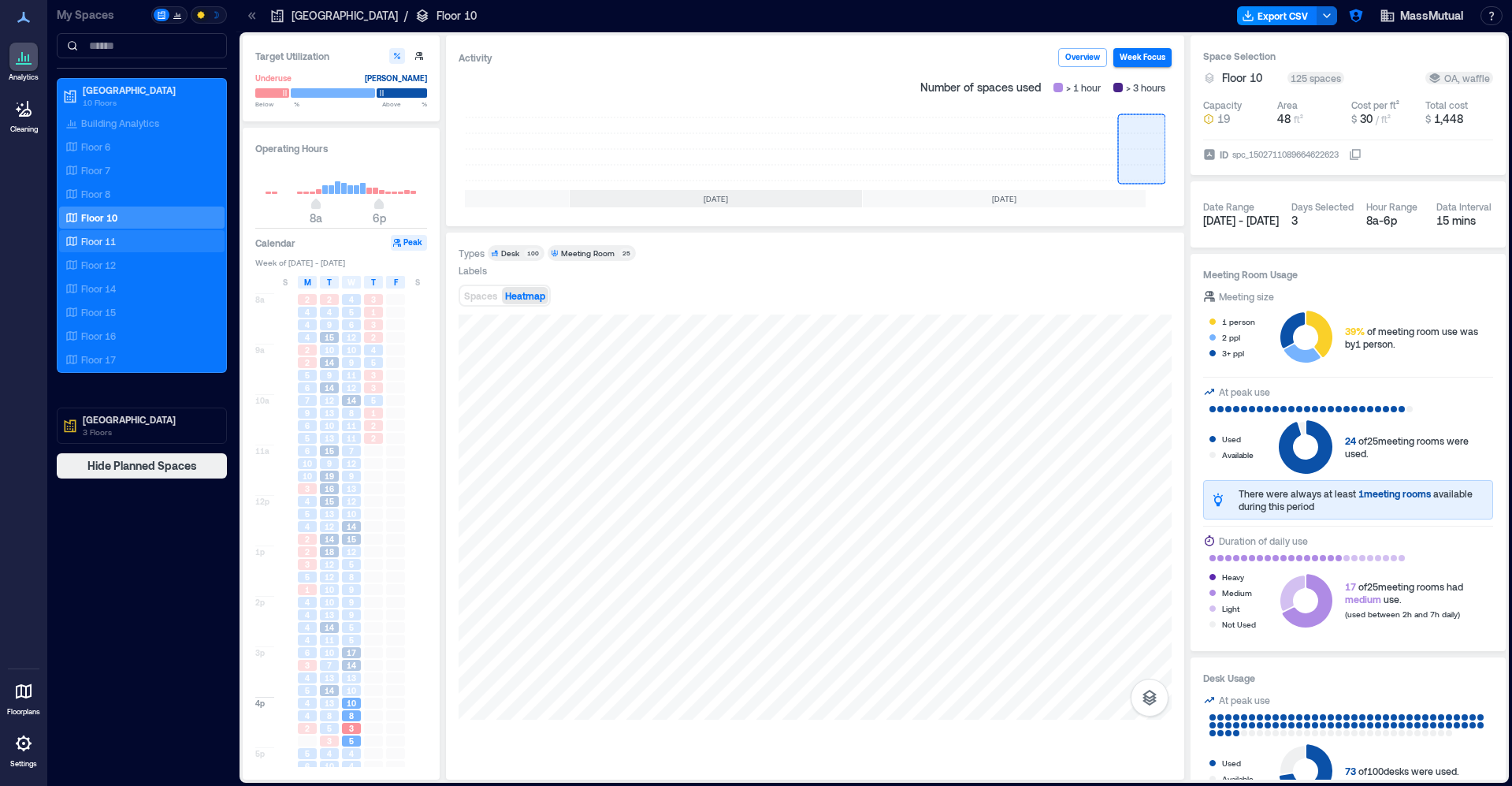
click at [117, 239] on div "Floor 11" at bounding box center [139, 241] width 153 height 16
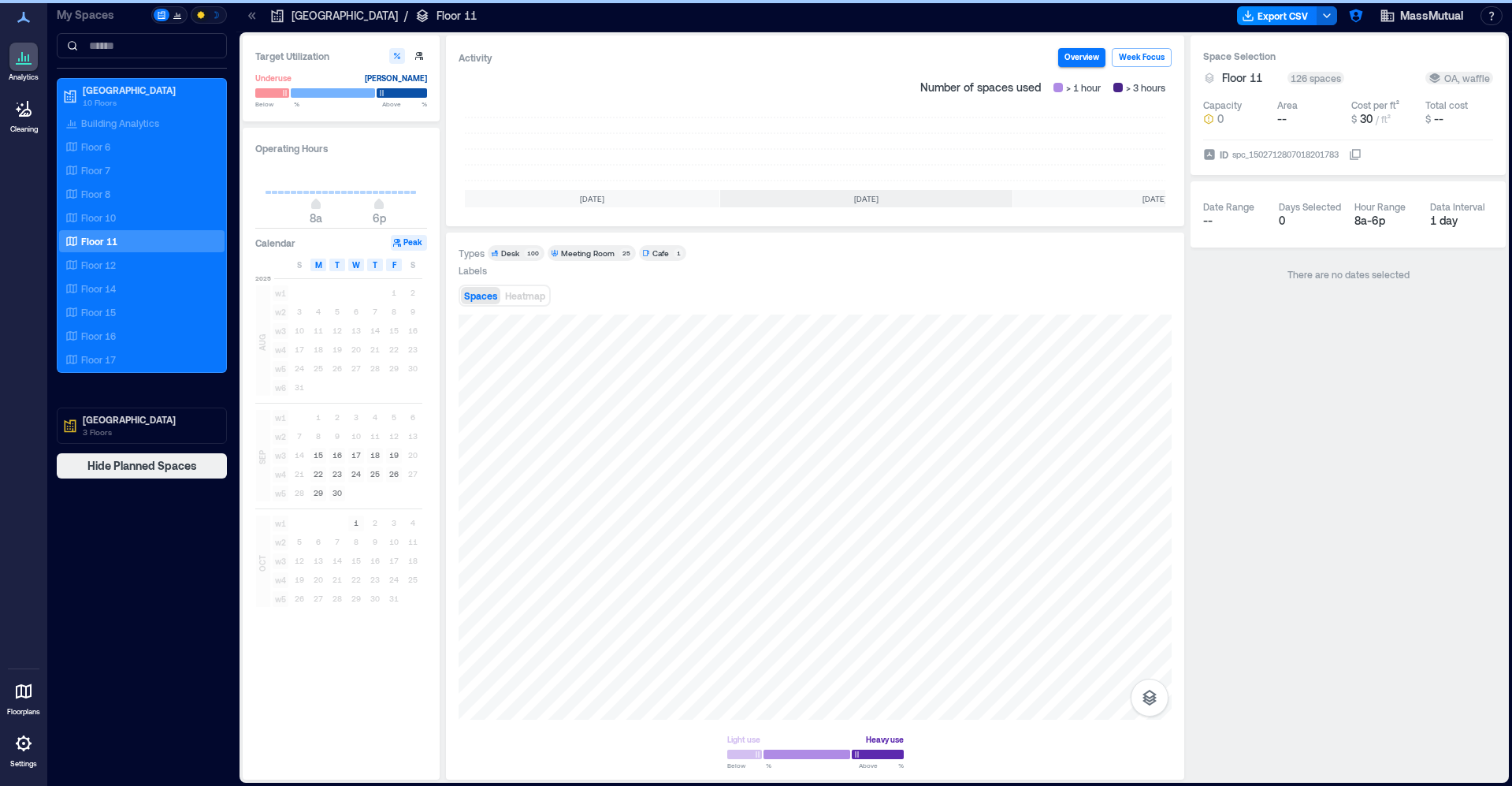
scroll to position [0, 151]
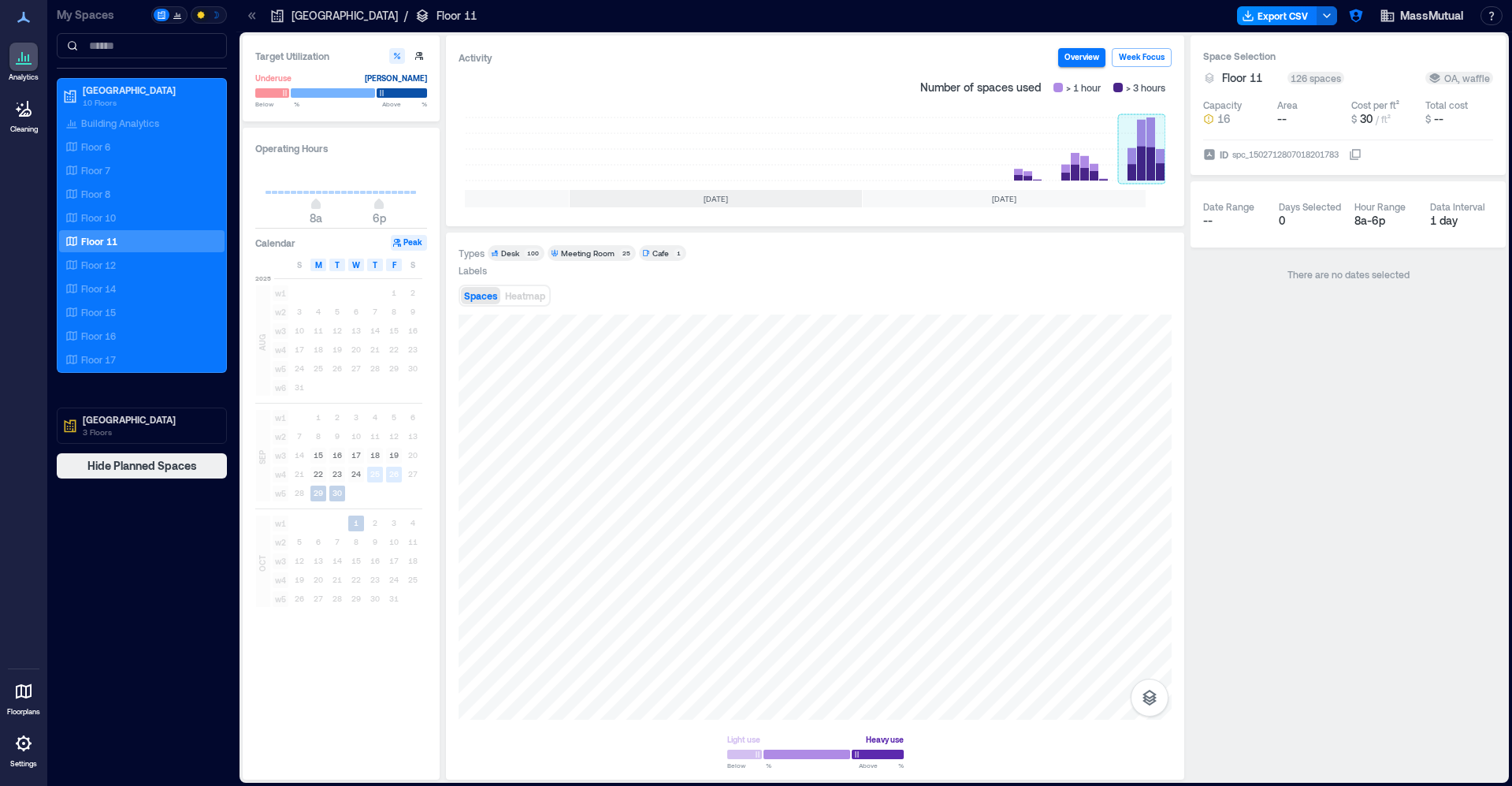
click at [1151, 170] on rect at bounding box center [1141, 149] width 47 height 63
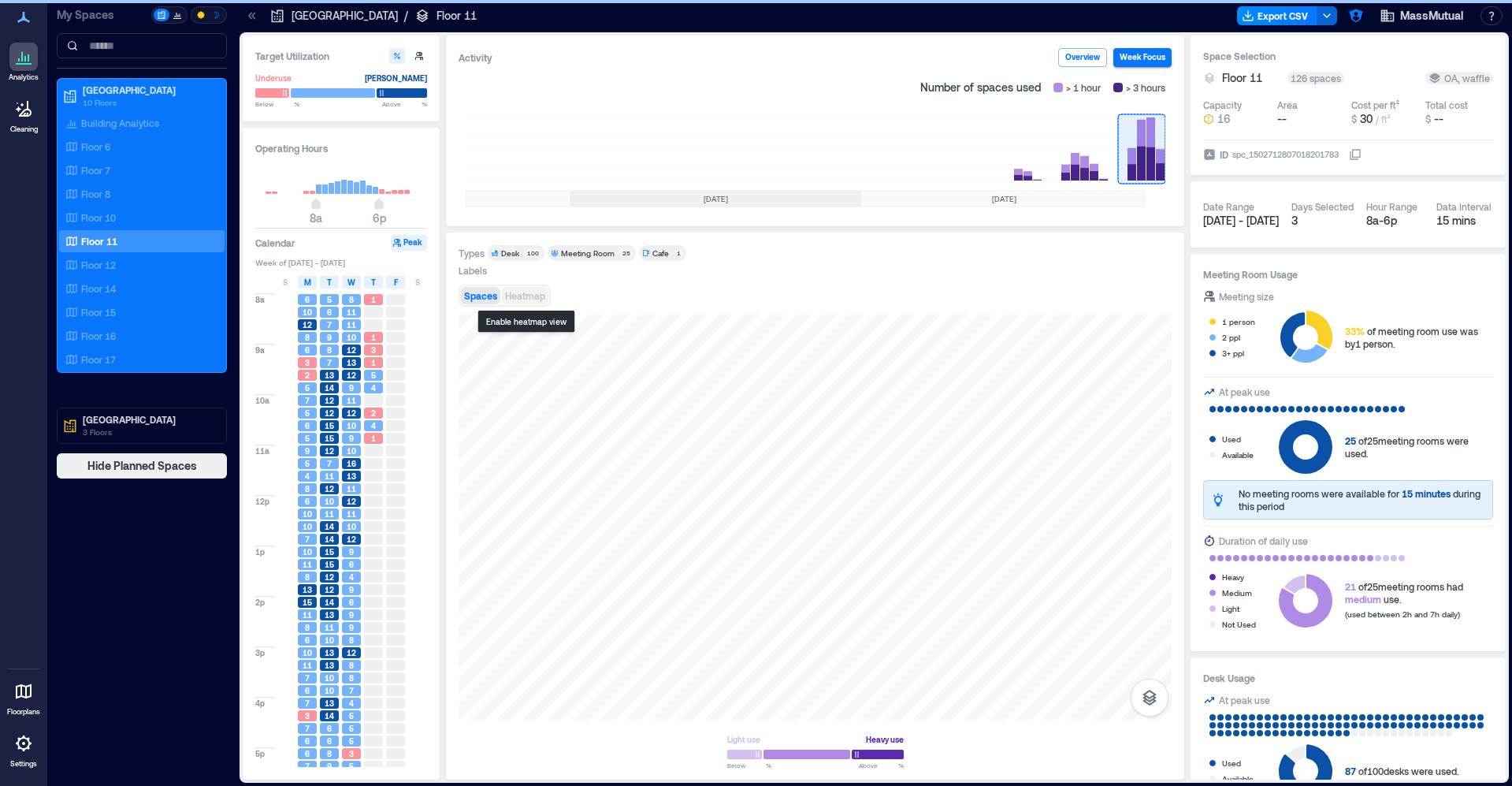
click at [520, 292] on span "Heatmap" at bounding box center [525, 295] width 40 height 11
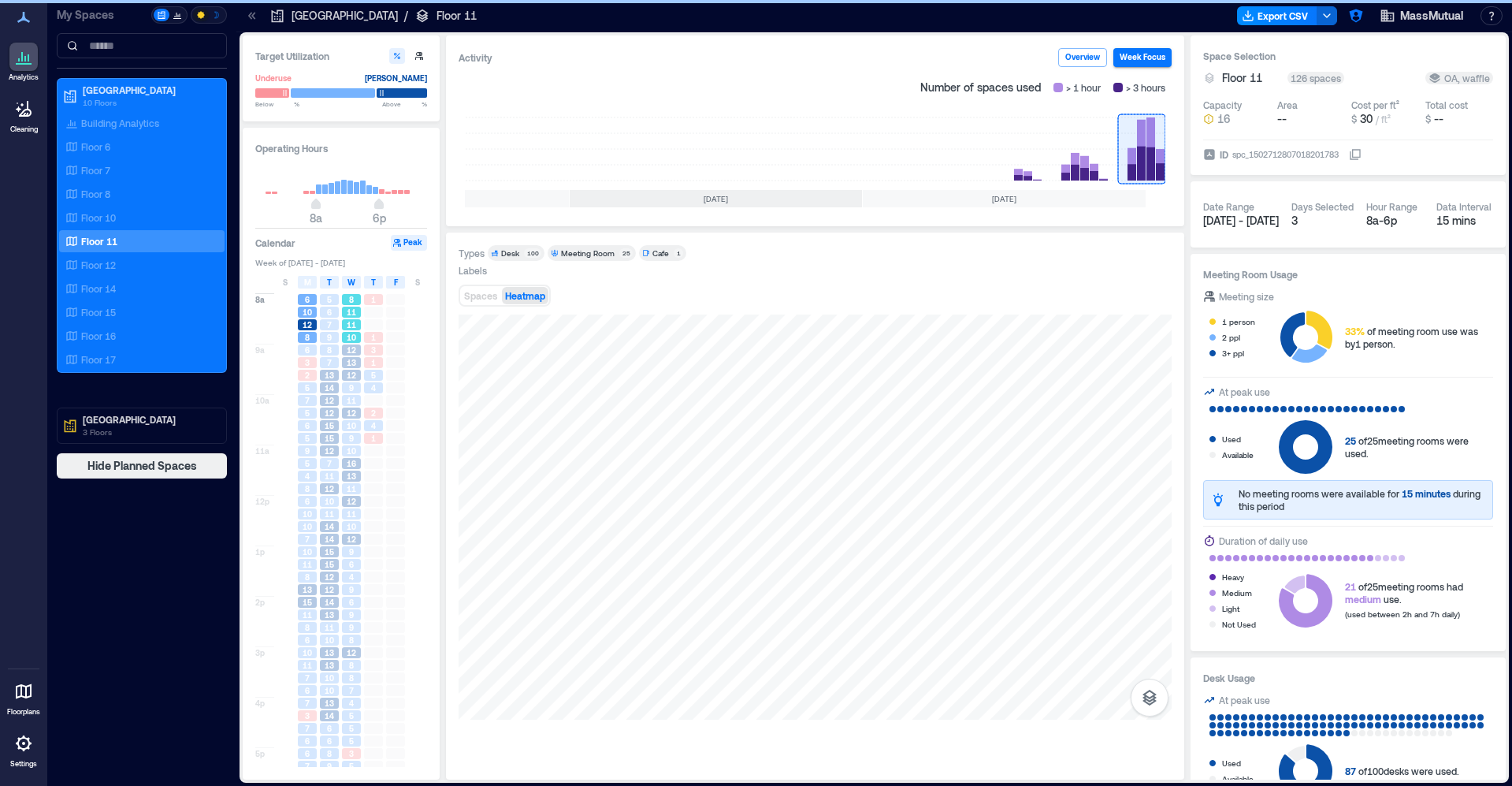
click at [355, 323] on span "11" at bounding box center [351, 324] width 9 height 11
click at [348, 361] on span "13" at bounding box center [351, 362] width 9 height 11
click at [349, 412] on span "12" at bounding box center [351, 412] width 9 height 11
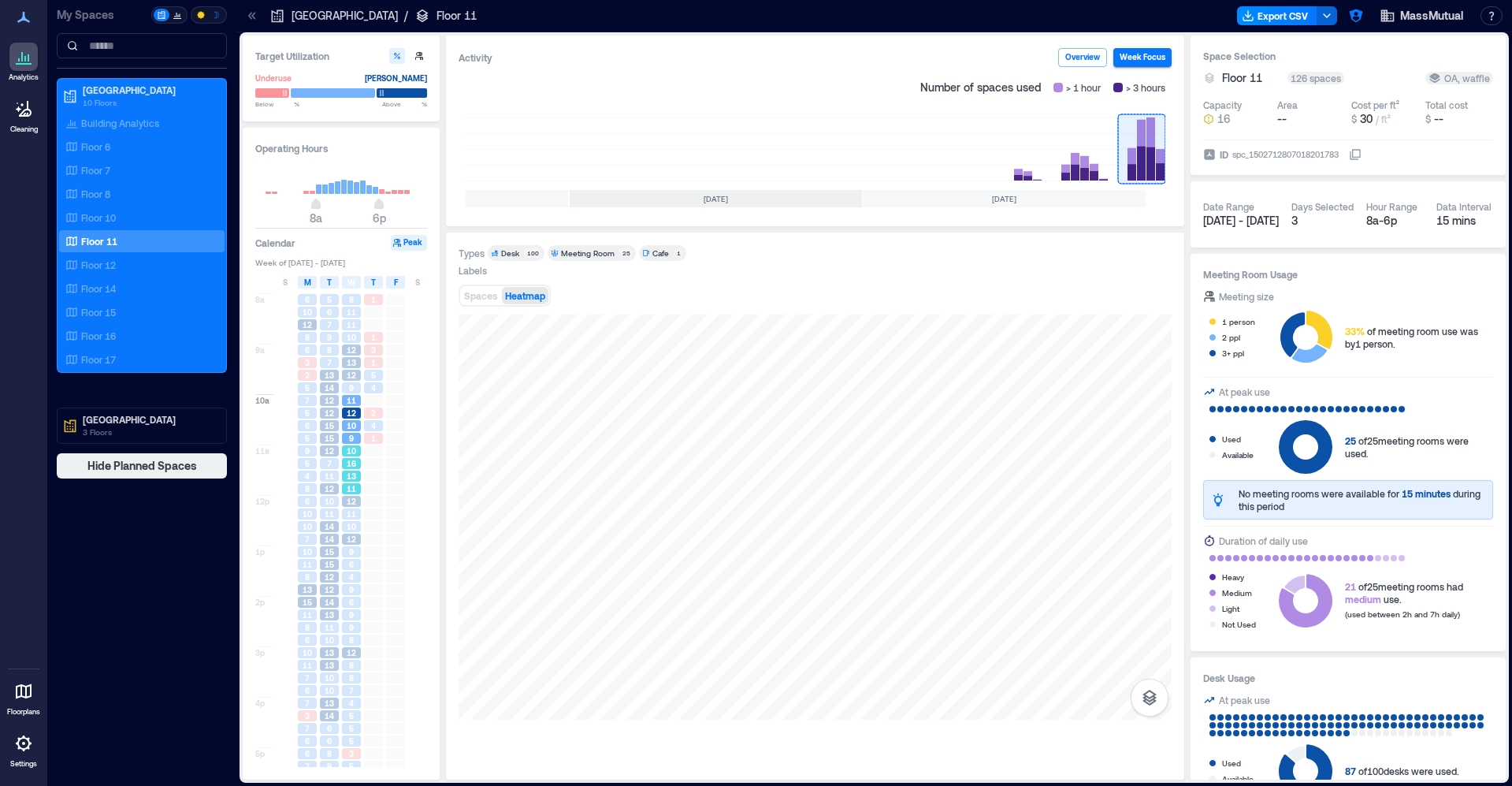
click at [351, 479] on span "13" at bounding box center [351, 475] width 9 height 11
click at [354, 512] on span "11" at bounding box center [351, 514] width 9 height 11
click at [355, 561] on div "6" at bounding box center [351, 564] width 19 height 11
click at [355, 544] on span "12" at bounding box center [351, 539] width 9 height 11
click at [355, 565] on div "6" at bounding box center [351, 564] width 19 height 11
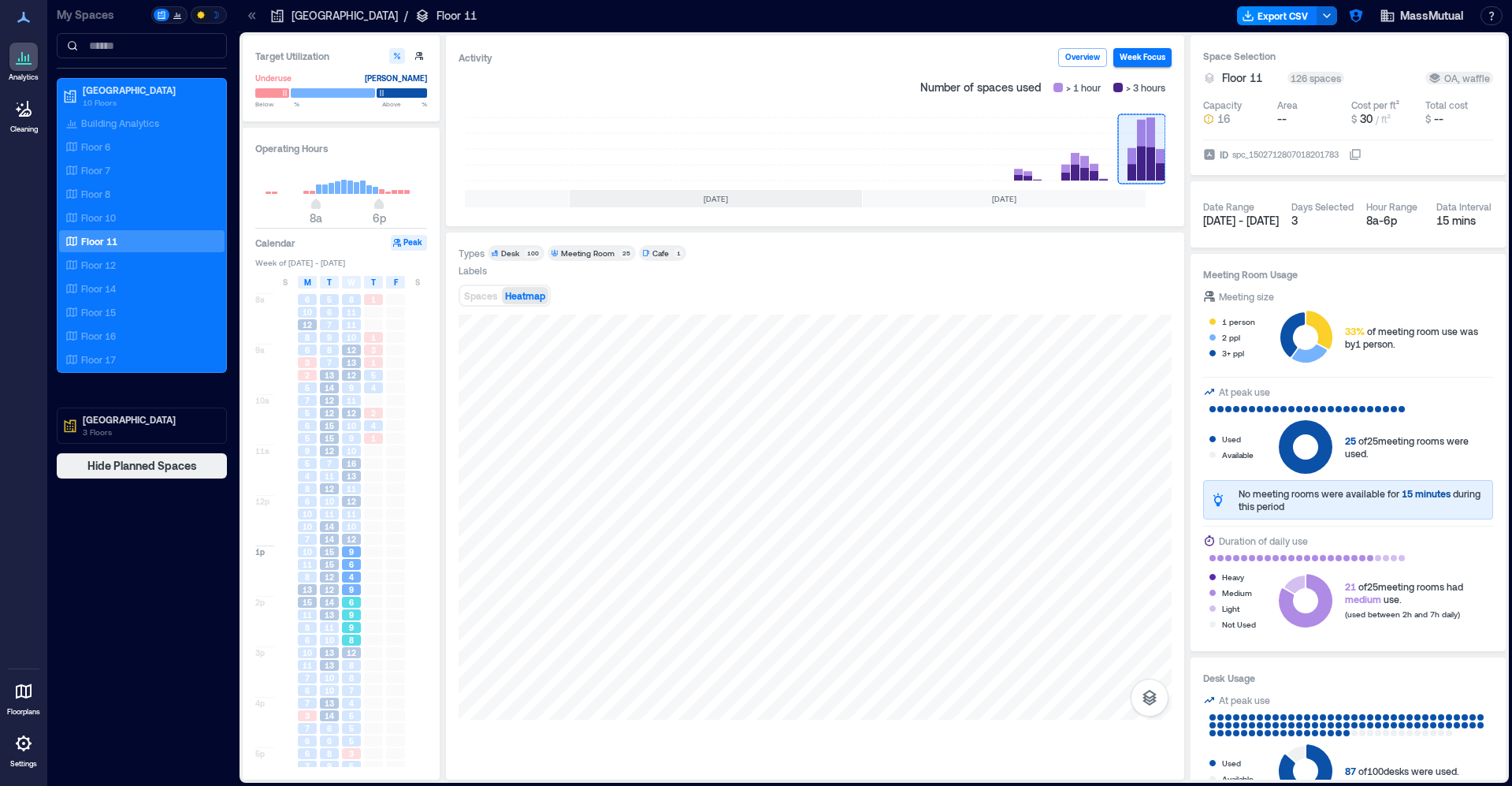
click at [360, 607] on div "6" at bounding box center [351, 602] width 19 height 11
click at [357, 684] on div "8" at bounding box center [351, 677] width 19 height 11
click at [358, 724] on div "5" at bounding box center [351, 728] width 19 height 11
click at [351, 656] on span "12" at bounding box center [351, 652] width 9 height 11
click at [154, 266] on div "Floor 12" at bounding box center [139, 265] width 153 height 16
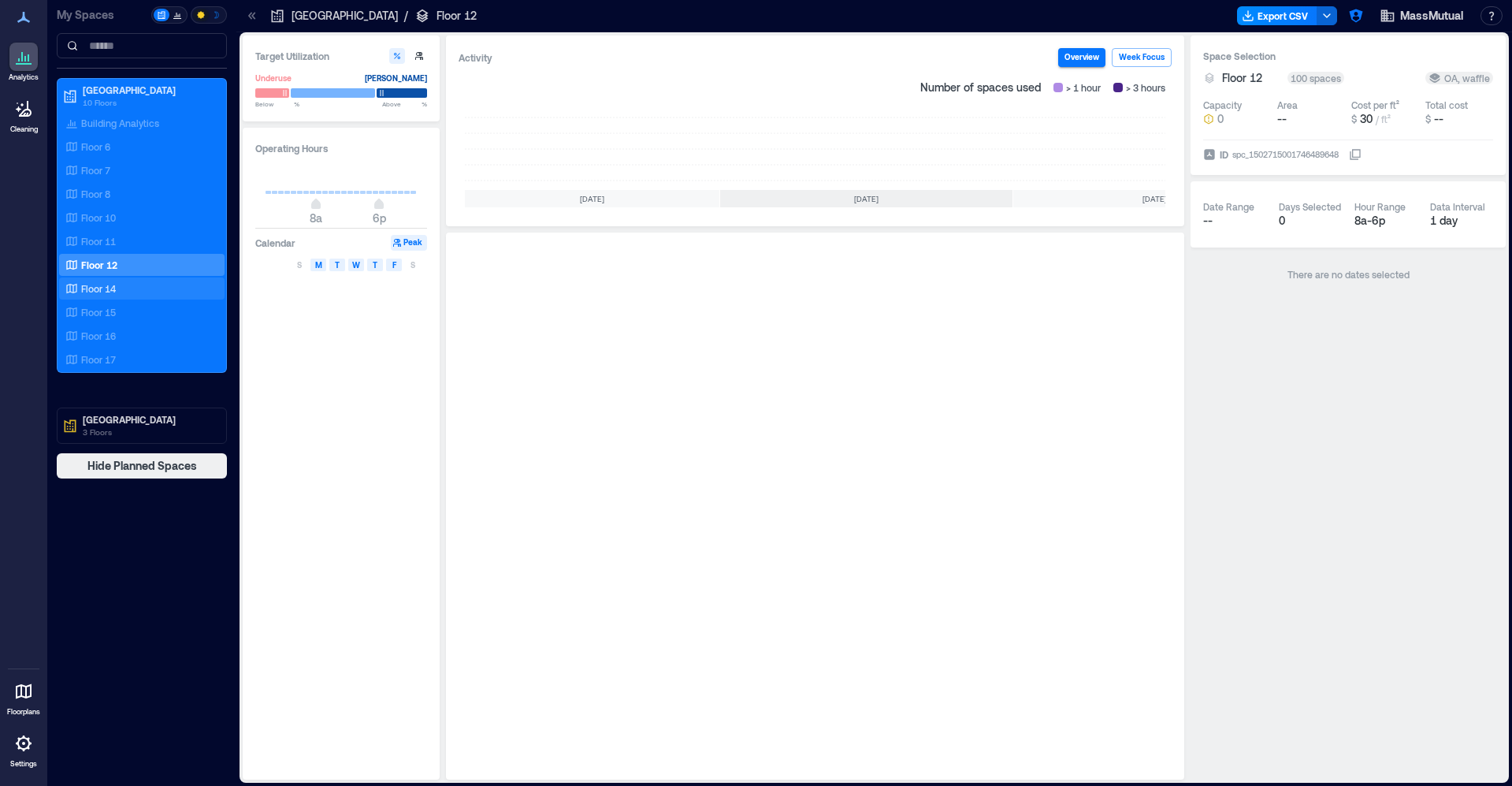
scroll to position [0, 151]
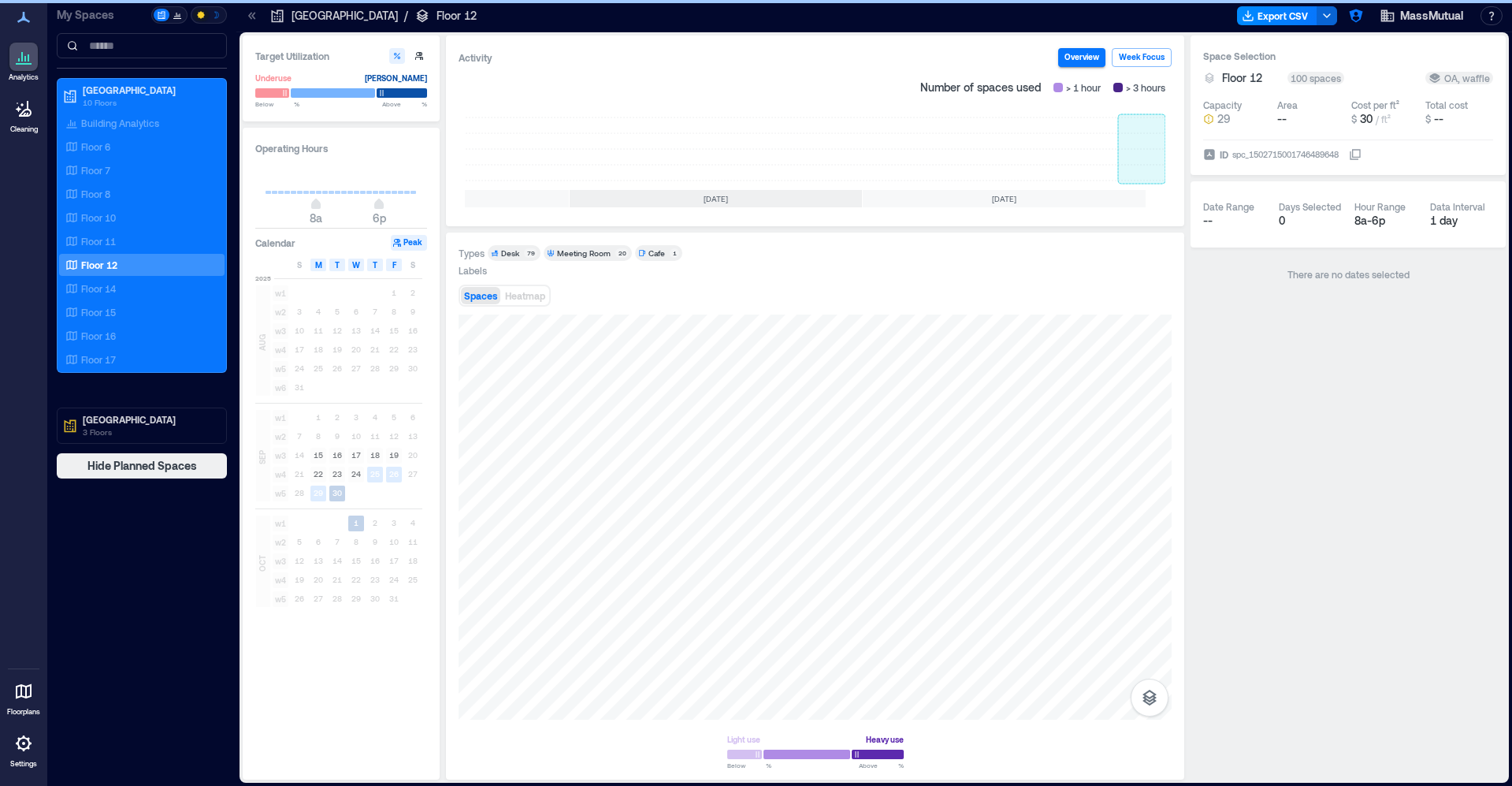
click at [1130, 135] on rect at bounding box center [1141, 149] width 47 height 63
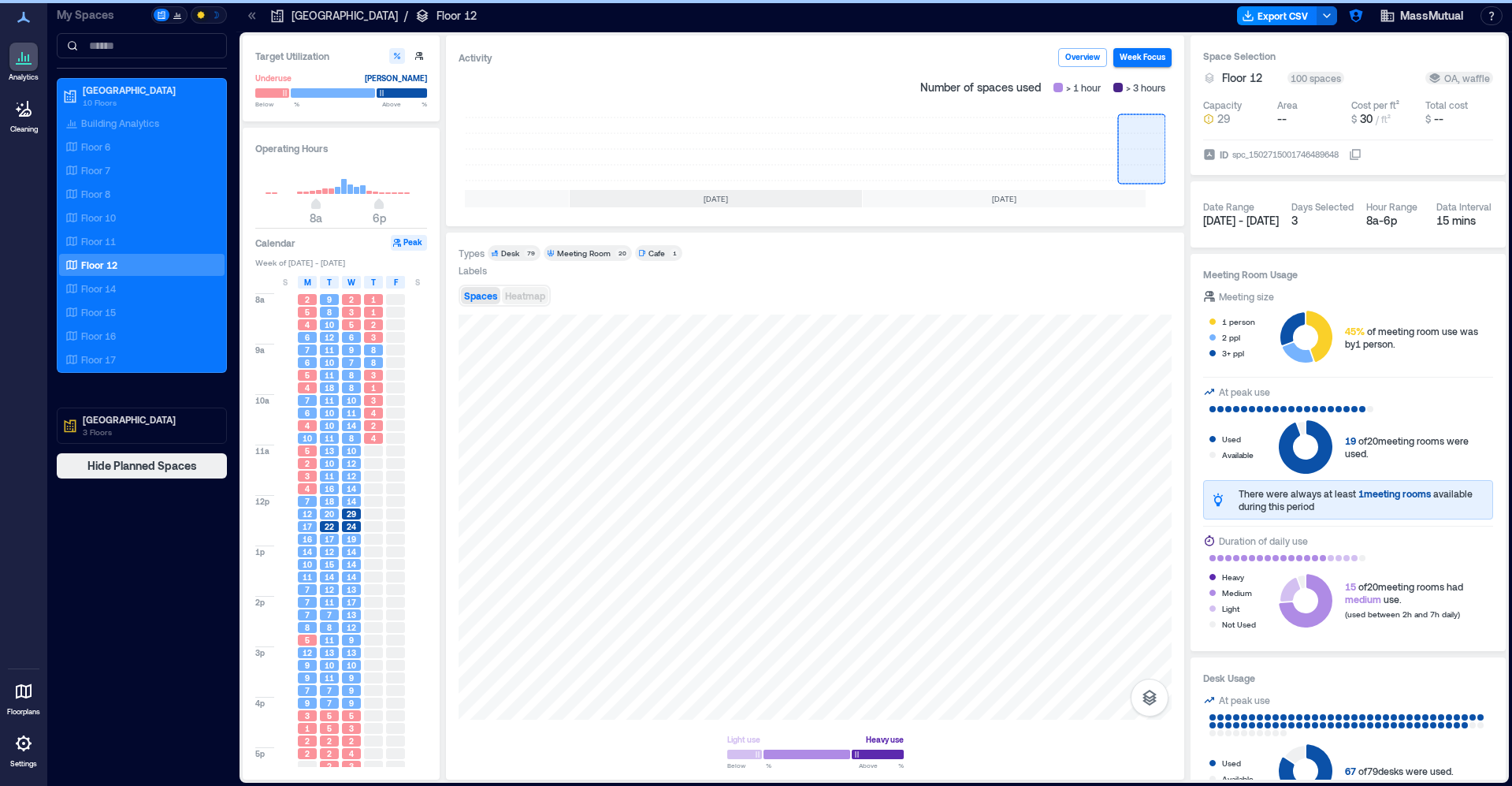
click at [502, 291] on button "Heatmap" at bounding box center [525, 296] width 47 height 17
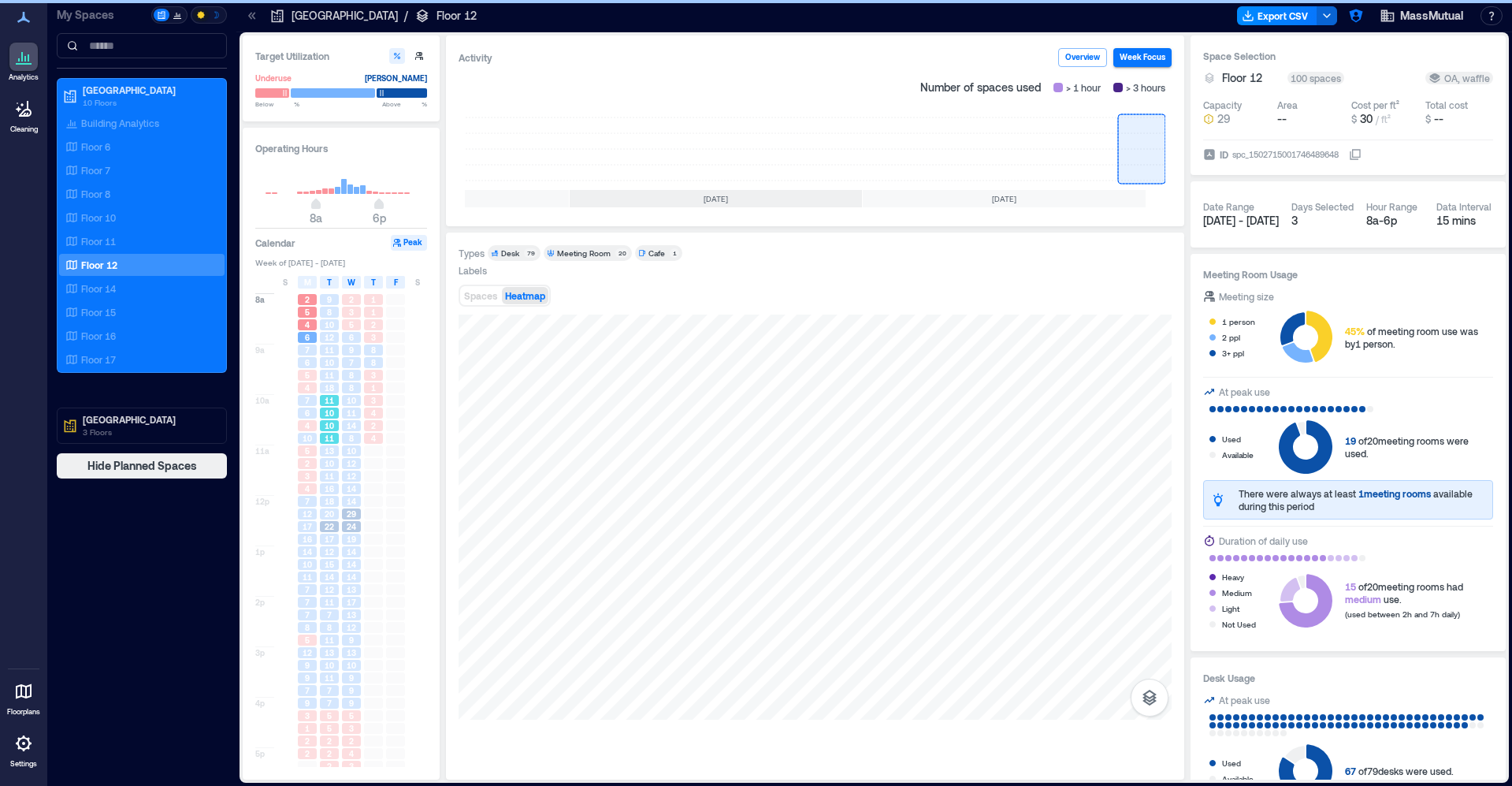
click at [336, 423] on div "10" at bounding box center [329, 425] width 19 height 11
click at [355, 423] on span "14" at bounding box center [351, 425] width 9 height 11
click at [358, 481] on div "12" at bounding box center [351, 475] width 19 height 11
click at [357, 515] on div "29" at bounding box center [351, 514] width 19 height 11
click at [347, 538] on span "19" at bounding box center [351, 539] width 9 height 11
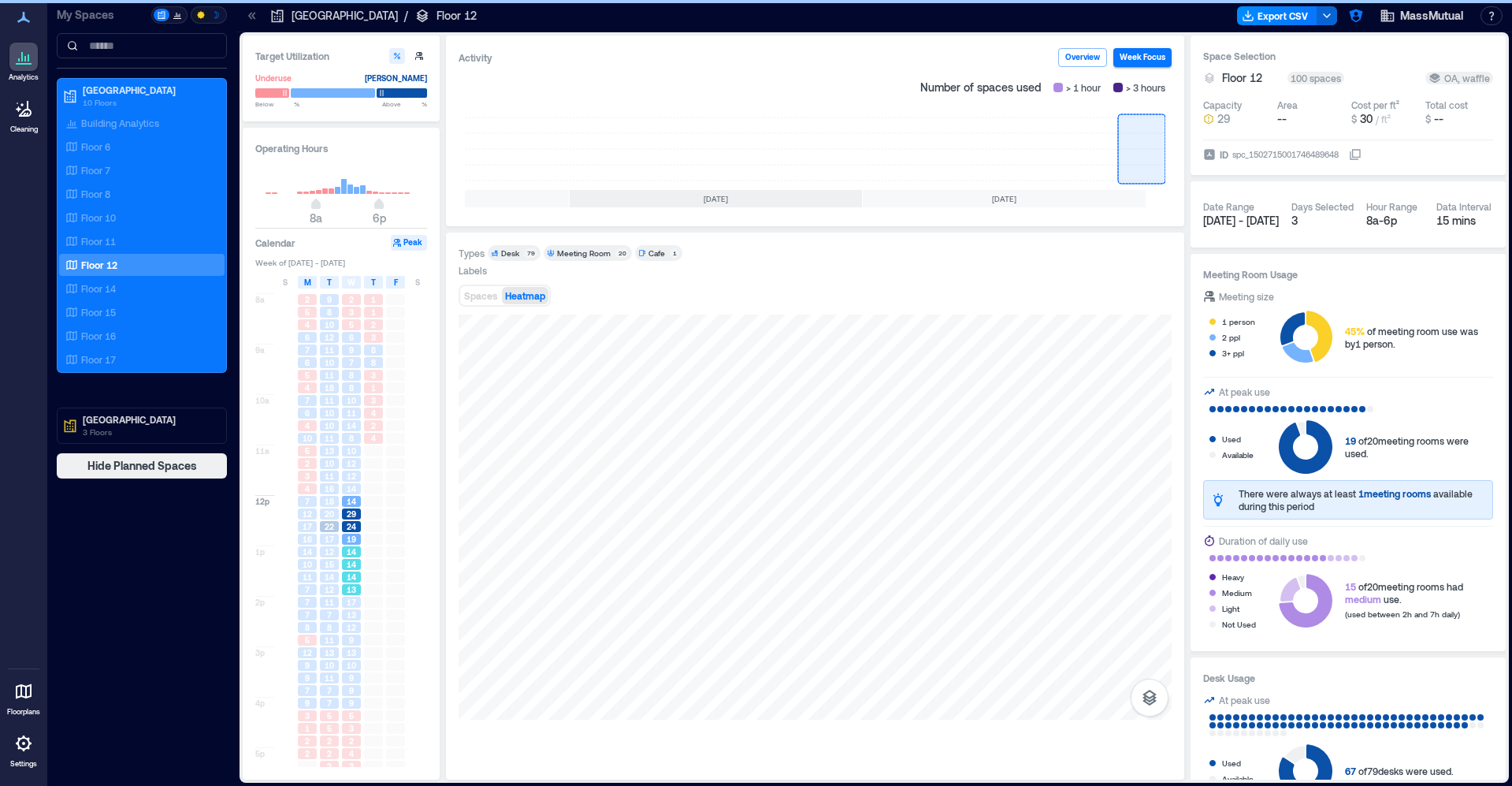
drag, startPoint x: 351, startPoint y: 592, endPoint x: 350, endPoint y: 612, distance: 20.0
click at [351, 592] on span "13" at bounding box center [351, 589] width 9 height 11
drag, startPoint x: 349, startPoint y: 632, endPoint x: 348, endPoint y: 664, distance: 32.0
click at [349, 634] on div "12" at bounding box center [351, 627] width 22 height 12
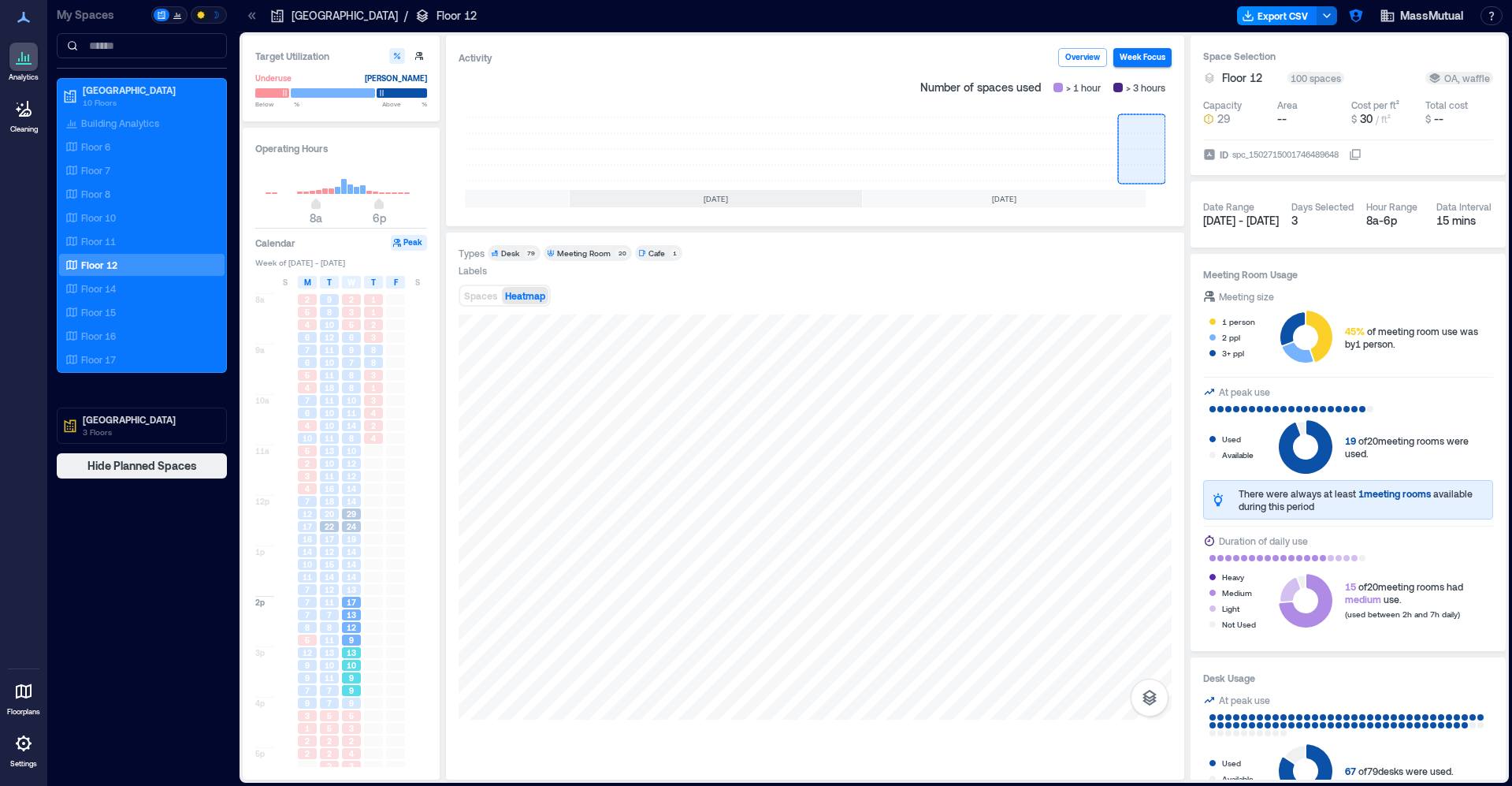
click at [355, 679] on div "9" at bounding box center [351, 677] width 19 height 11
click at [354, 723] on div "3" at bounding box center [351, 728] width 22 height 12
drag, startPoint x: 354, startPoint y: 638, endPoint x: 356, endPoint y: 611, distance: 27.1
click at [355, 635] on div "9" at bounding box center [351, 639] width 19 height 11
click at [355, 582] on span "14" at bounding box center [351, 576] width 9 height 11
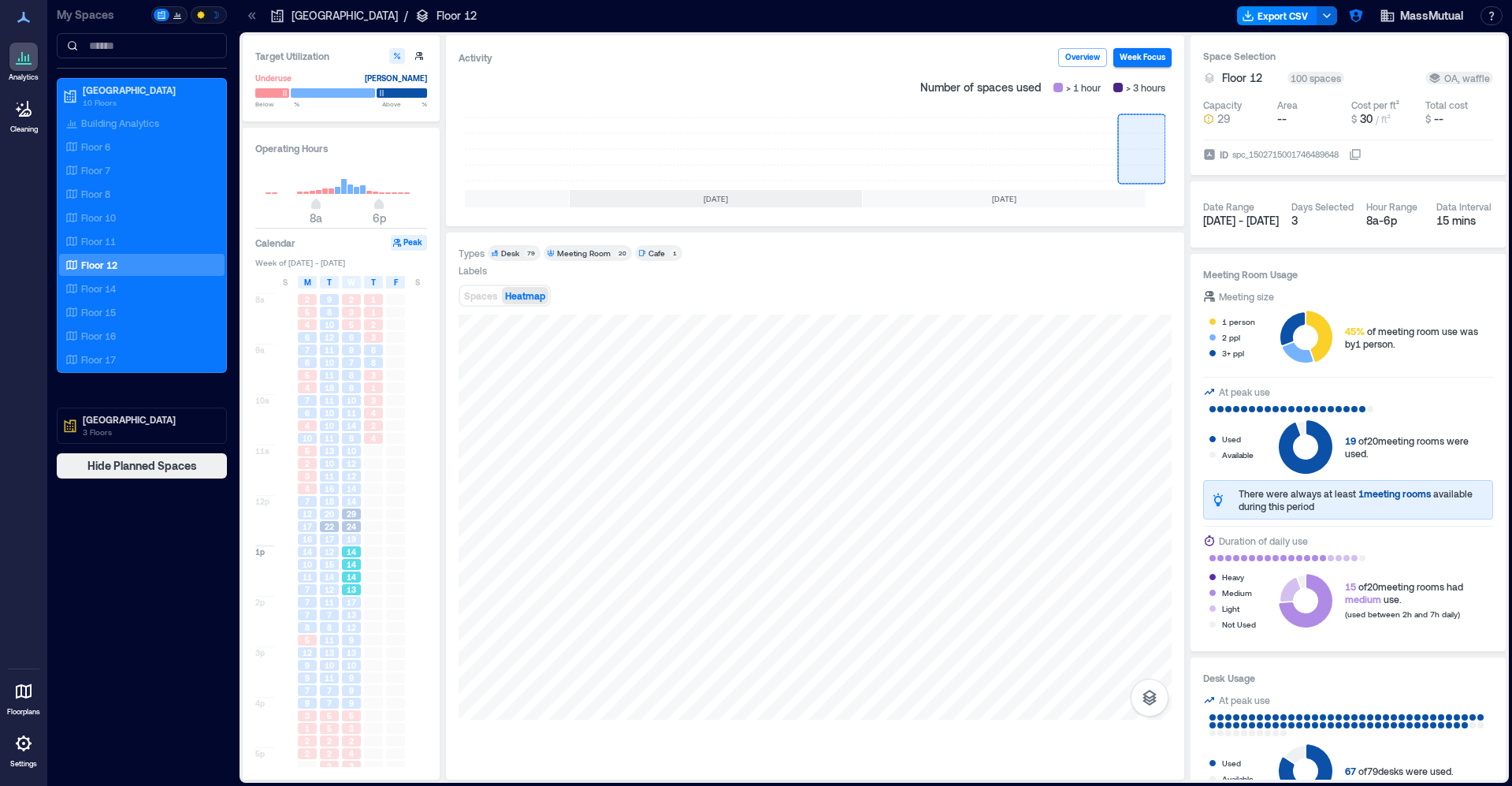
click at [356, 517] on span "29" at bounding box center [351, 514] width 9 height 11
click at [351, 462] on span "12" at bounding box center [351, 463] width 9 height 11
click at [356, 420] on span "14" at bounding box center [351, 425] width 9 height 11
click at [357, 496] on div "14" at bounding box center [351, 500] width 19 height 11
click at [98, 288] on p "Floor 14" at bounding box center [98, 288] width 35 height 12
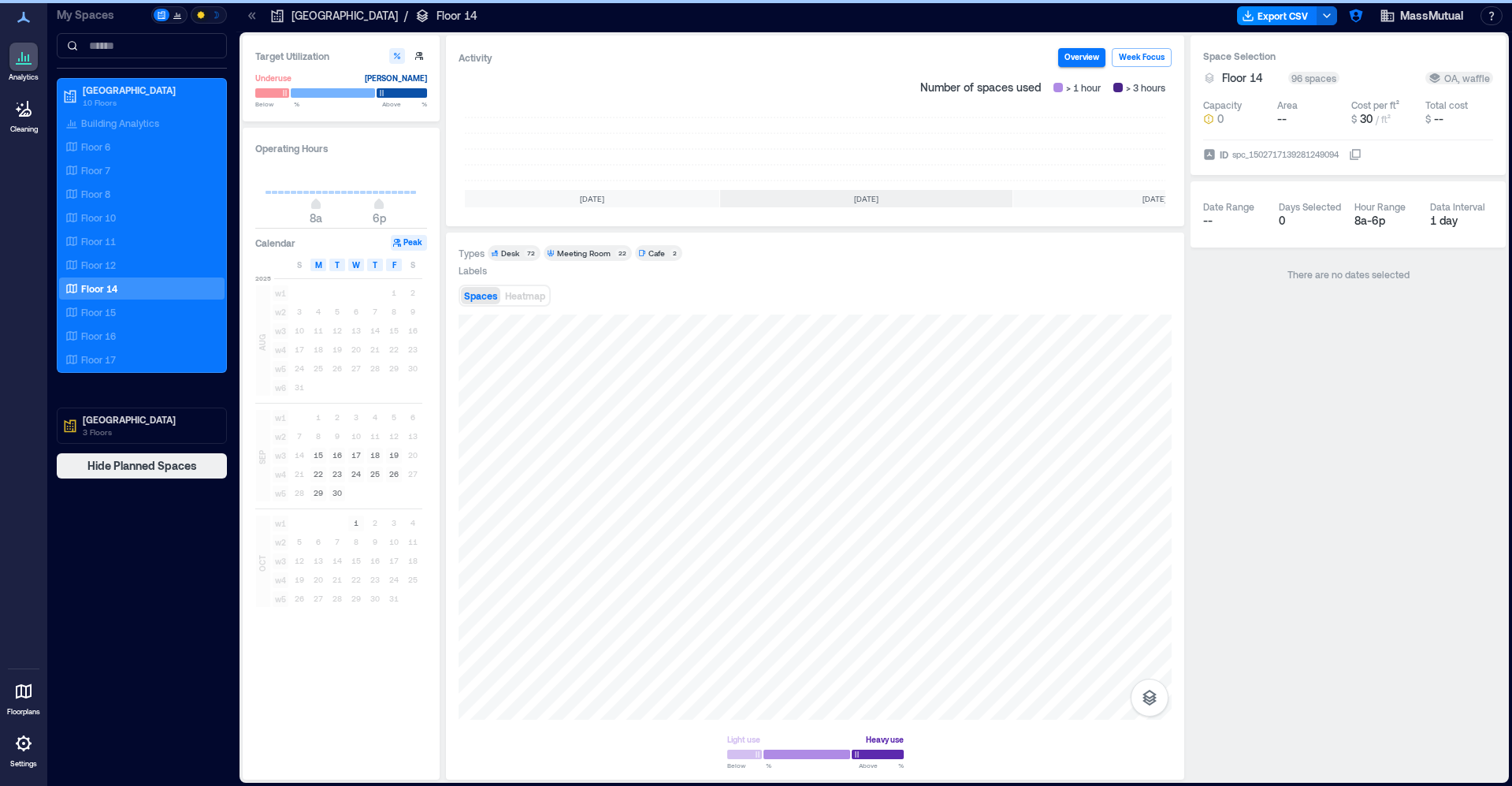
scroll to position [0, 151]
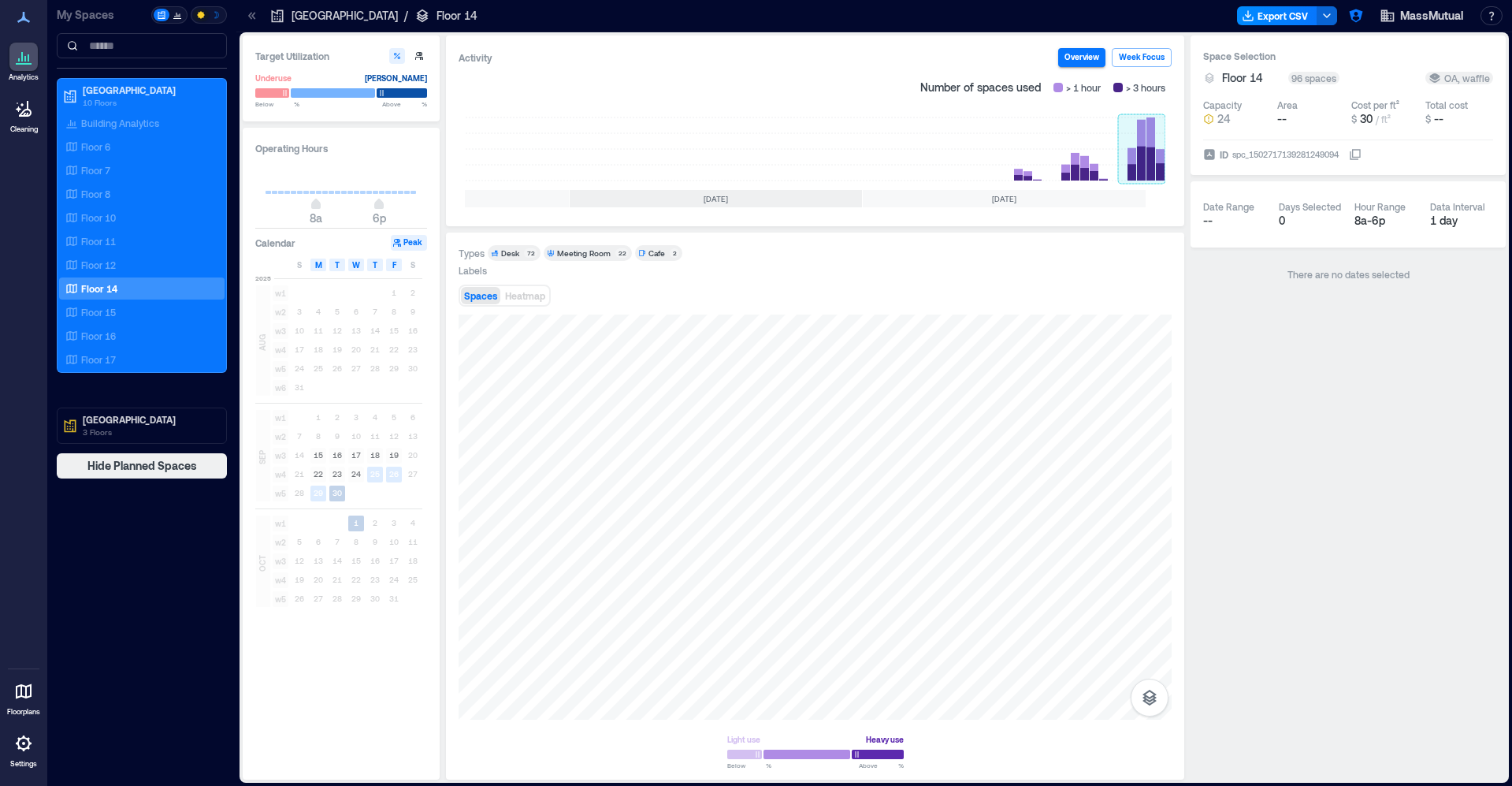
click at [1151, 162] on rect at bounding box center [1141, 149] width 47 height 63
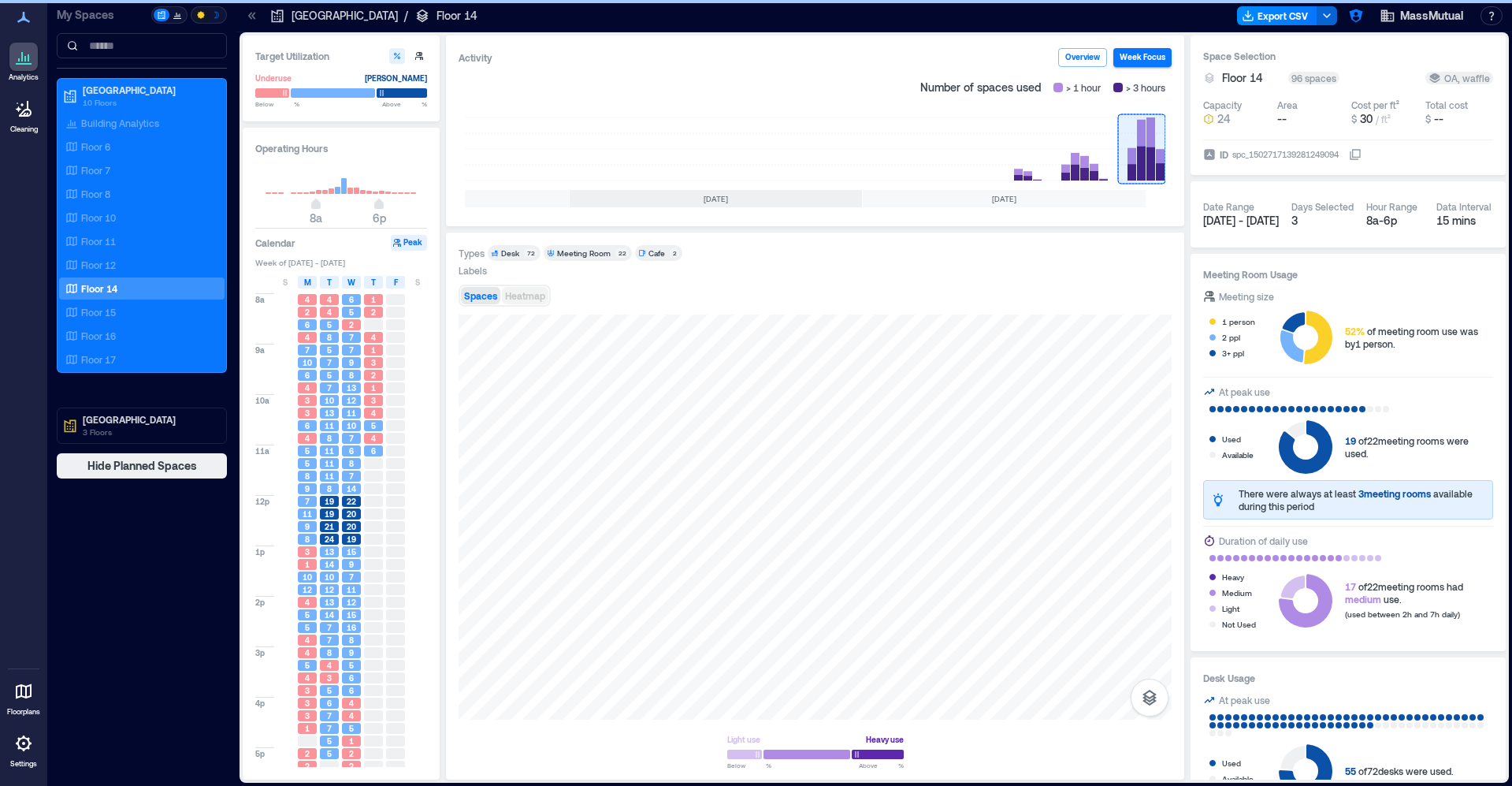
click at [538, 301] on button "Heatmap" at bounding box center [525, 296] width 47 height 17
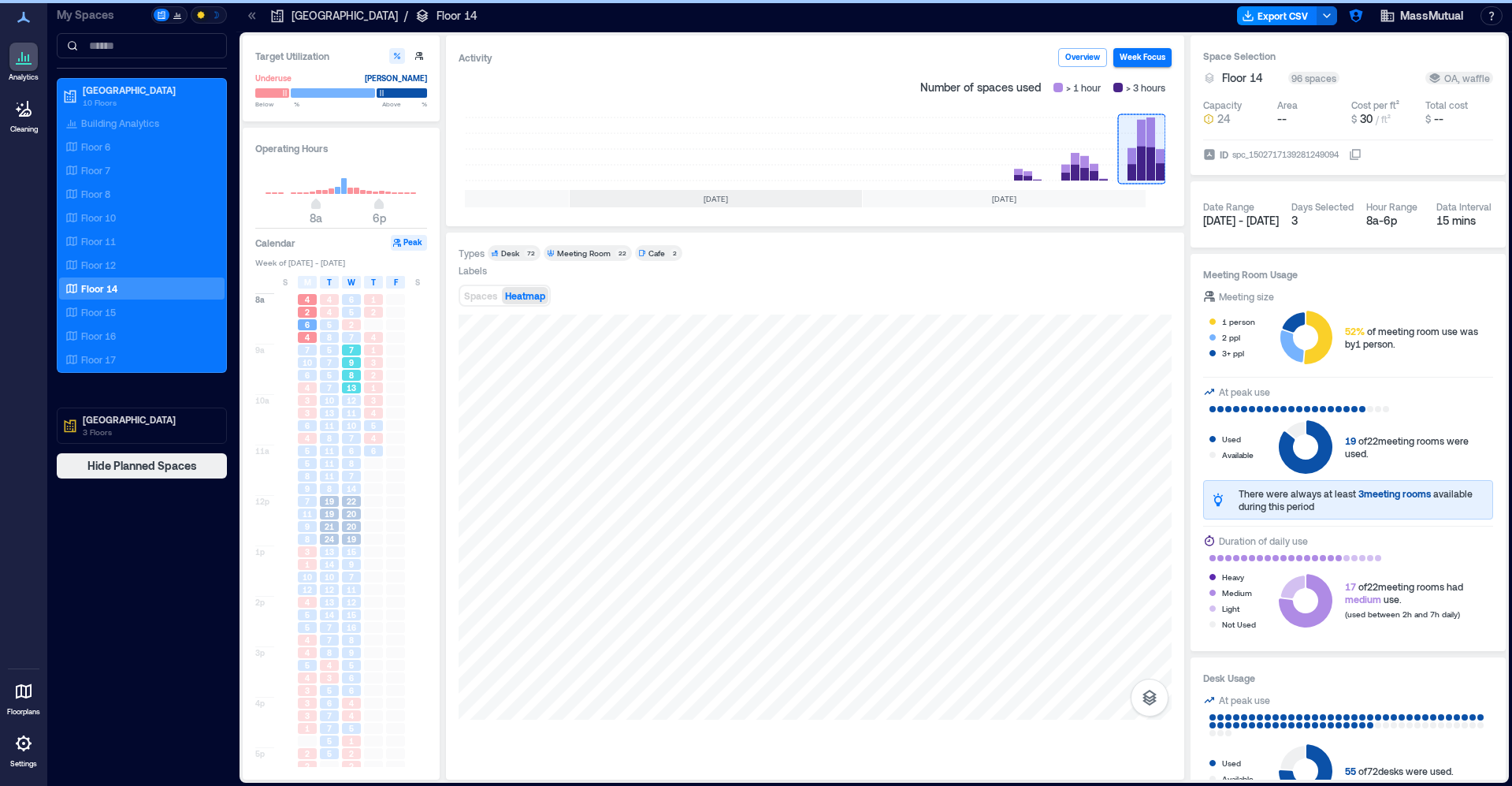
click at [354, 347] on div "7" at bounding box center [351, 350] width 19 height 11
click at [346, 421] on span "10" at bounding box center [351, 425] width 9 height 11
click at [351, 461] on span "8" at bounding box center [351, 463] width 5 height 11
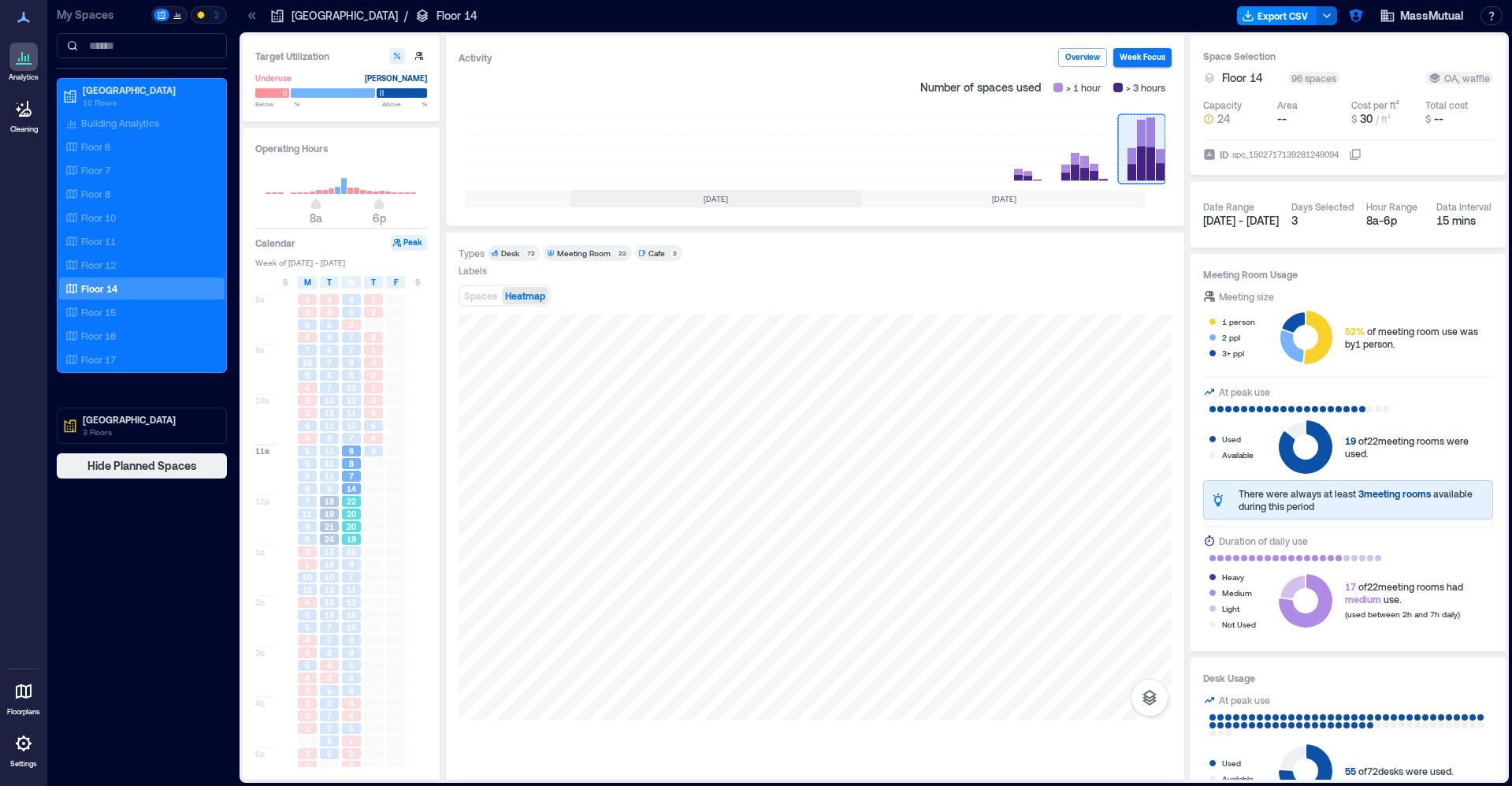
click at [356, 517] on div "20" at bounding box center [351, 514] width 19 height 11
click at [355, 560] on div "9" at bounding box center [351, 564] width 22 height 12
click at [360, 590] on div "11" at bounding box center [351, 589] width 19 height 11
click at [356, 629] on span "16" at bounding box center [351, 627] width 9 height 11
click at [354, 647] on div "9" at bounding box center [351, 652] width 22 height 12
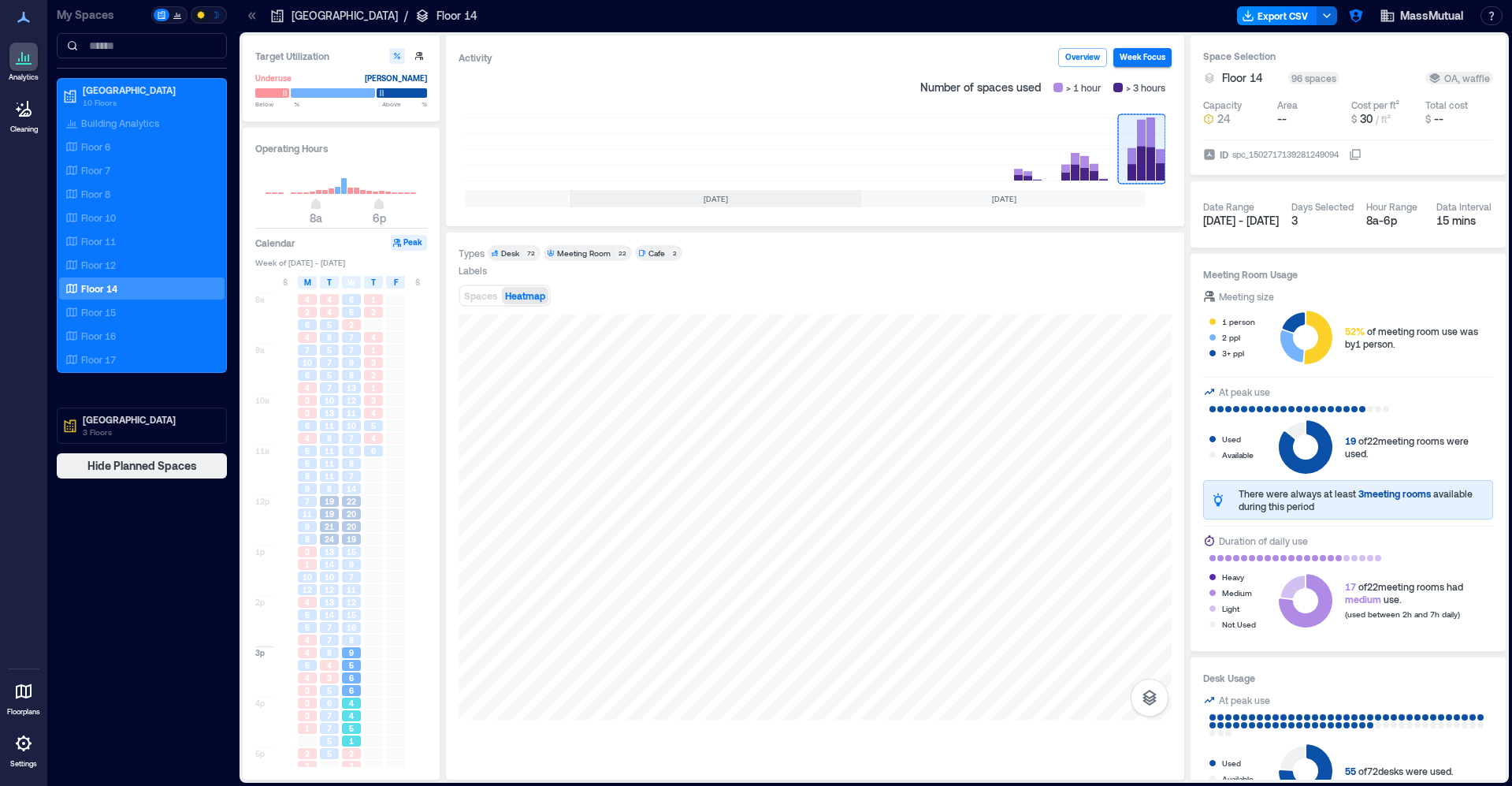
click at [359, 719] on div "4" at bounding box center [351, 715] width 19 height 11
click at [353, 649] on span "9" at bounding box center [351, 652] width 5 height 11
click at [355, 614] on span "15" at bounding box center [351, 614] width 9 height 11
click at [352, 582] on span "7" at bounding box center [351, 576] width 5 height 11
click at [352, 560] on span "9" at bounding box center [351, 564] width 5 height 11
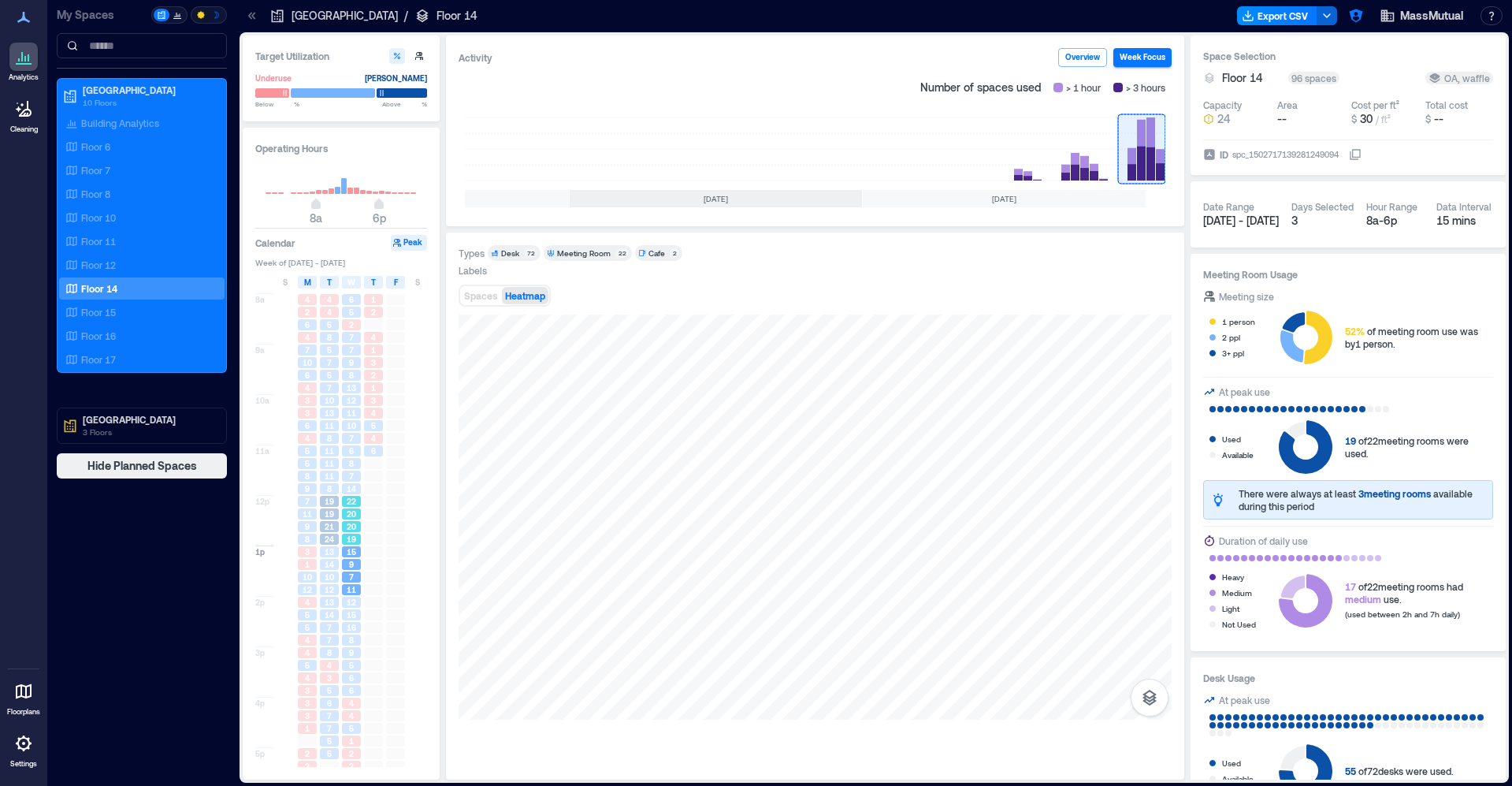
click at [352, 524] on span "20" at bounding box center [351, 526] width 9 height 11
click at [351, 498] on span "22" at bounding box center [351, 500] width 9 height 11
click at [355, 465] on div "8" at bounding box center [351, 463] width 19 height 11
click at [341, 413] on div "11" at bounding box center [351, 412] width 22 height 12
click at [336, 376] on div "5" at bounding box center [329, 375] width 19 height 11
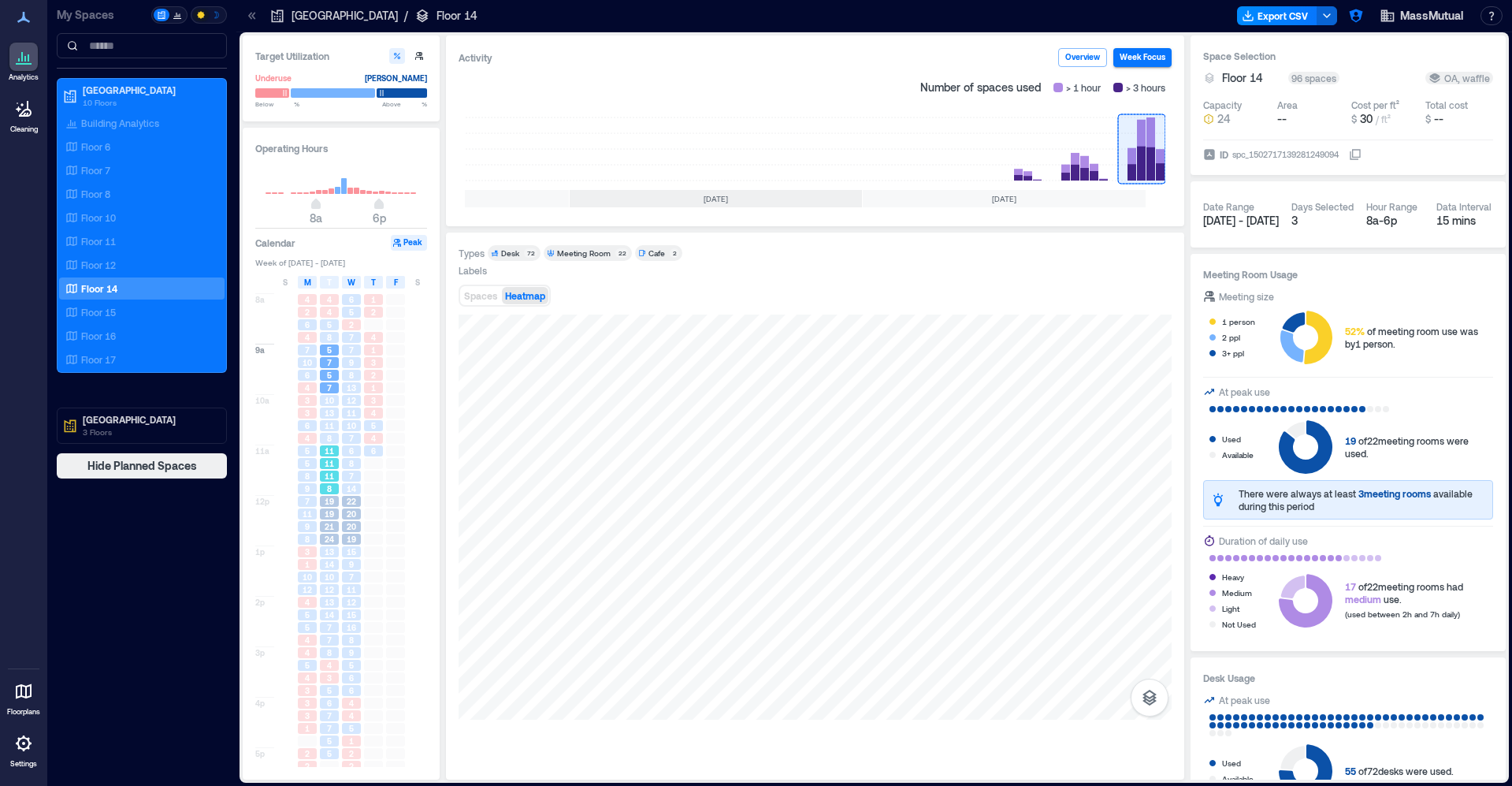
drag, startPoint x: 332, startPoint y: 480, endPoint x: 346, endPoint y: 479, distance: 14.0
click at [332, 480] on span "11" at bounding box center [329, 475] width 9 height 11
click at [355, 479] on div "7" at bounding box center [351, 475] width 19 height 11
drag, startPoint x: 355, startPoint y: 519, endPoint x: 349, endPoint y: 573, distance: 54.3
click at [354, 520] on span "20" at bounding box center [351, 514] width 9 height 11
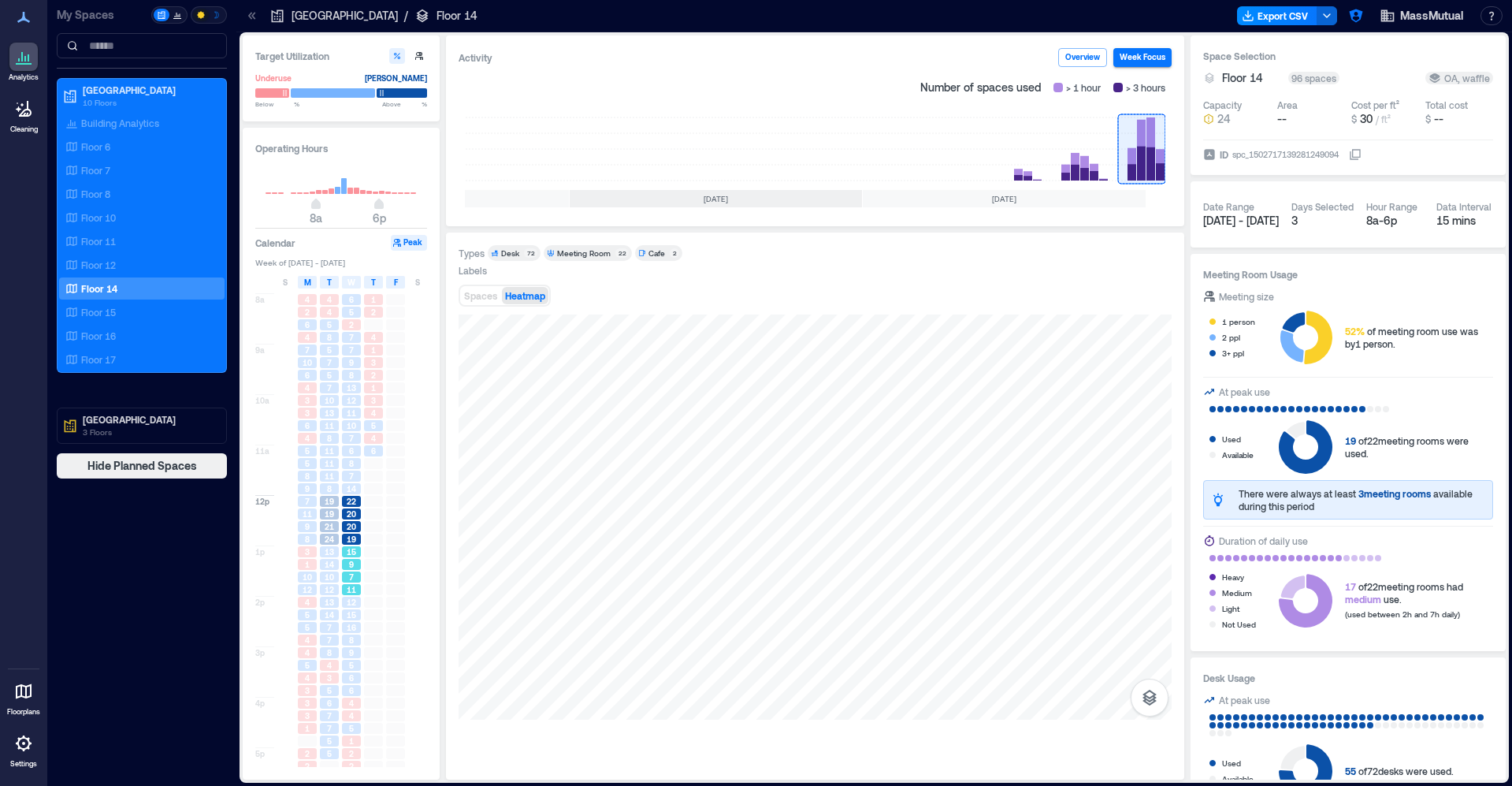
click at [349, 575] on span "7" at bounding box center [351, 576] width 5 height 11
click at [356, 609] on div "12" at bounding box center [351, 602] width 22 height 12
click at [135, 312] on div "Floor 15" at bounding box center [139, 311] width 153 height 16
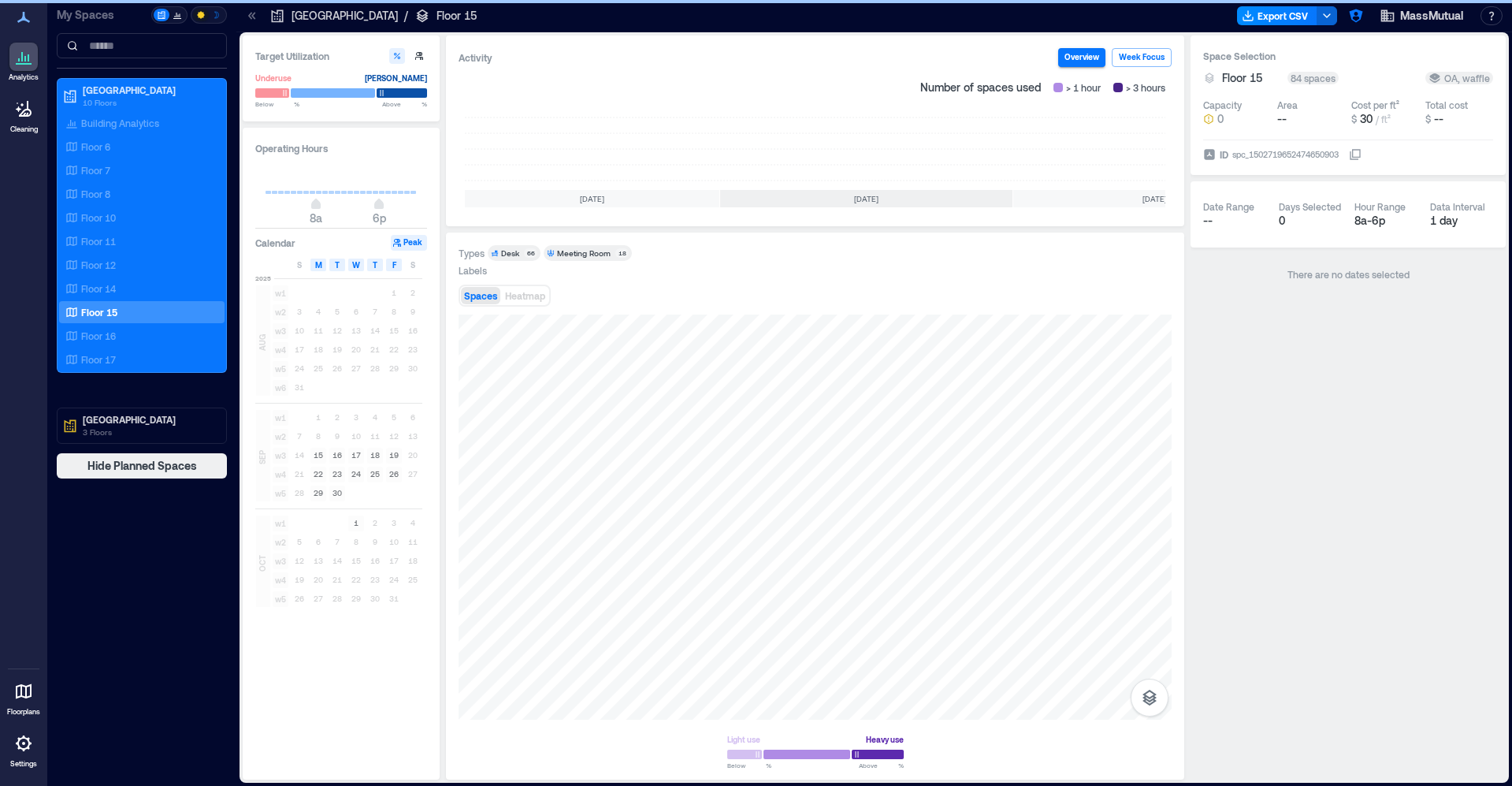
scroll to position [0, 151]
click at [1146, 155] on rect at bounding box center [1141, 149] width 47 height 63
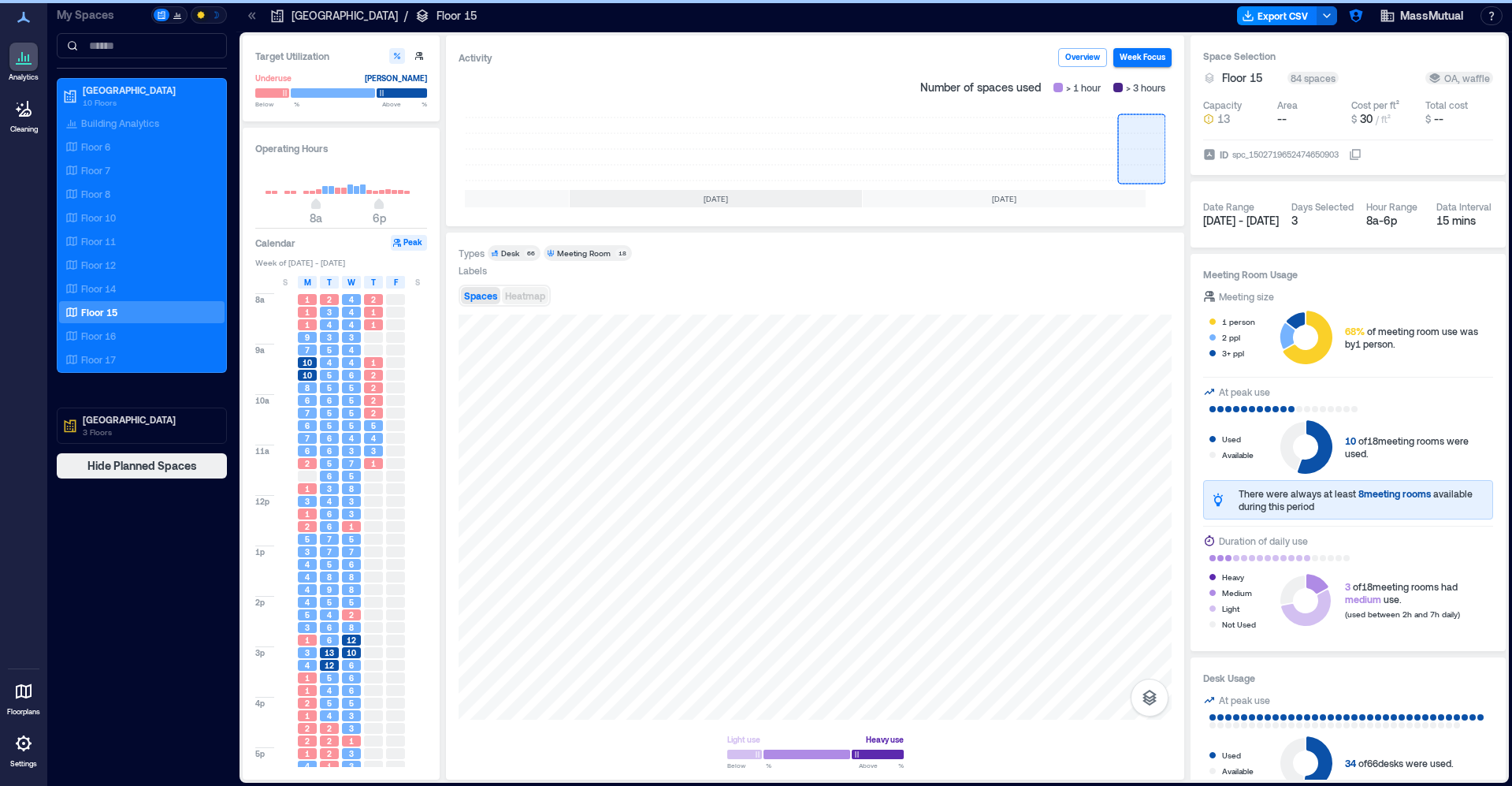
click at [538, 287] on button "Heatmap" at bounding box center [525, 296] width 47 height 17
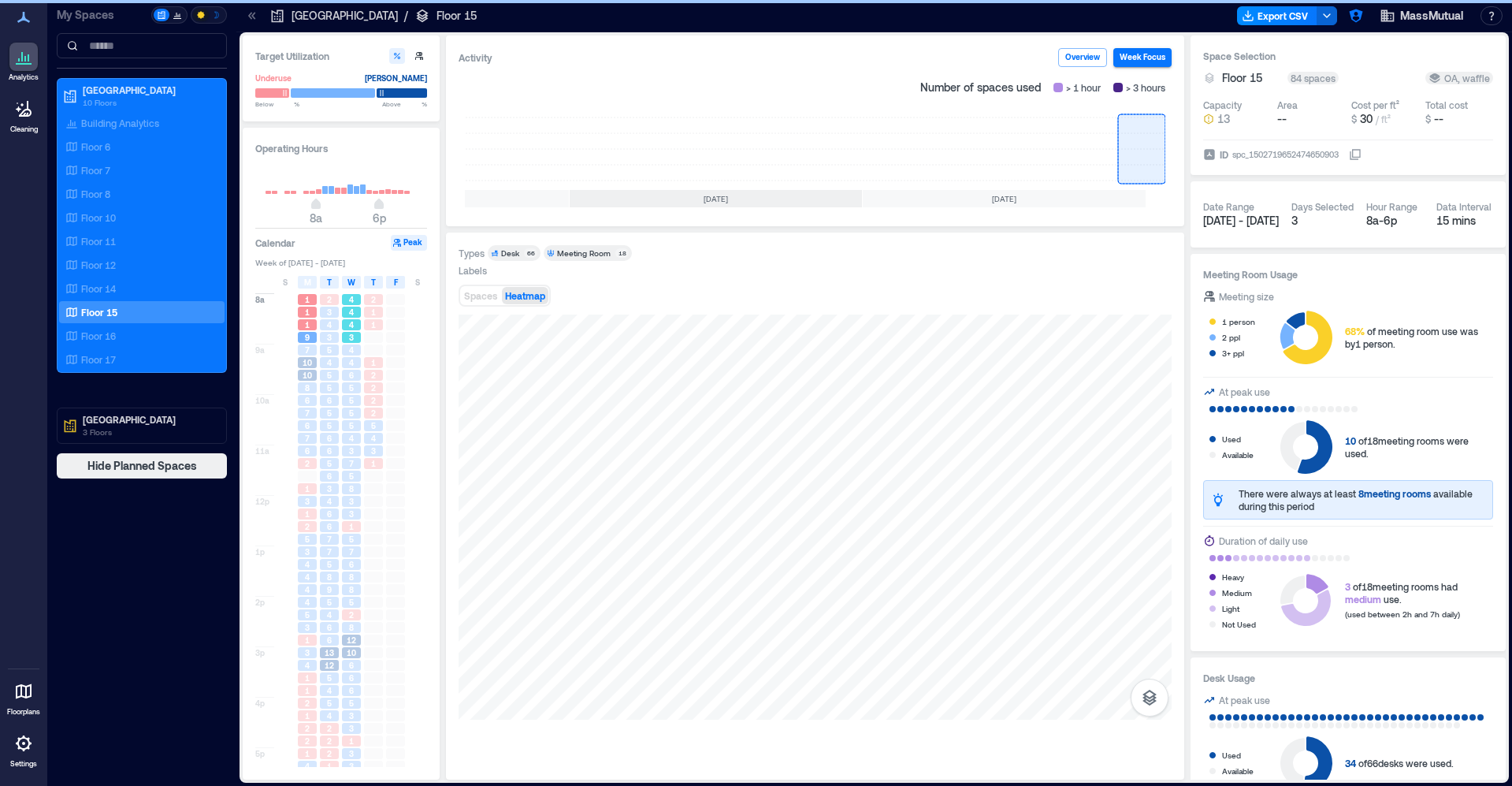
click at [344, 325] on div "4" at bounding box center [351, 324] width 19 height 11
click at [347, 386] on div "5" at bounding box center [351, 387] width 19 height 11
click at [342, 435] on div "4" at bounding box center [351, 438] width 19 height 11
click at [346, 497] on div "3" at bounding box center [351, 500] width 19 height 11
click at [342, 525] on div "1" at bounding box center [351, 526] width 19 height 11
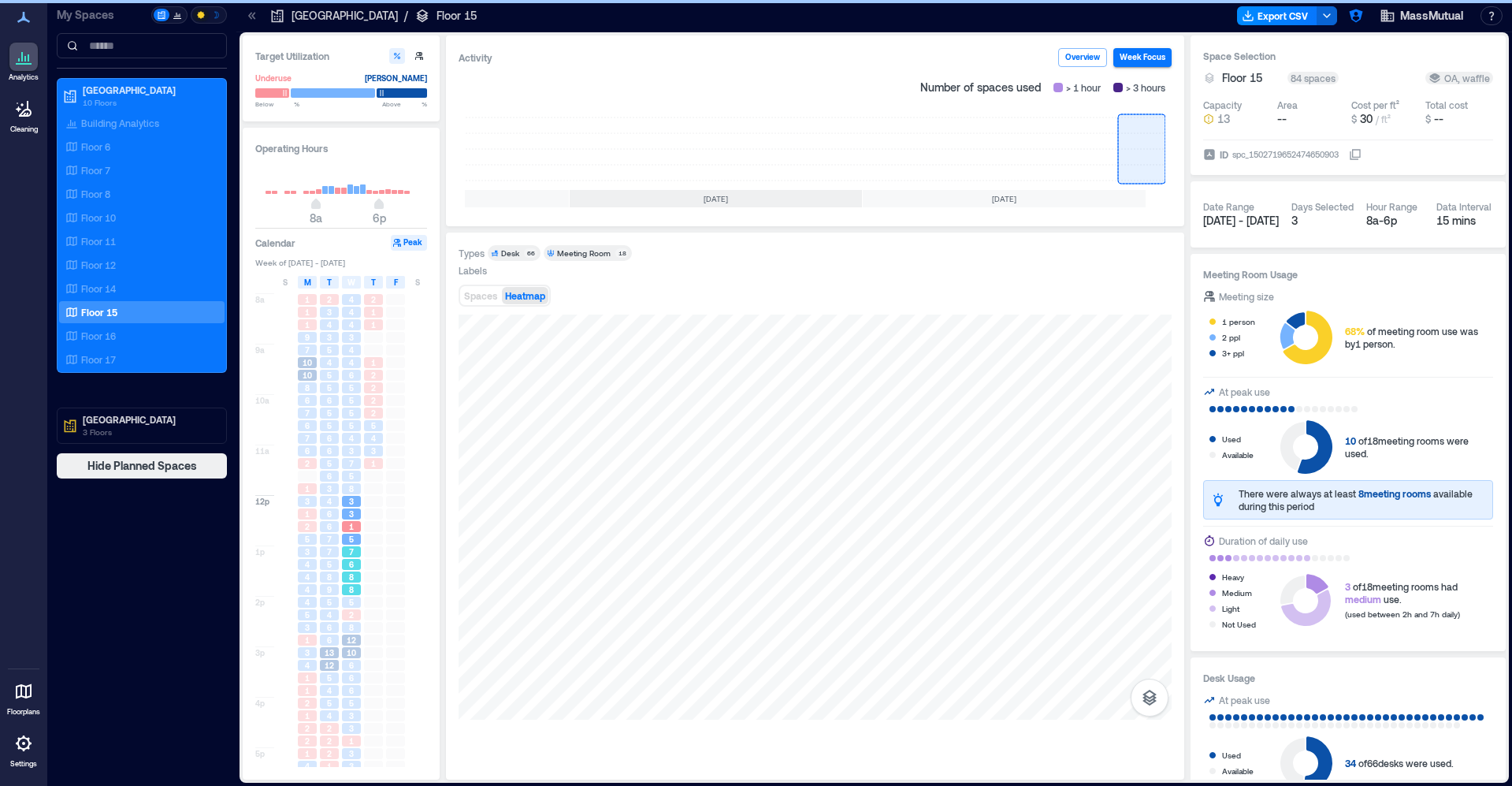
click at [350, 594] on span "8" at bounding box center [351, 589] width 5 height 11
click at [351, 640] on span "12" at bounding box center [351, 639] width 9 height 11
click at [345, 680] on div "6" at bounding box center [351, 677] width 19 height 11
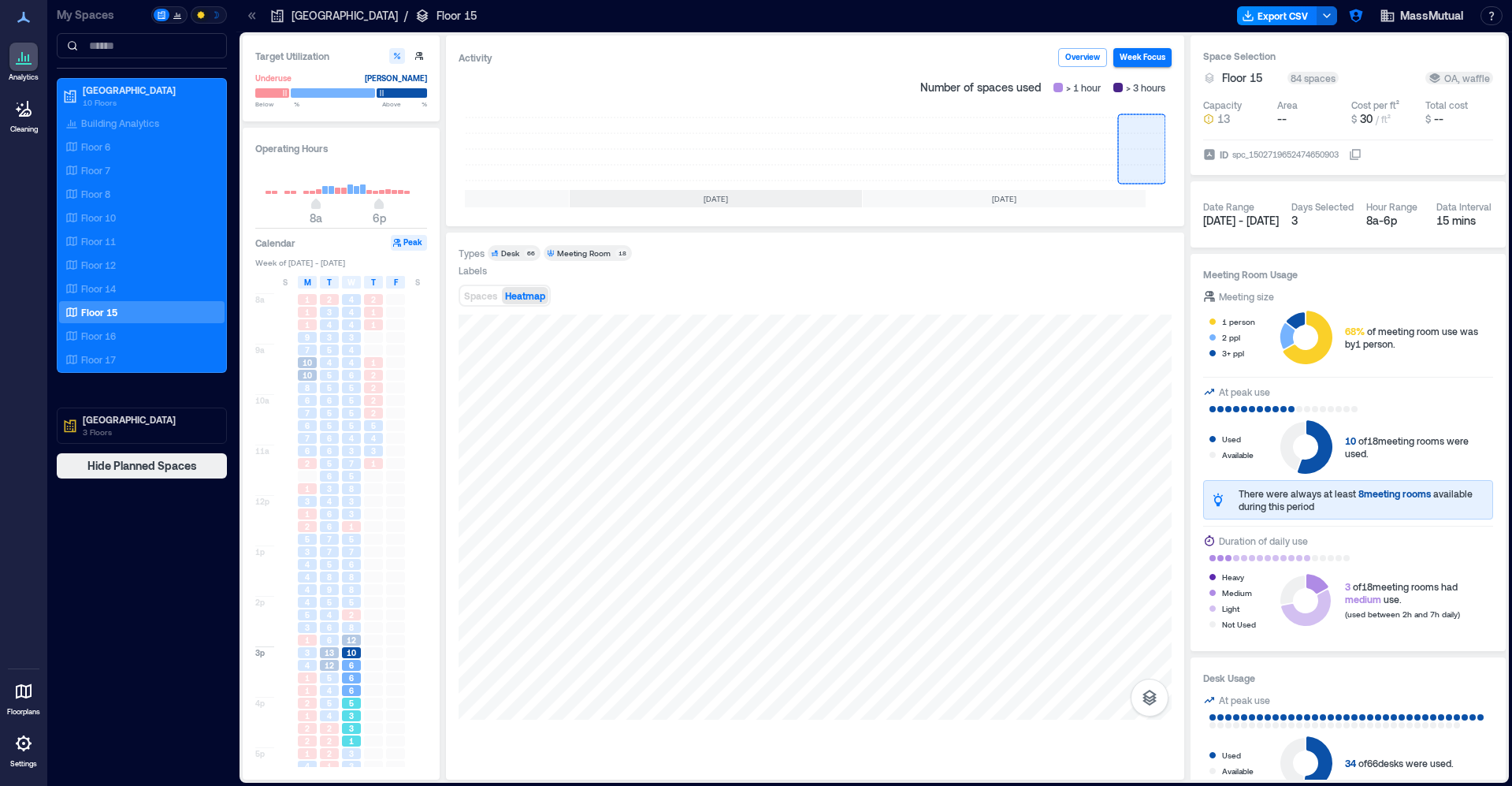
drag, startPoint x: 358, startPoint y: 723, endPoint x: 359, endPoint y: 705, distance: 18.0
click at [359, 723] on div "3" at bounding box center [351, 728] width 22 height 12
drag, startPoint x: 358, startPoint y: 693, endPoint x: 361, endPoint y: 656, distance: 37.1
click at [359, 691] on div "6" at bounding box center [351, 690] width 19 height 11
click at [361, 653] on div "10" at bounding box center [351, 652] width 19 height 11
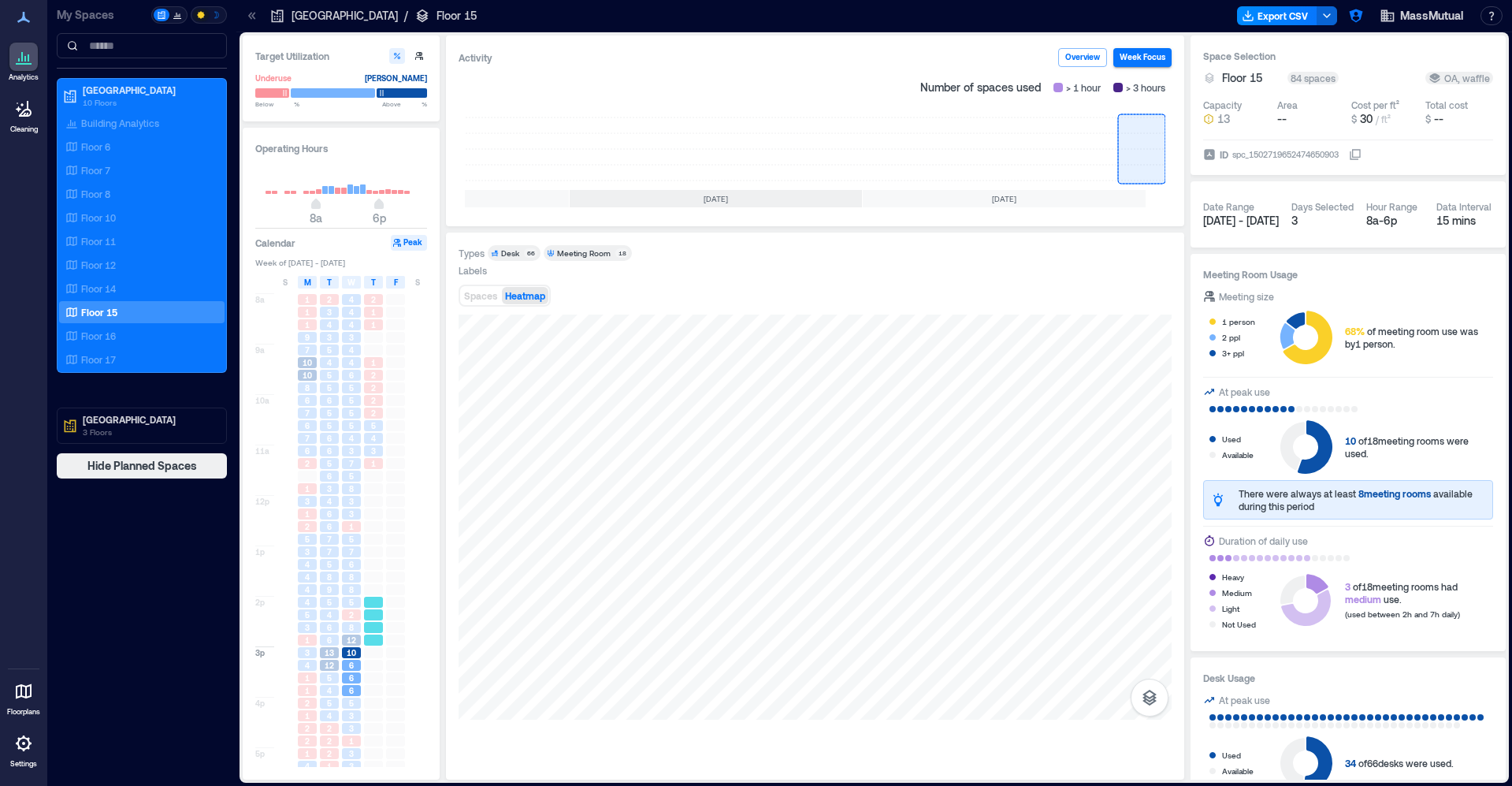
click at [362, 618] on div at bounding box center [373, 614] width 22 height 12
click at [363, 584] on div at bounding box center [373, 589] width 22 height 12
click at [361, 550] on div "7" at bounding box center [351, 551] width 22 height 12
click at [363, 515] on div at bounding box center [373, 514] width 22 height 12
click at [360, 485] on div "8" at bounding box center [351, 488] width 19 height 11
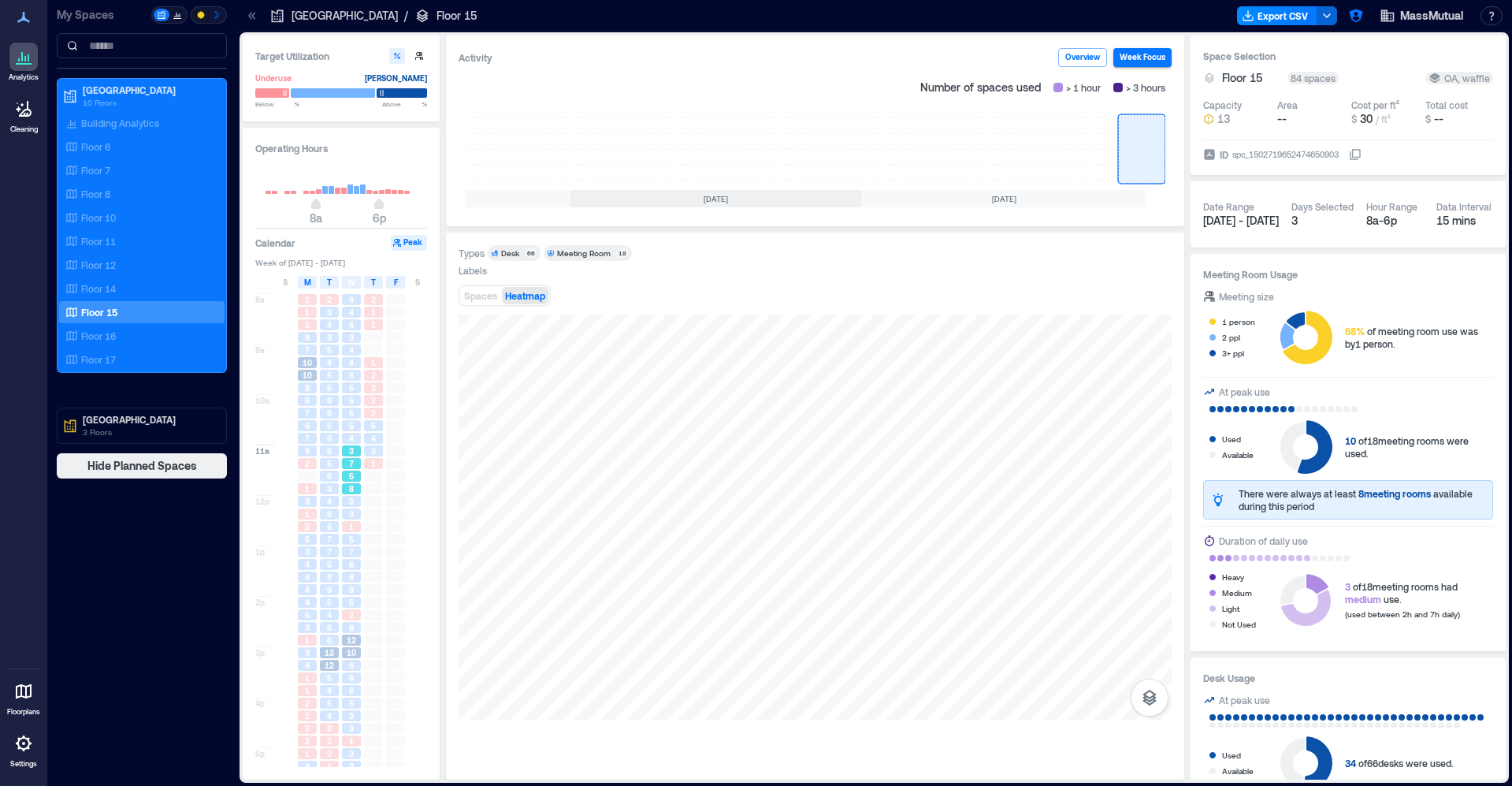
click at [356, 448] on div "3" at bounding box center [351, 450] width 19 height 11
click at [358, 420] on div "5" at bounding box center [351, 425] width 19 height 11
click at [350, 388] on span "5" at bounding box center [351, 387] width 5 height 11
click at [352, 363] on span "4" at bounding box center [351, 362] width 5 height 11
click at [350, 399] on span "5" at bounding box center [351, 400] width 5 height 11
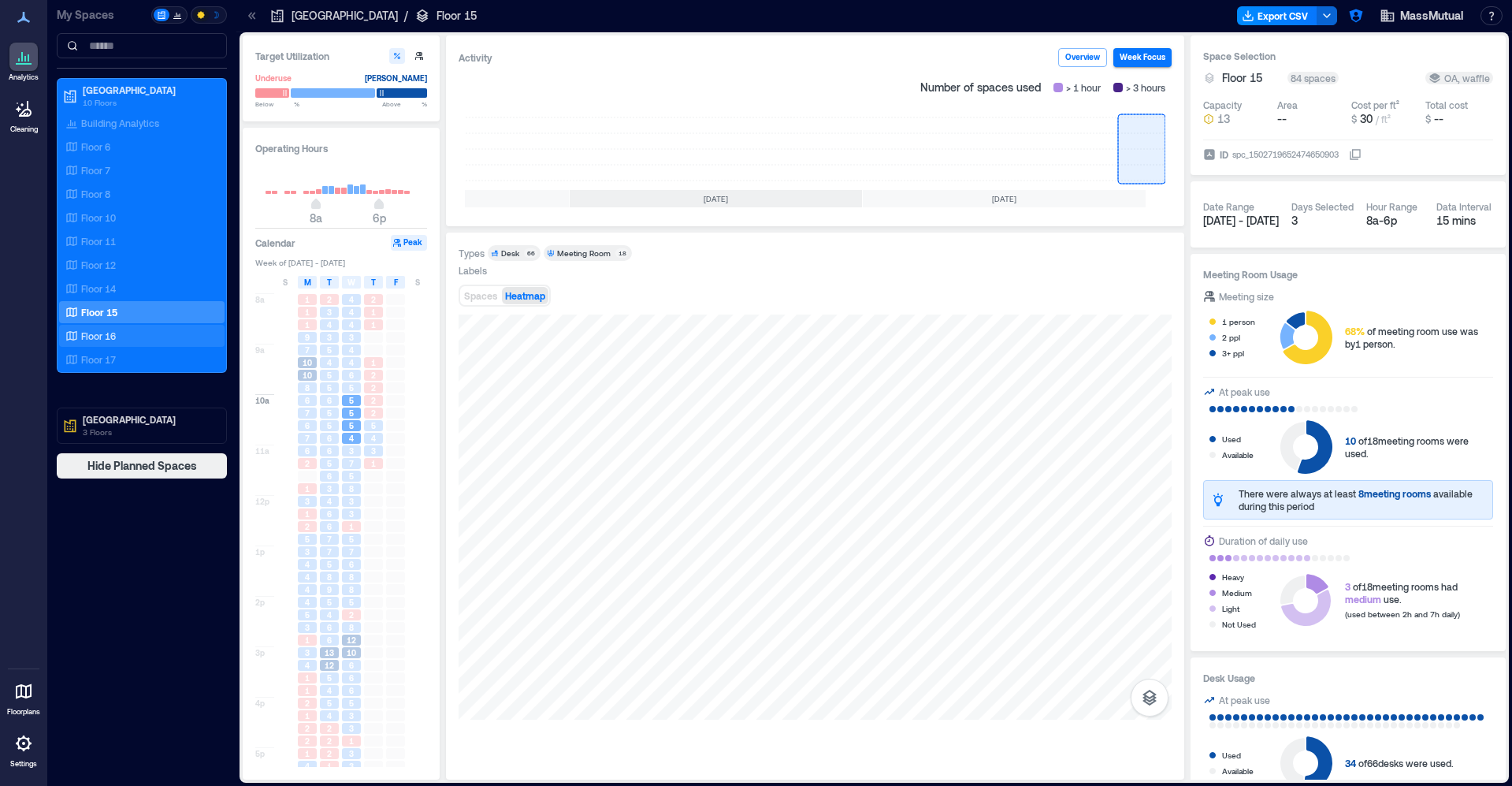
click at [149, 331] on div "Floor 16" at bounding box center [139, 336] width 153 height 16
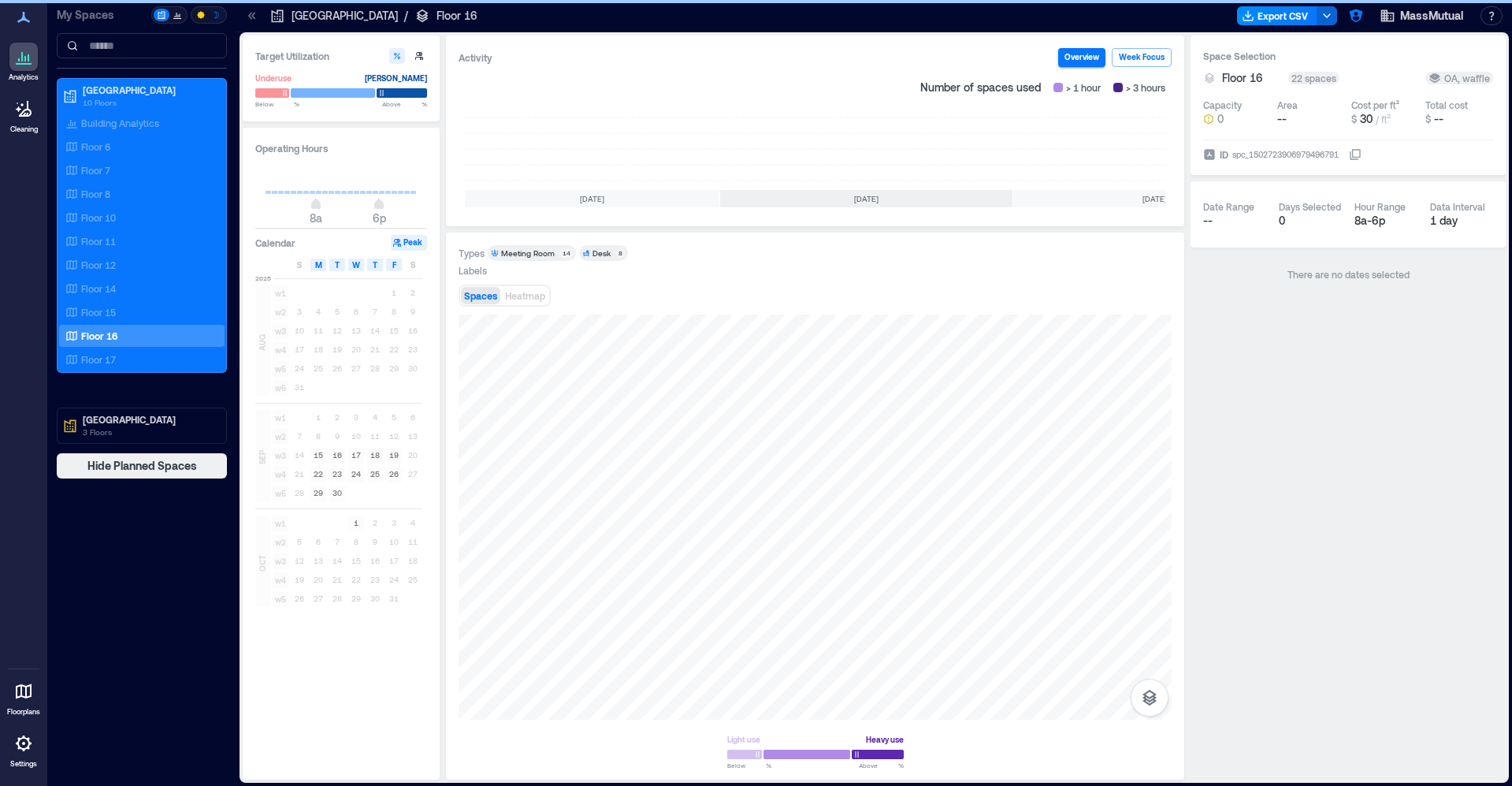
scroll to position [0, 151]
click at [1127, 124] on rect at bounding box center [1141, 149] width 47 height 63
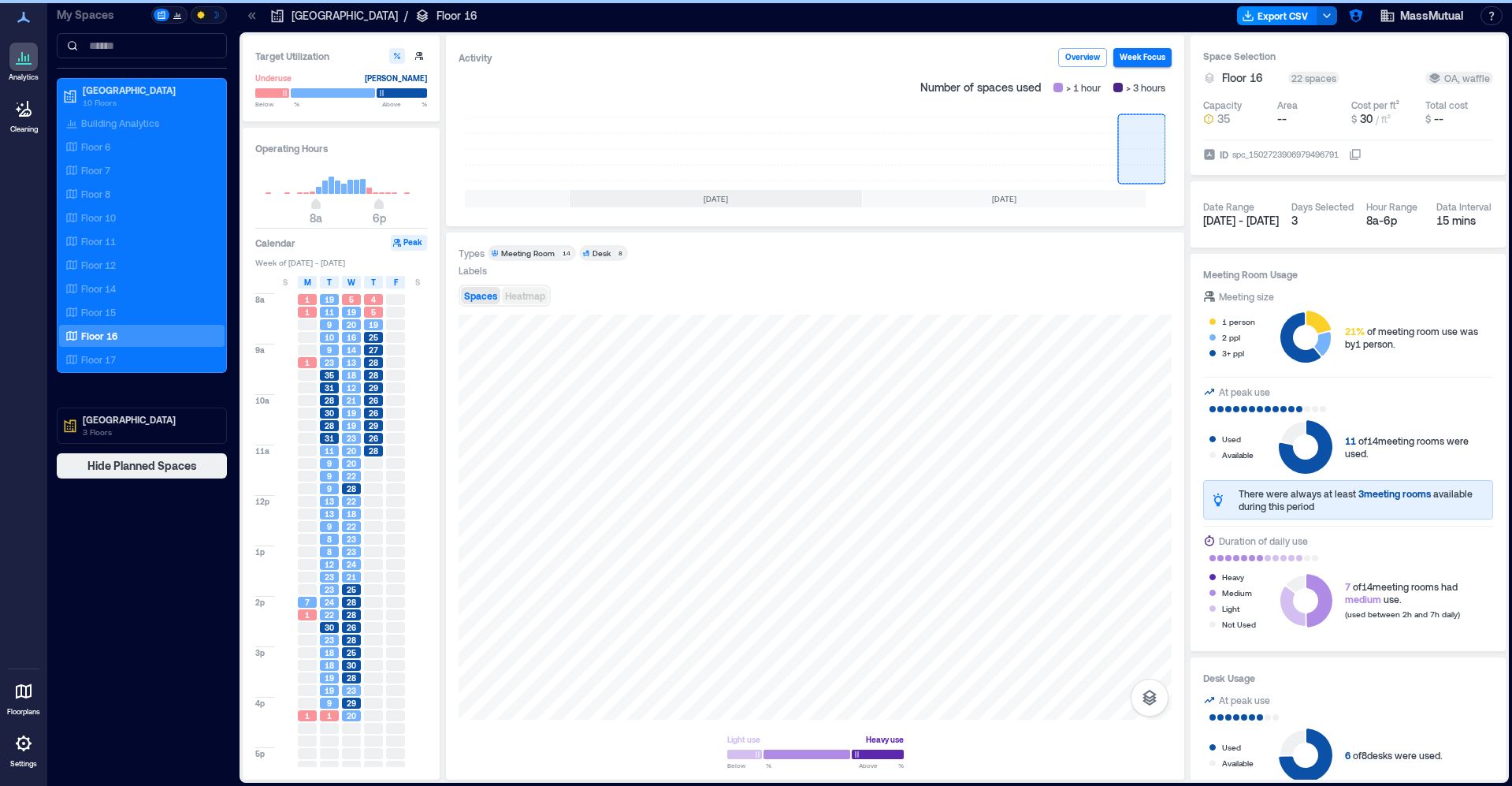
click at [516, 300] on span "Heatmap" at bounding box center [525, 295] width 40 height 11
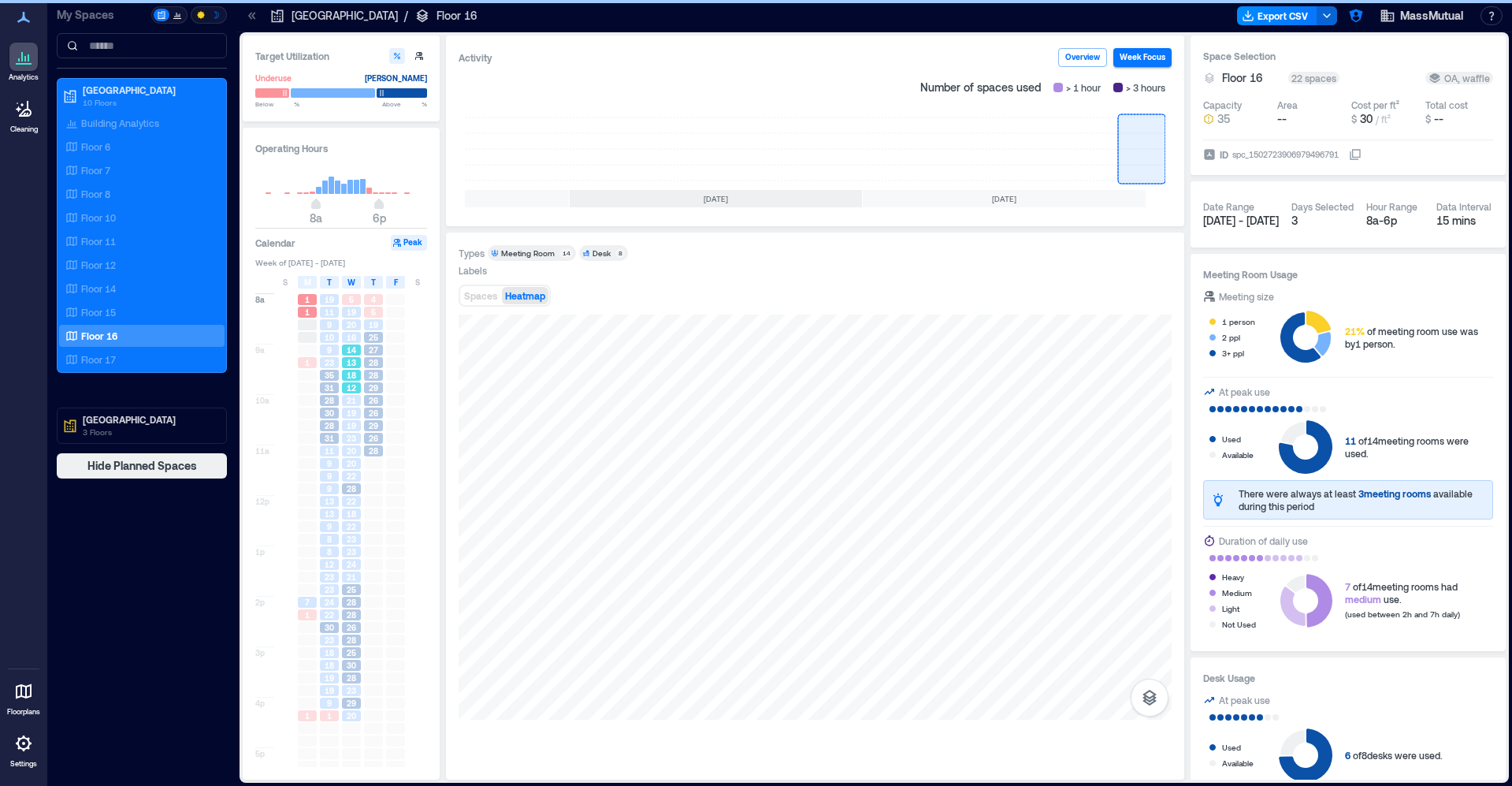
click at [349, 355] on span "14" at bounding box center [351, 350] width 9 height 11
click at [350, 411] on span "19" at bounding box center [351, 412] width 9 height 11
click at [347, 472] on span "22" at bounding box center [351, 475] width 9 height 11
click at [350, 534] on div "23" at bounding box center [351, 539] width 22 height 12
click at [357, 595] on div "25" at bounding box center [351, 589] width 19 height 11
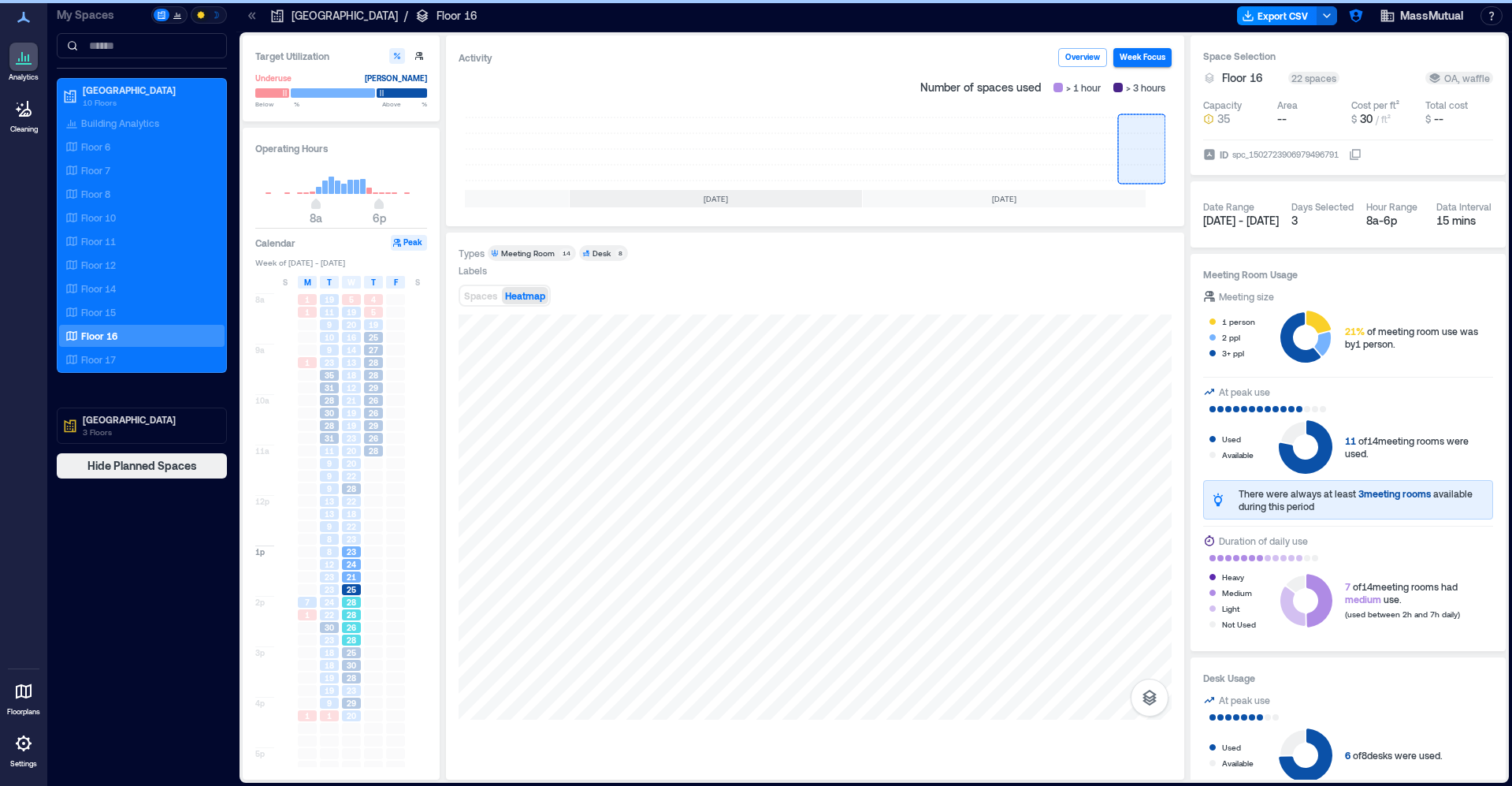
click at [357, 607] on div "28" at bounding box center [351, 602] width 19 height 11
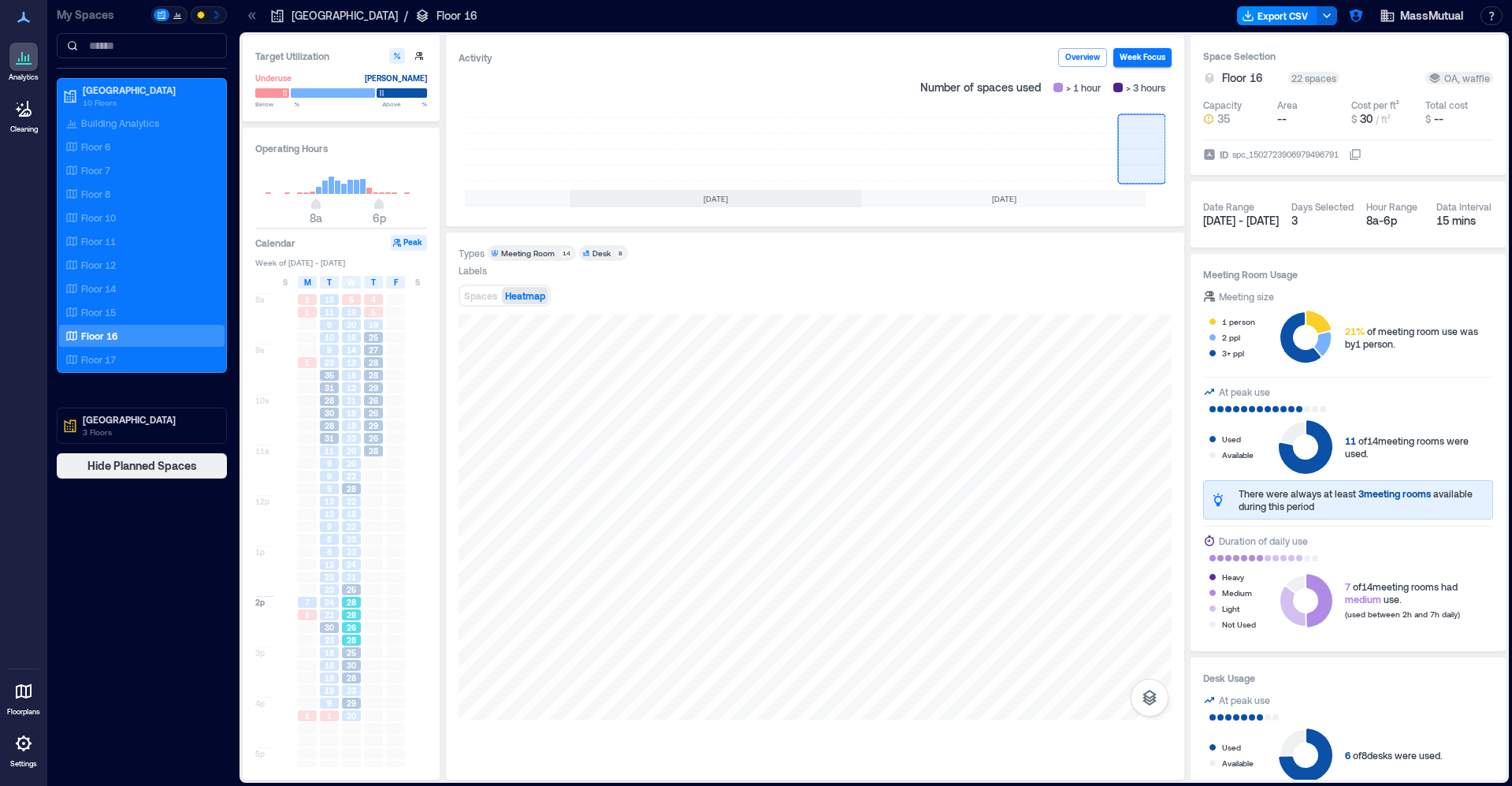
click at [359, 635] on div "28" at bounding box center [351, 639] width 19 height 11
click at [359, 659] on div "30" at bounding box center [351, 664] width 22 height 12
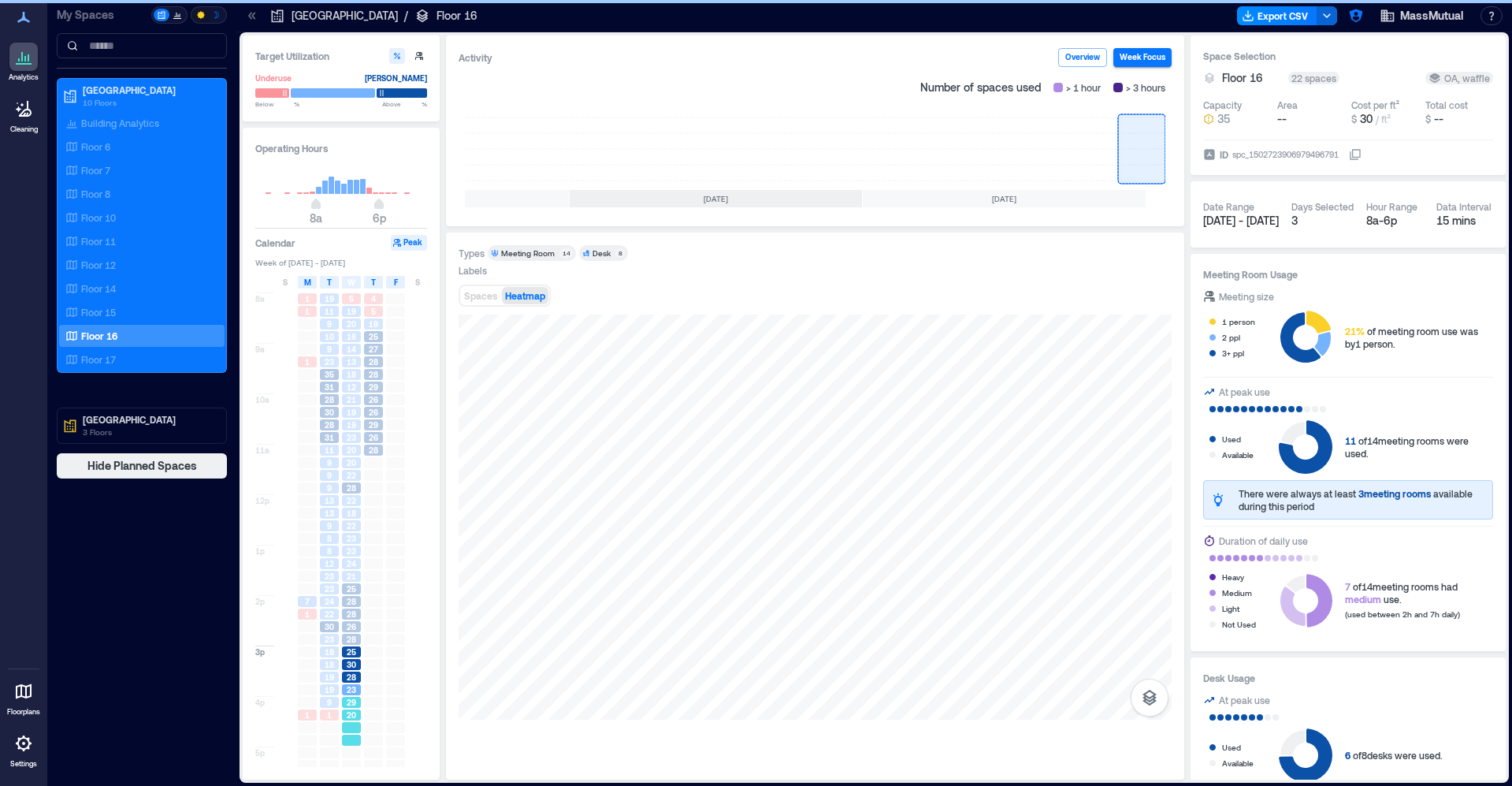
click at [351, 709] on div "29" at bounding box center [351, 702] width 22 height 12
click at [346, 661] on div "30" at bounding box center [351, 664] width 19 height 11
click at [343, 619] on div "28" at bounding box center [351, 614] width 19 height 11
click at [342, 577] on div "21" at bounding box center [351, 575] width 19 height 11
drag, startPoint x: 340, startPoint y: 530, endPoint x: 339, endPoint y: 507, distance: 23.0
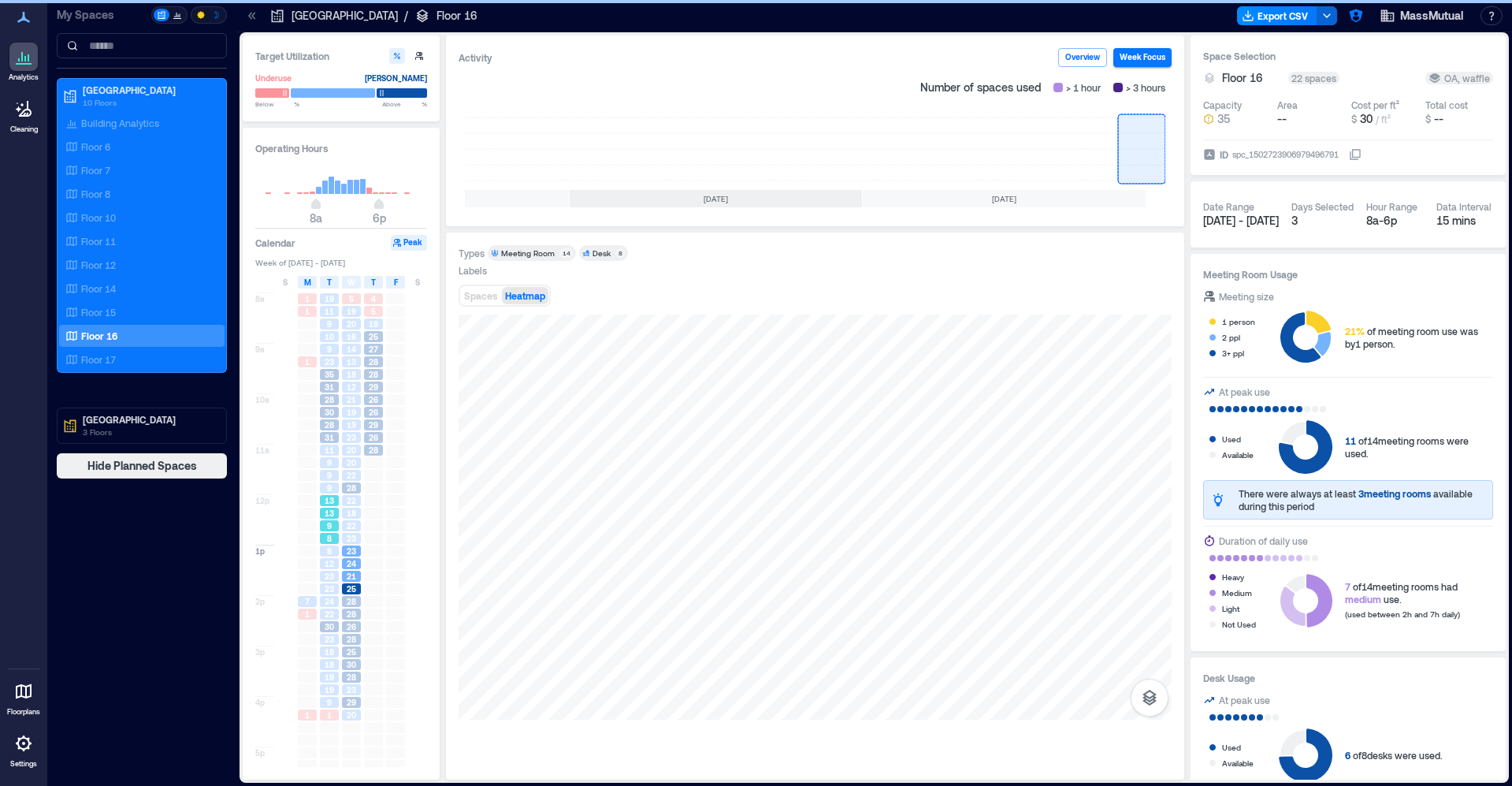
click at [340, 530] on div "9" at bounding box center [329, 525] width 22 height 12
click at [339, 503] on div "13" at bounding box center [329, 500] width 22 height 12
click at [332, 477] on div "9" at bounding box center [329, 475] width 19 height 11
click at [339, 446] on div "11" at bounding box center [329, 450] width 22 height 12
click at [333, 402] on span "28" at bounding box center [329, 399] width 9 height 11
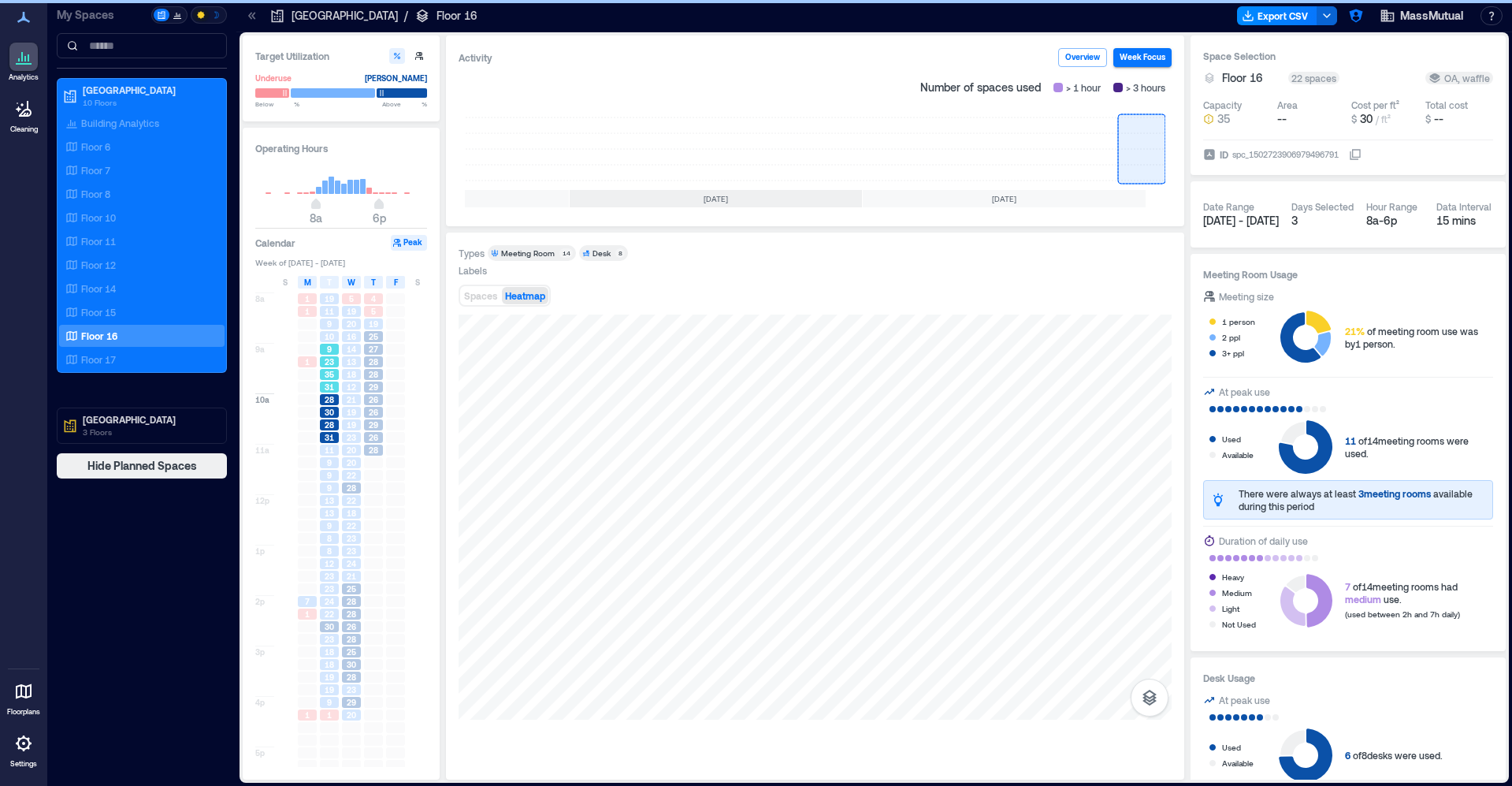
click at [334, 377] on span "35" at bounding box center [329, 374] width 9 height 11
click at [345, 435] on div "23" at bounding box center [351, 437] width 19 height 11
click at [137, 351] on div "Floor 17" at bounding box center [139, 359] width 153 height 16
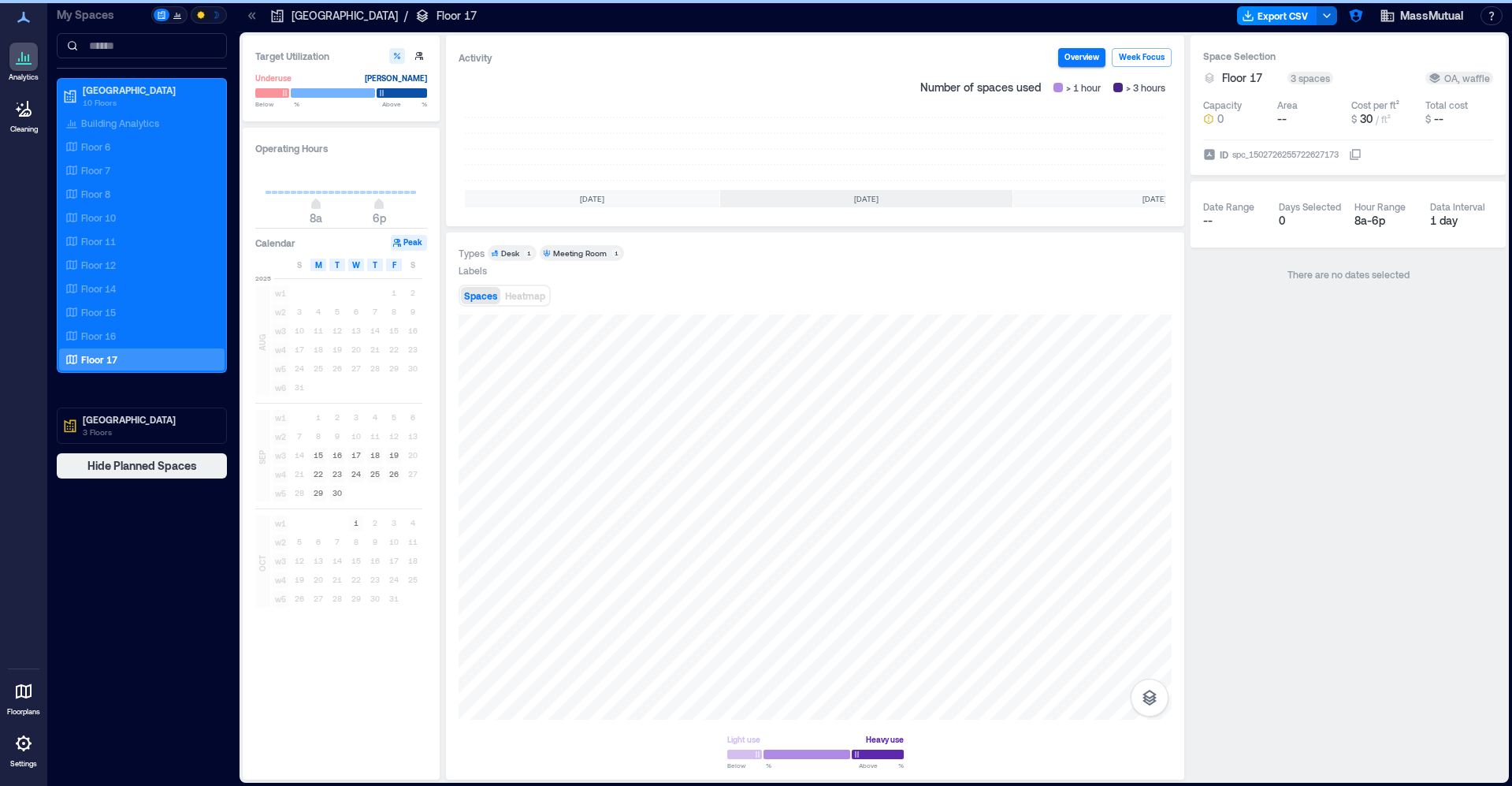
scroll to position [0, 151]
click at [1151, 127] on rect at bounding box center [1141, 149] width 47 height 63
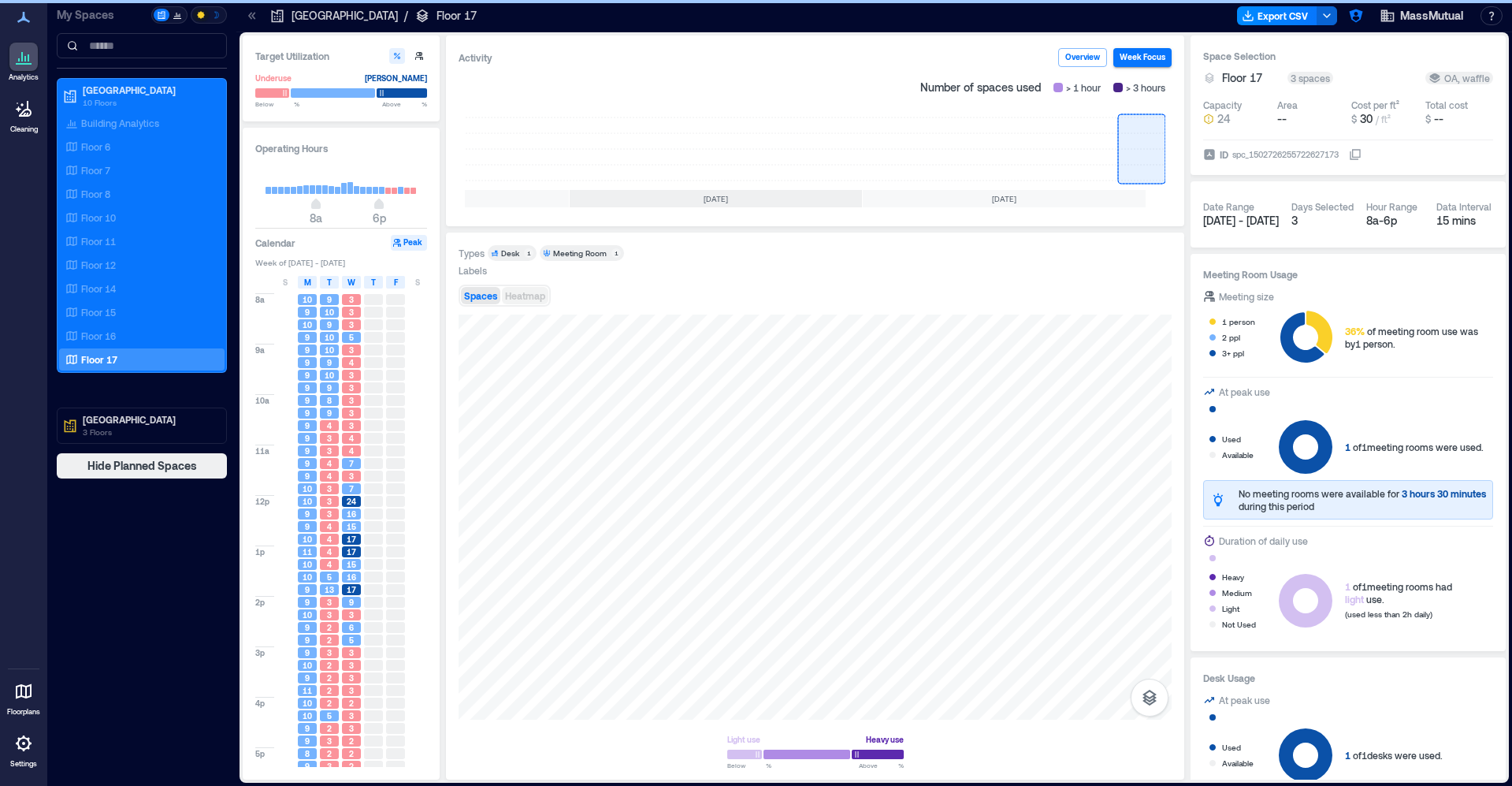
click at [533, 291] on span "Heatmap" at bounding box center [525, 295] width 40 height 11
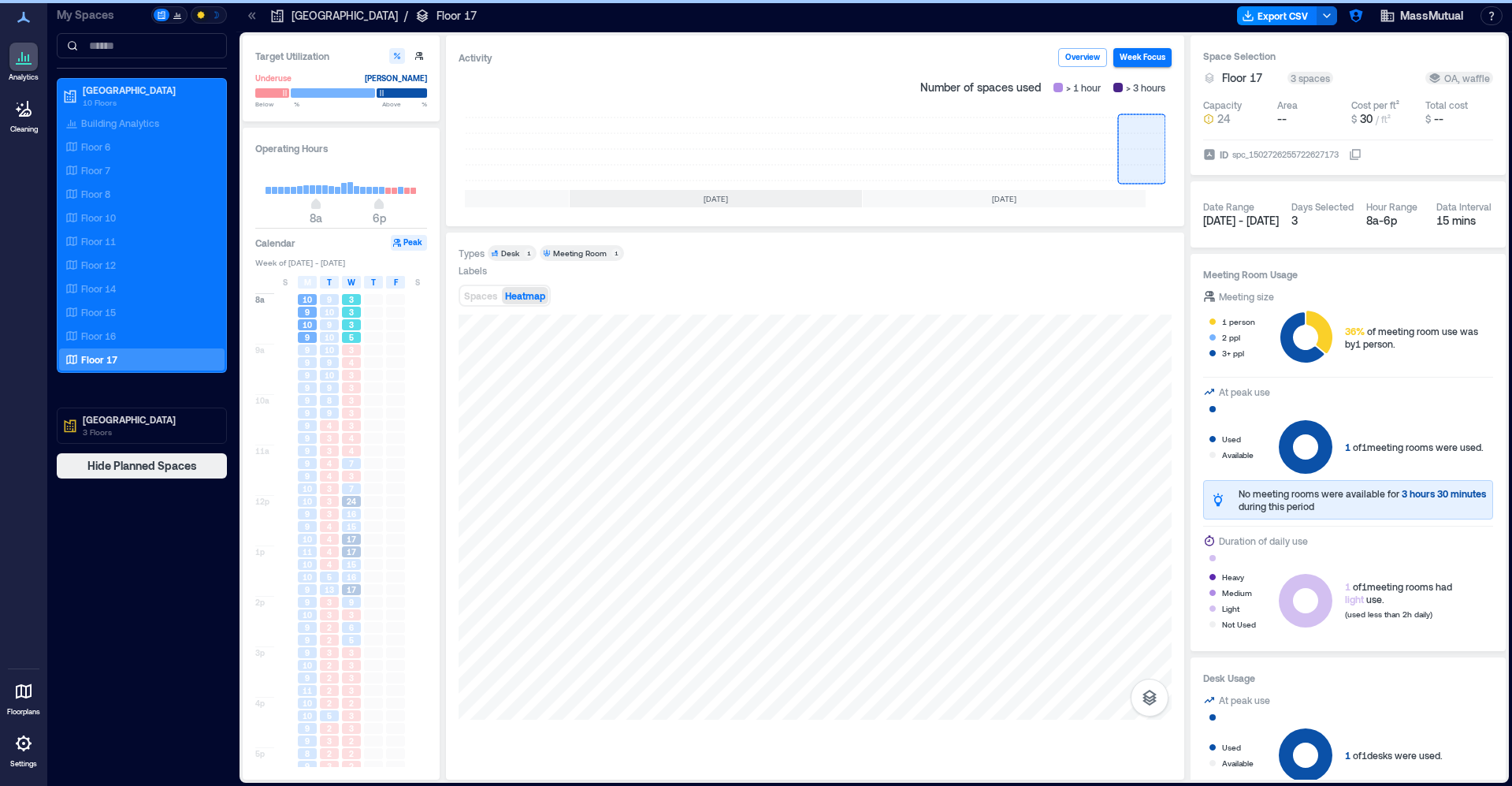
click at [350, 325] on span "3" at bounding box center [351, 324] width 5 height 11
click at [349, 372] on span "3" at bounding box center [351, 375] width 5 height 11
click at [341, 450] on div "4" at bounding box center [351, 450] width 22 height 12
click at [341, 510] on div "16" at bounding box center [351, 514] width 22 height 12
click at [332, 553] on div "4" at bounding box center [329, 551] width 19 height 11
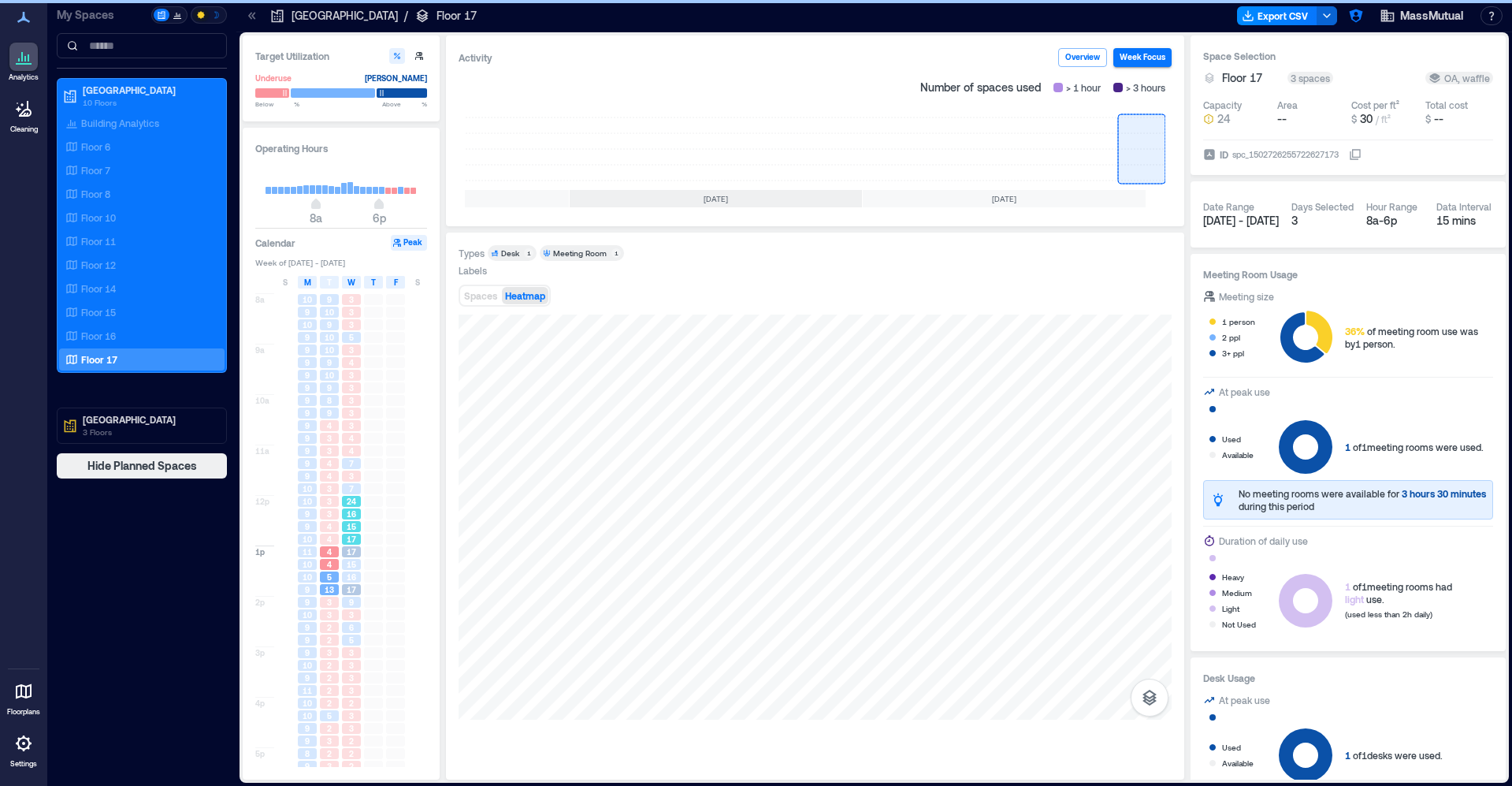
click at [351, 519] on span "16" at bounding box center [351, 514] width 9 height 11
click at [354, 574] on span "16" at bounding box center [351, 576] width 9 height 11
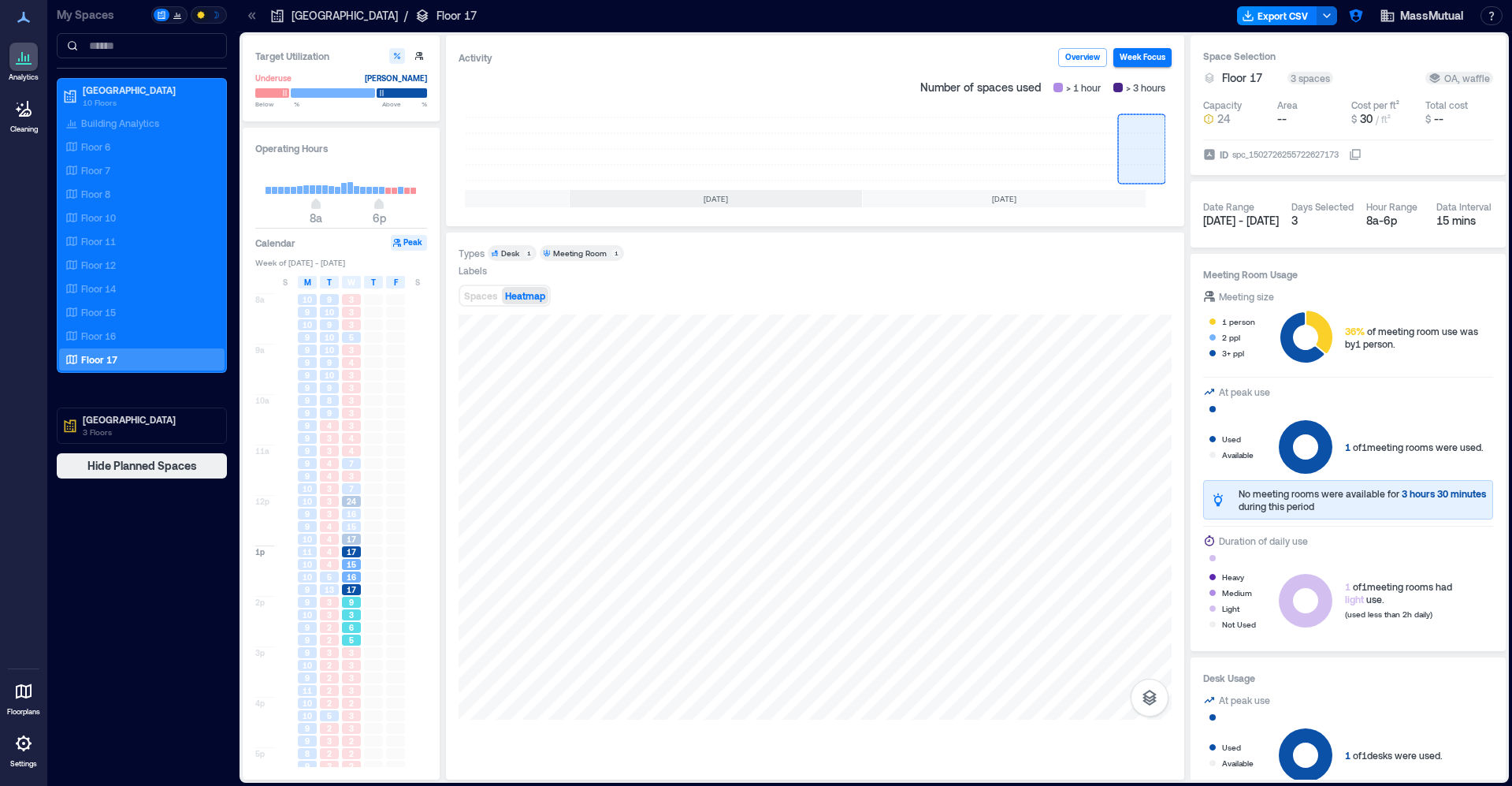
click at [356, 622] on div "6" at bounding box center [351, 627] width 22 height 12
click at [352, 573] on span "16" at bounding box center [351, 576] width 9 height 11
click at [350, 618] on span "3" at bounding box center [351, 614] width 5 height 11
click at [355, 667] on div "3" at bounding box center [351, 664] width 19 height 11
click at [356, 704] on div "2" at bounding box center [351, 703] width 19 height 11
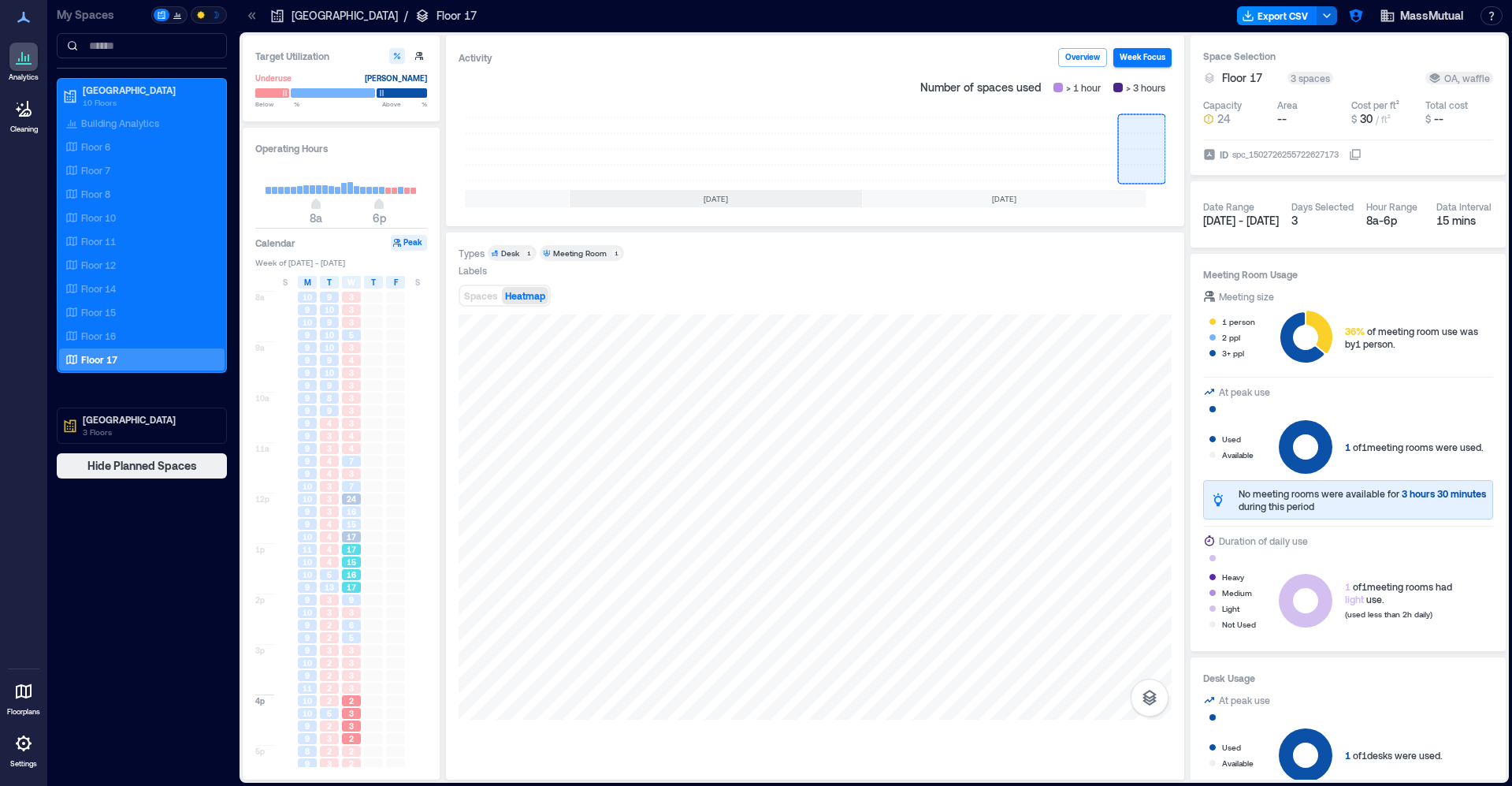
scroll to position [11, 0]
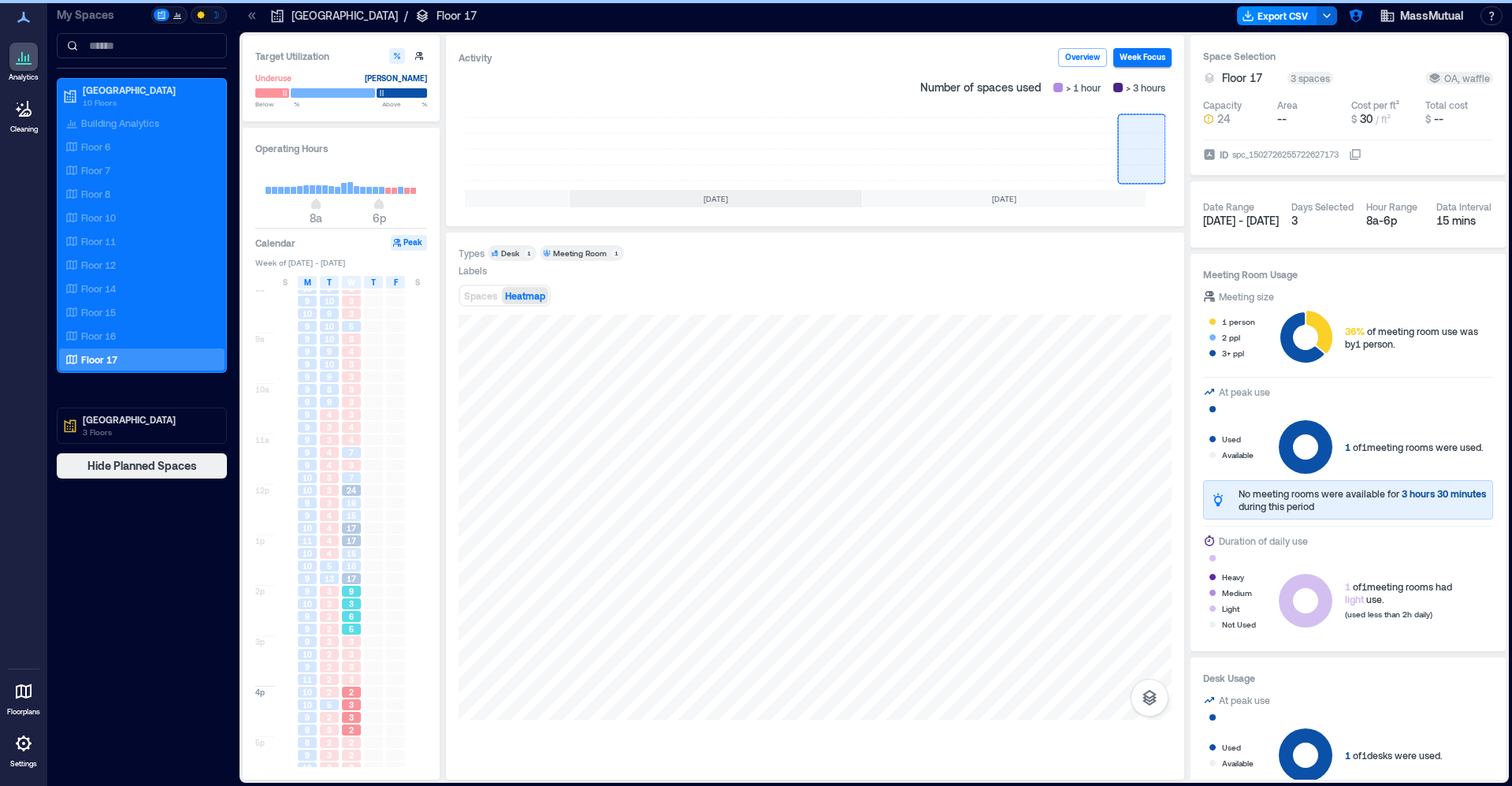
click at [351, 586] on span "9" at bounding box center [351, 590] width 5 height 11
